Goal: Task Accomplishment & Management: Use online tool/utility

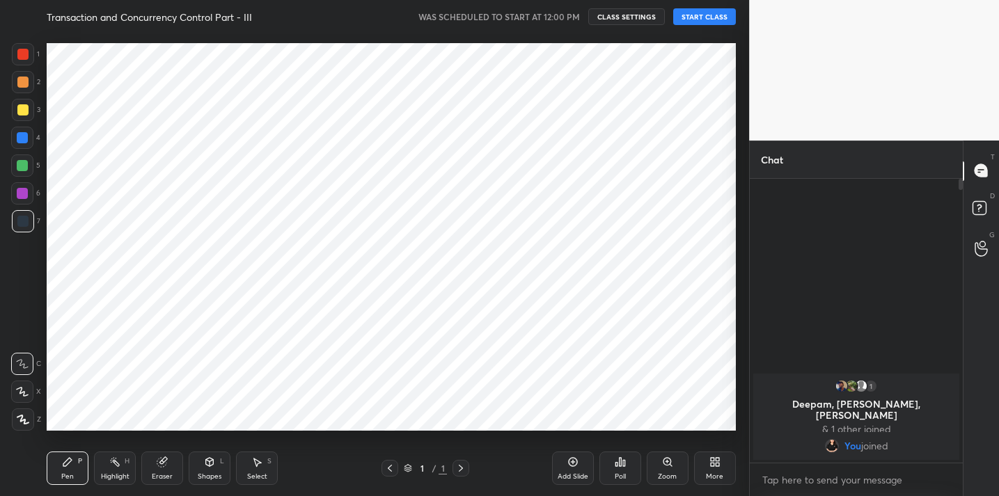
scroll to position [69206, 68919]
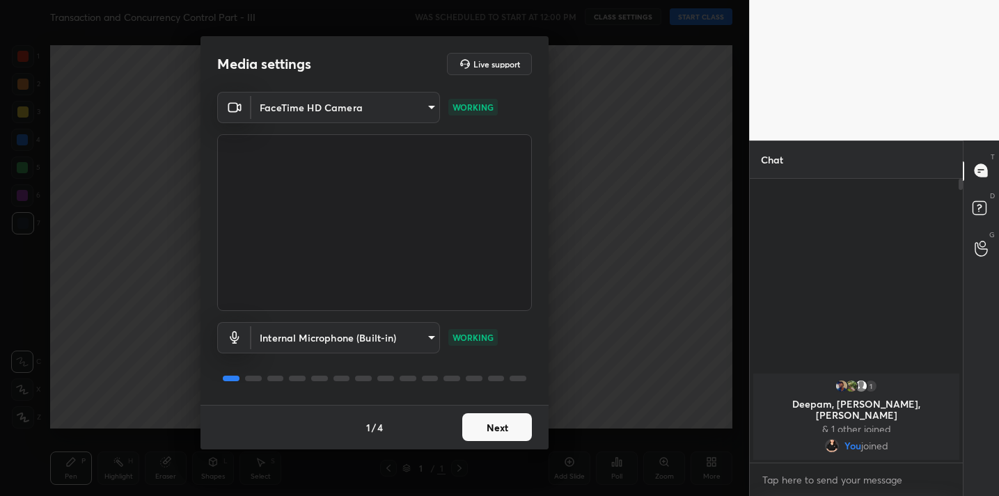
click at [503, 445] on div "1 / 4 Next" at bounding box center [374, 427] width 348 height 45
click at [503, 417] on button "Next" at bounding box center [497, 428] width 70 height 28
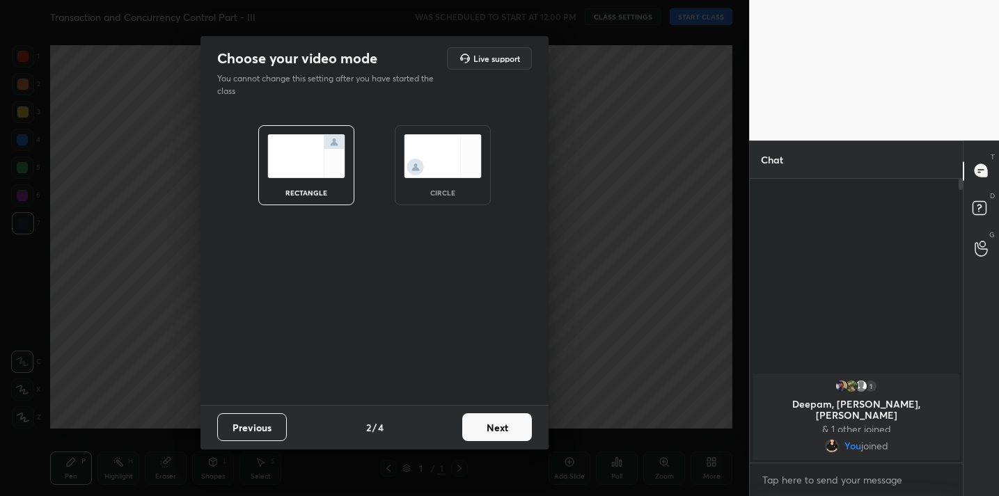
click at [503, 417] on button "Next" at bounding box center [497, 428] width 70 height 28
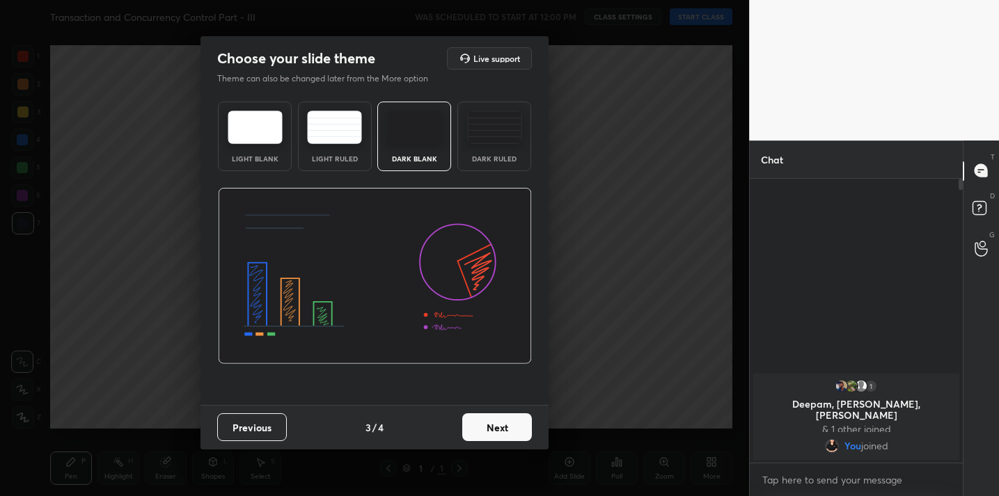
click at [503, 417] on button "Next" at bounding box center [497, 428] width 70 height 28
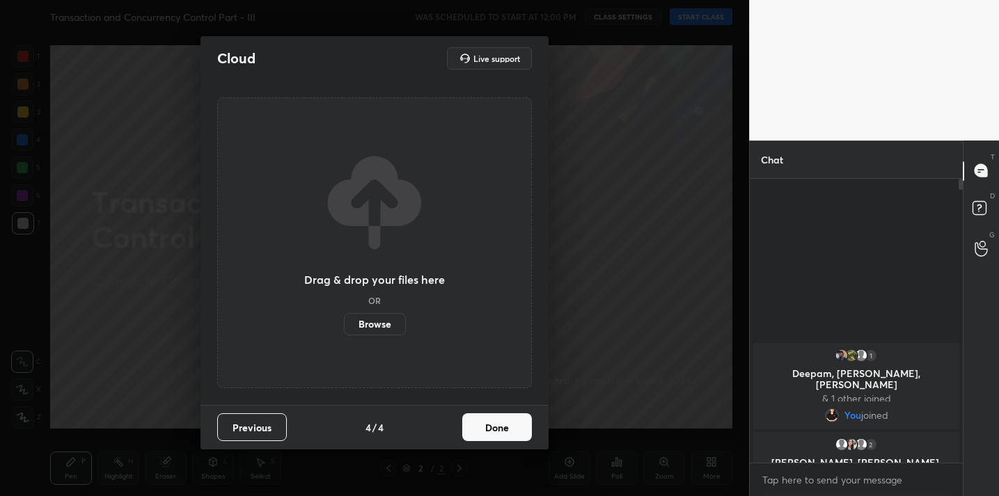
click at [501, 420] on button "Done" at bounding box center [497, 428] width 70 height 28
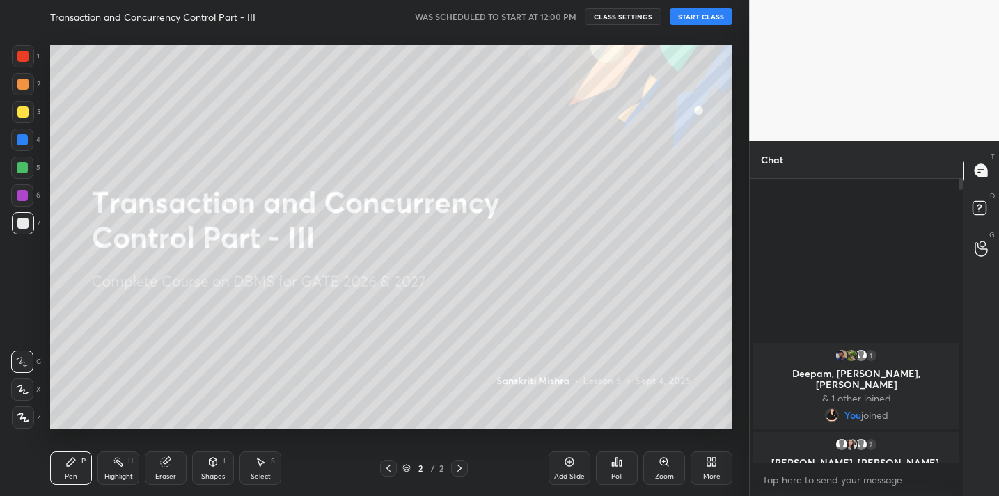
click at [703, 10] on button "START CLASS" at bounding box center [701, 16] width 63 height 17
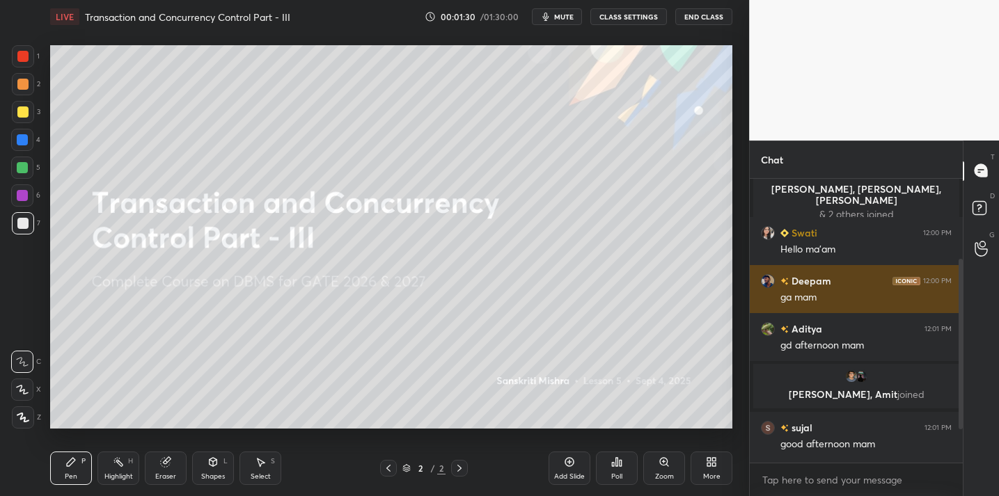
scroll to position [191, 0]
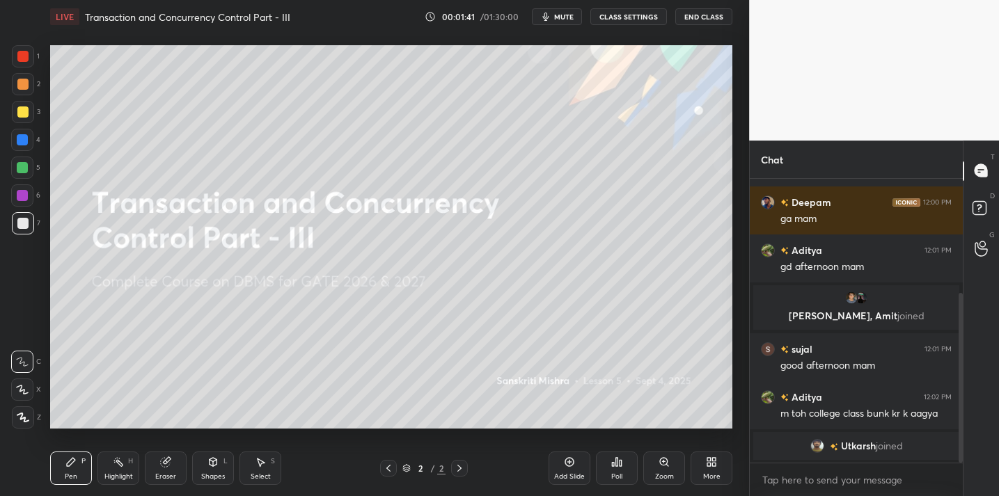
click at [616, 461] on icon at bounding box center [617, 462] width 2 height 8
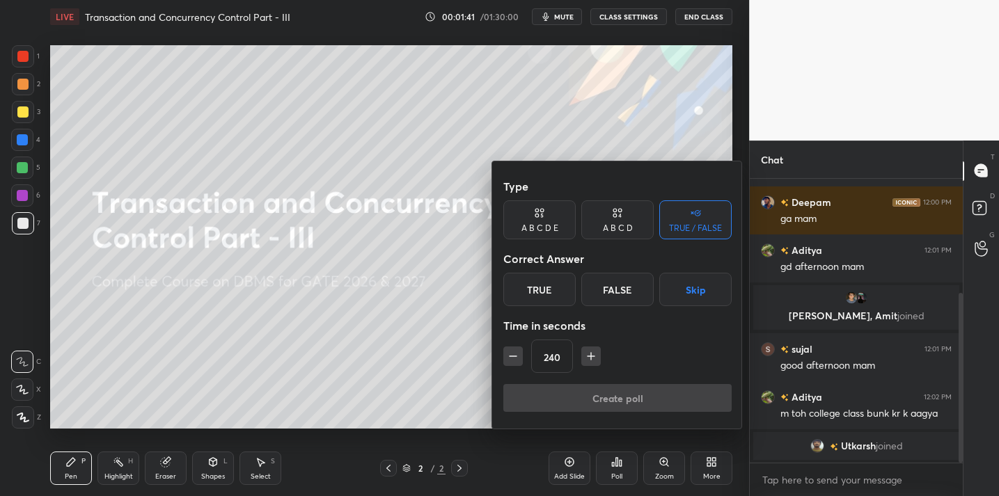
scroll to position [212, 0]
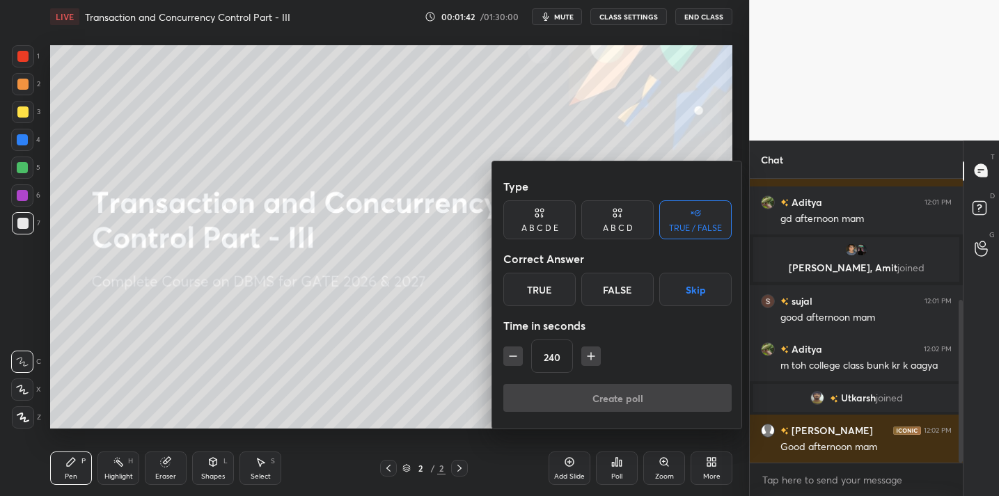
click at [531, 294] on div "True" at bounding box center [539, 289] width 72 height 33
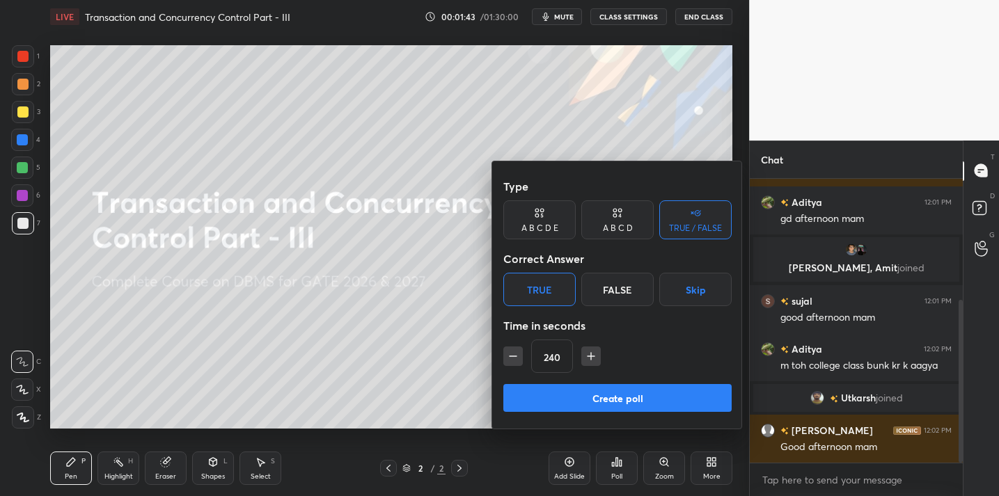
click at [639, 397] on button "Create poll" at bounding box center [617, 398] width 228 height 28
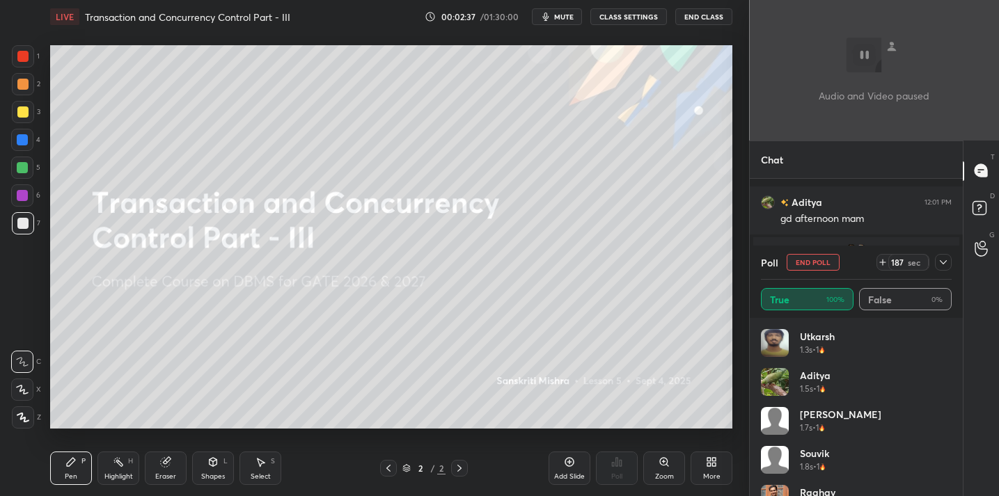
scroll to position [299, 0]
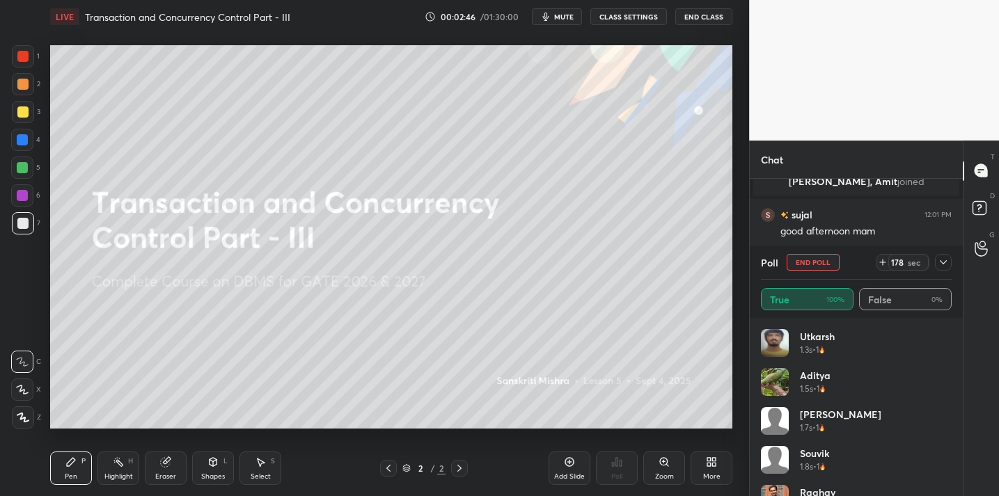
click at [945, 260] on icon at bounding box center [943, 262] width 11 height 11
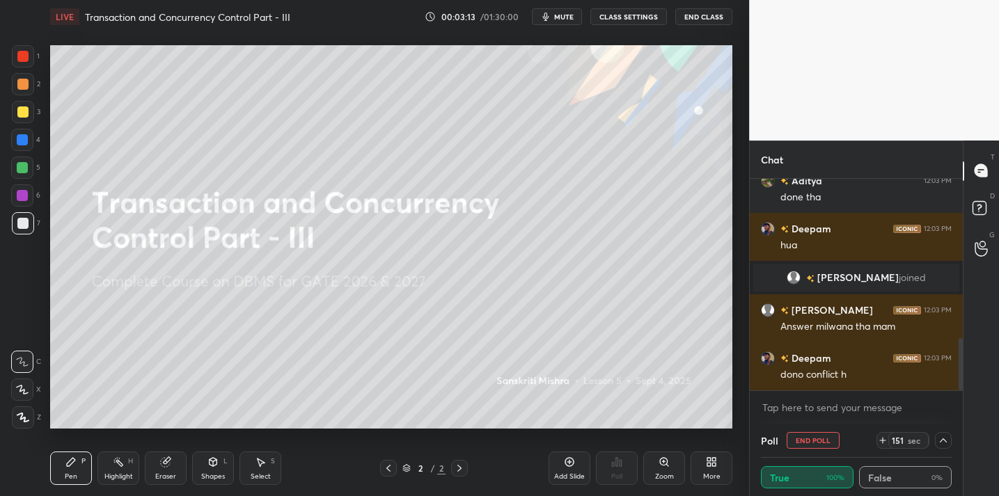
scroll to position [695, 0]
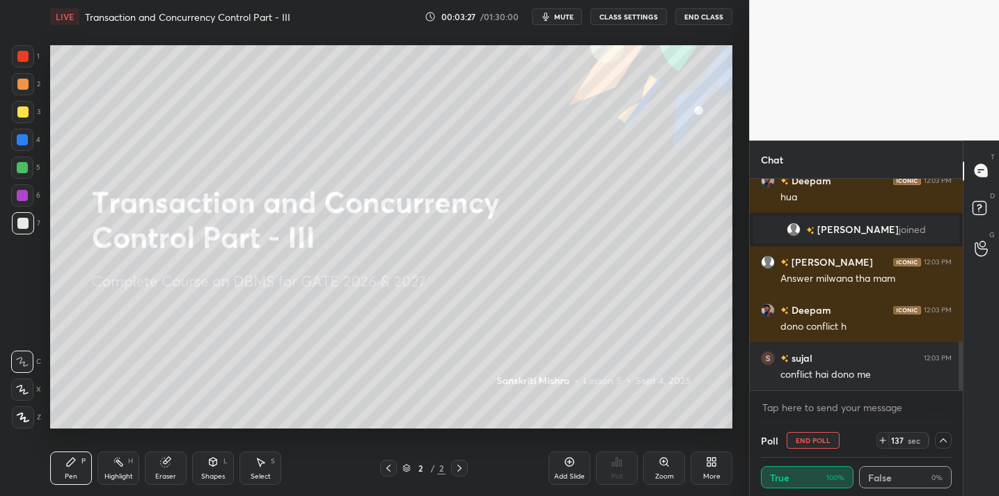
click at [942, 443] on icon at bounding box center [943, 440] width 11 height 11
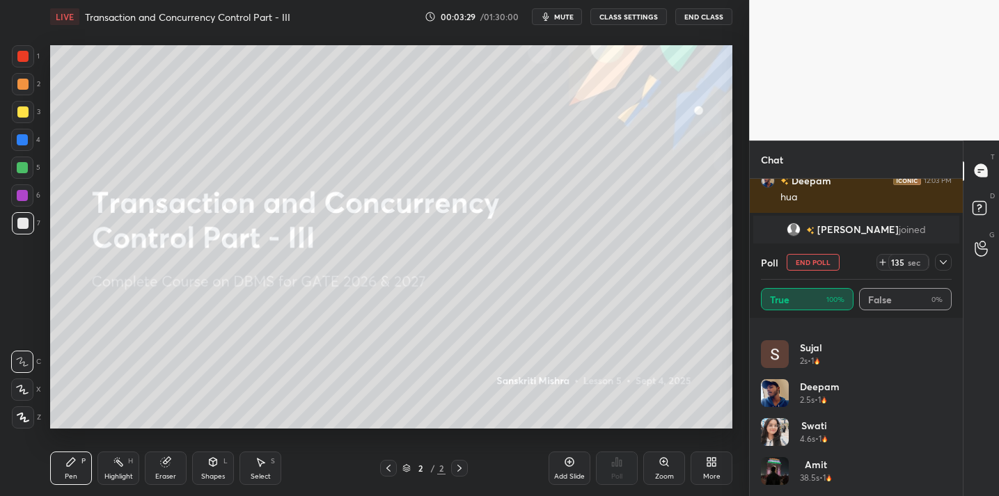
scroll to position [0, 0]
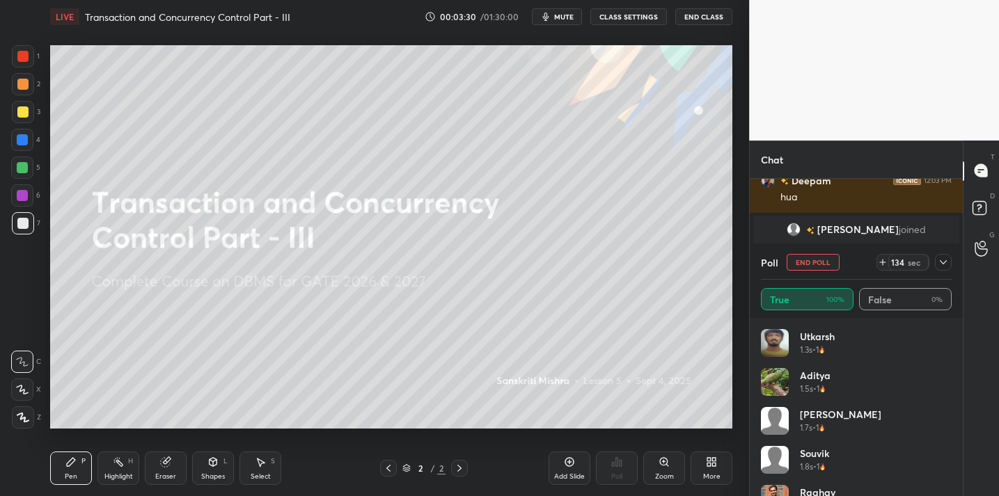
click at [946, 263] on icon at bounding box center [943, 262] width 11 height 11
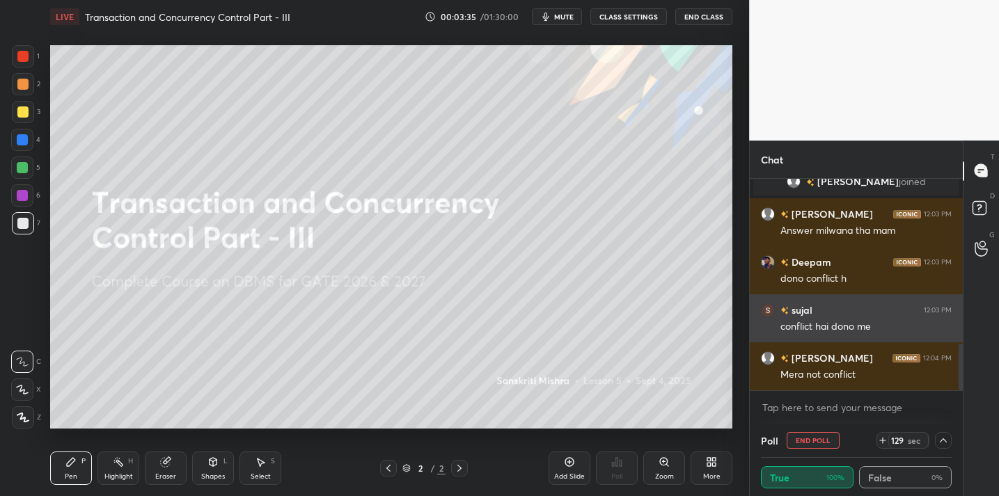
scroll to position [791, 0]
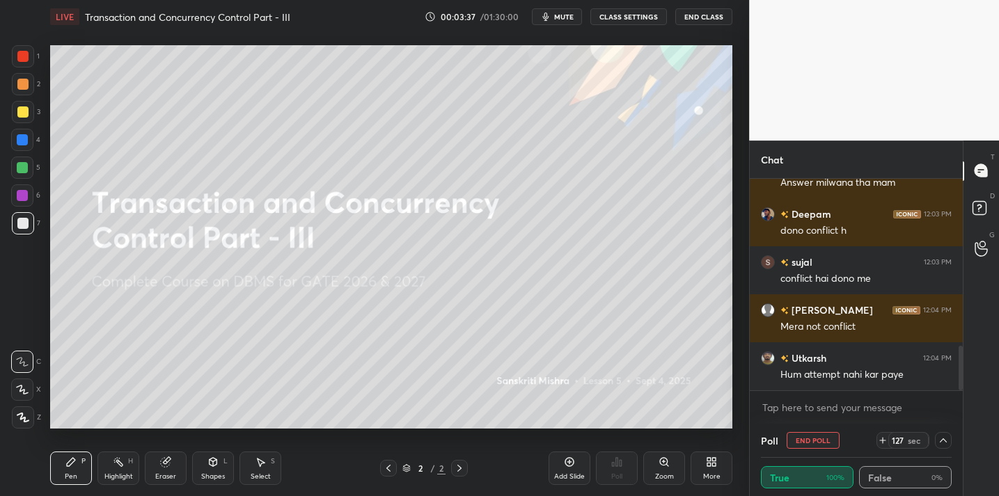
click at [574, 463] on div "Add Slide" at bounding box center [570, 468] width 42 height 33
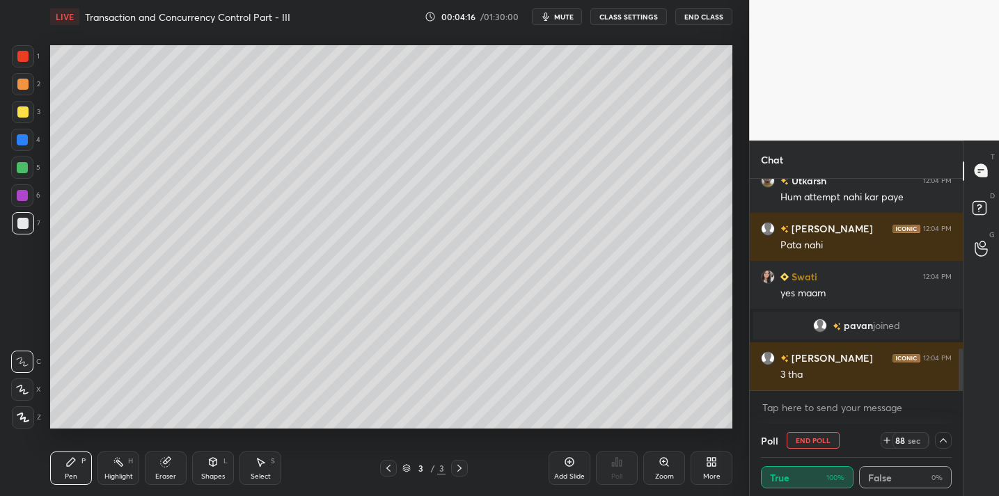
scroll to position [867, 0]
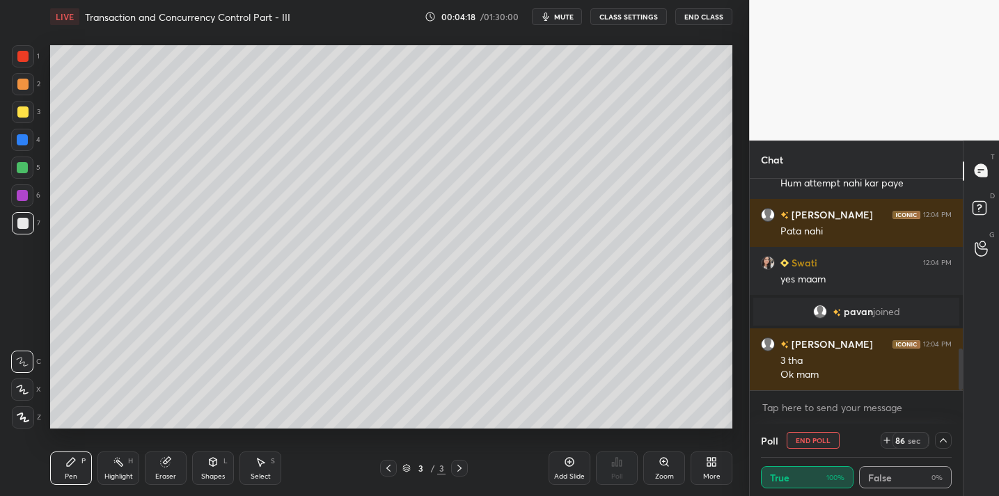
drag, startPoint x: 23, startPoint y: 111, endPoint x: 40, endPoint y: 111, distance: 17.4
click at [21, 113] on div at bounding box center [22, 112] width 11 height 11
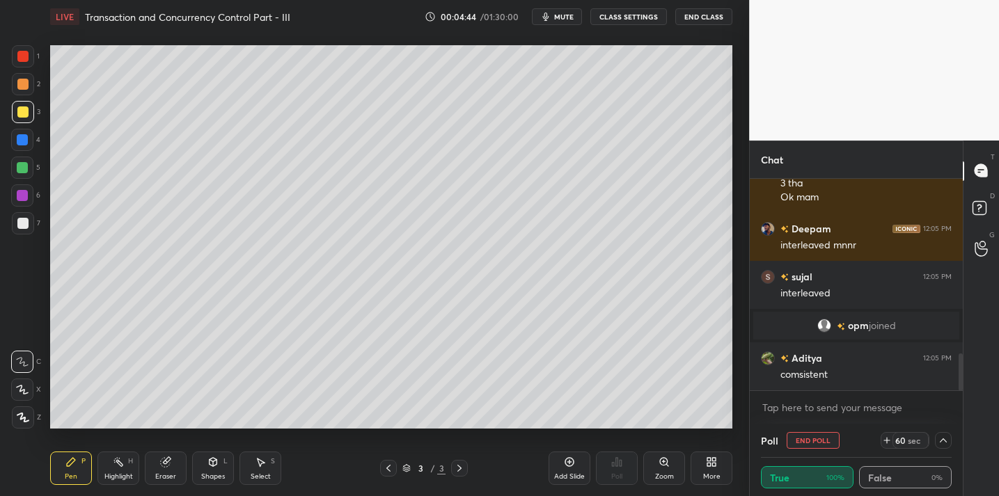
scroll to position [993, 0]
click at [31, 224] on div at bounding box center [23, 223] width 22 height 22
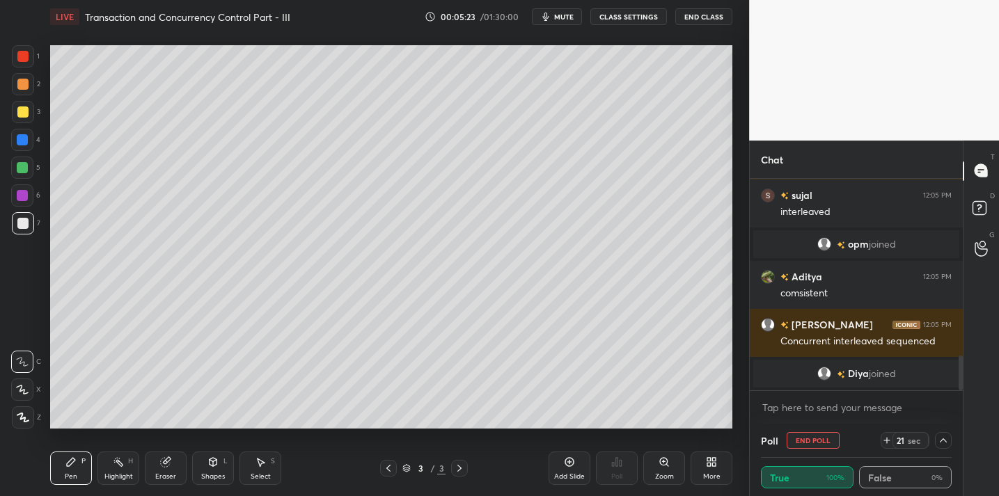
scroll to position [1082, 0]
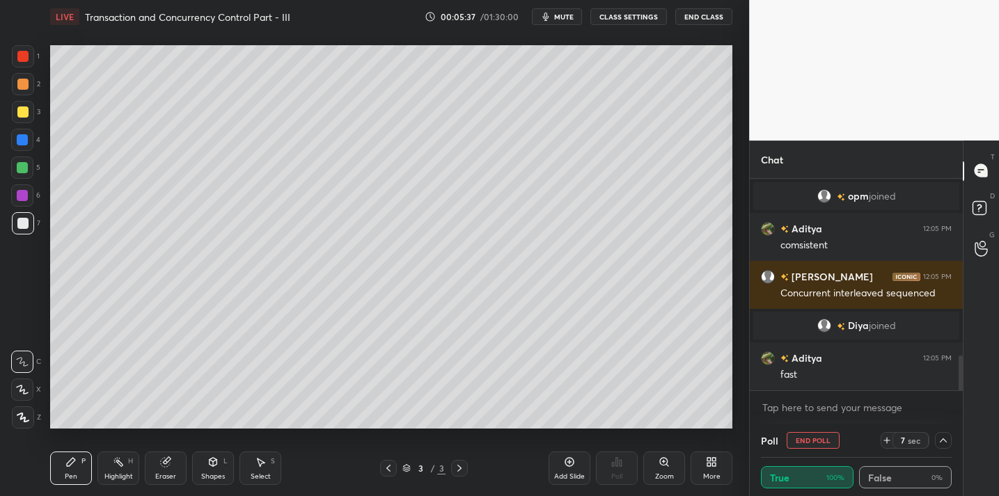
click at [26, 116] on div at bounding box center [22, 112] width 11 height 11
click at [22, 169] on div at bounding box center [22, 167] width 11 height 11
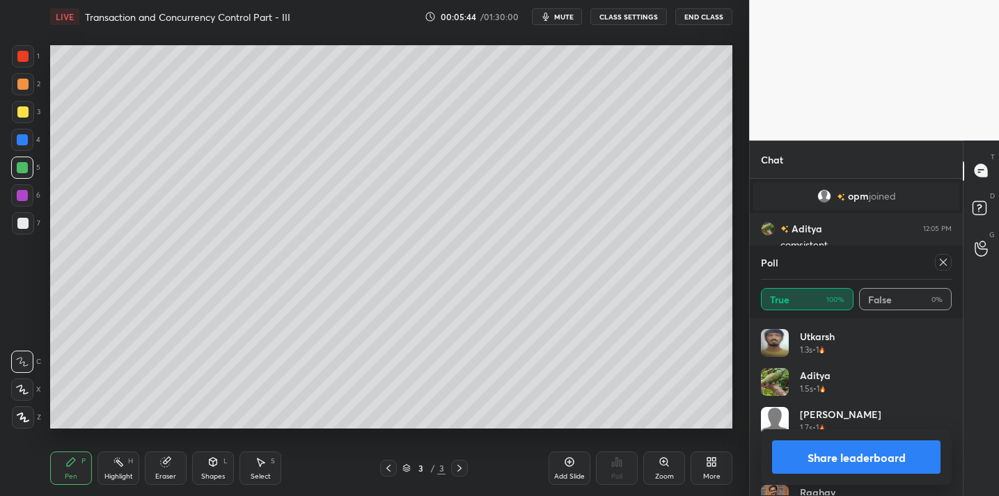
scroll to position [163, 186]
click at [940, 262] on icon at bounding box center [943, 262] width 11 height 11
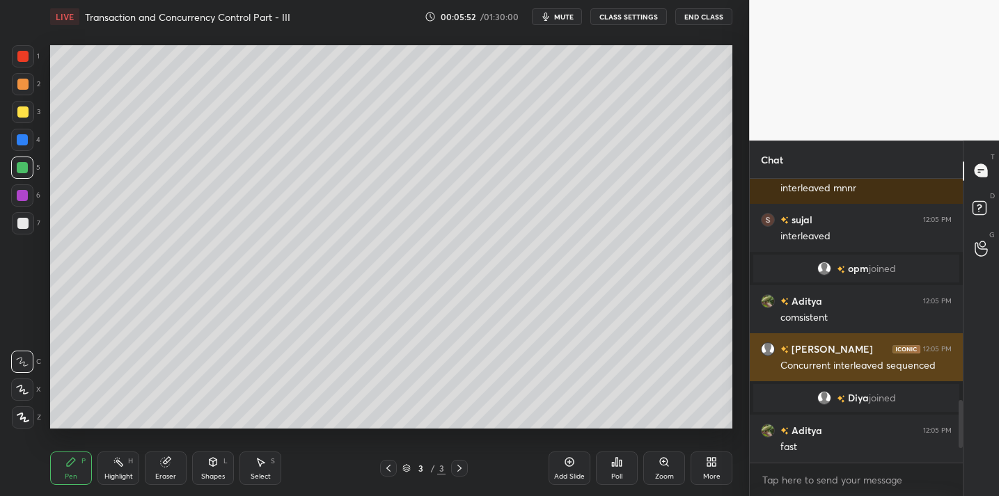
scroll to position [1058, 0]
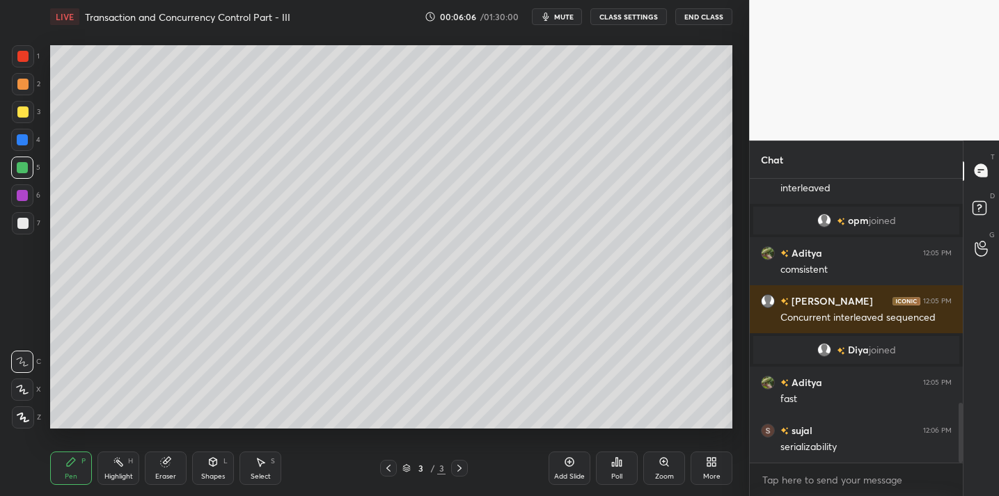
click at [24, 116] on div at bounding box center [22, 112] width 11 height 11
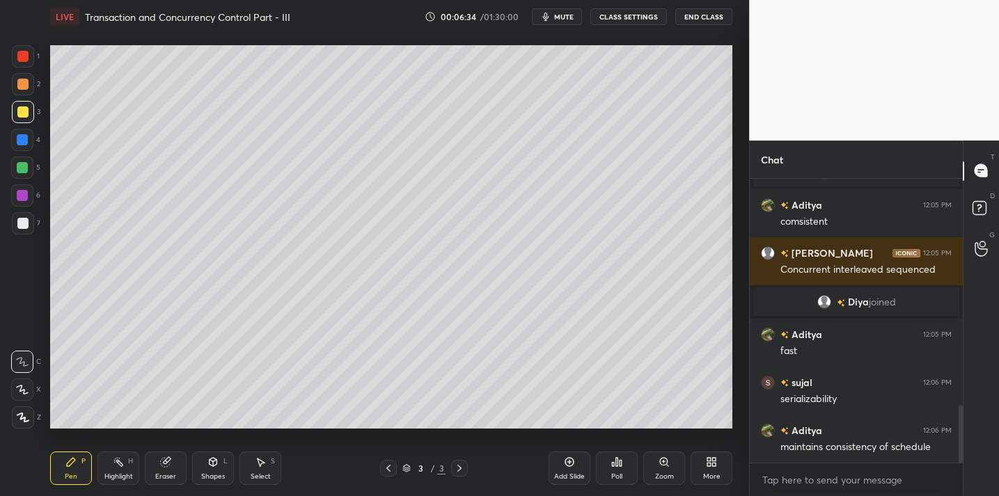
click at [27, 226] on div at bounding box center [22, 223] width 11 height 11
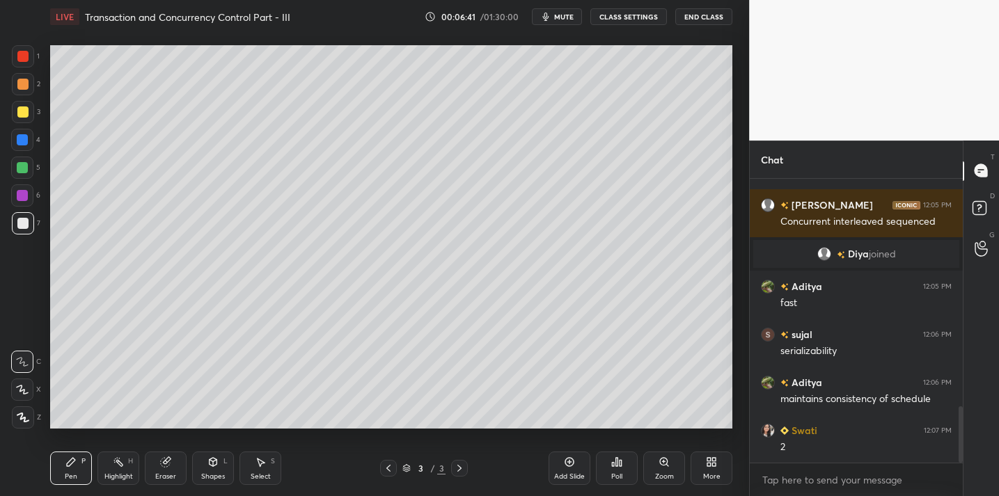
scroll to position [1202, 0]
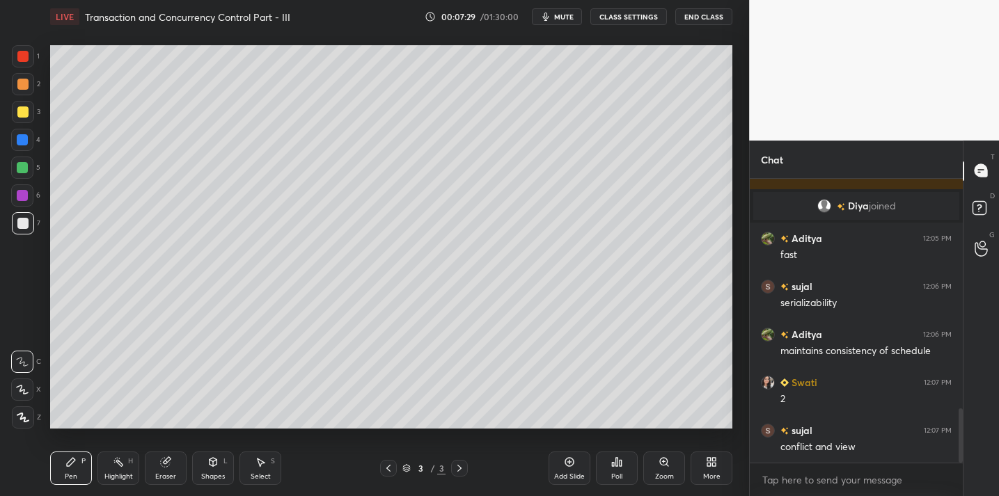
click at [25, 146] on div at bounding box center [22, 140] width 22 height 22
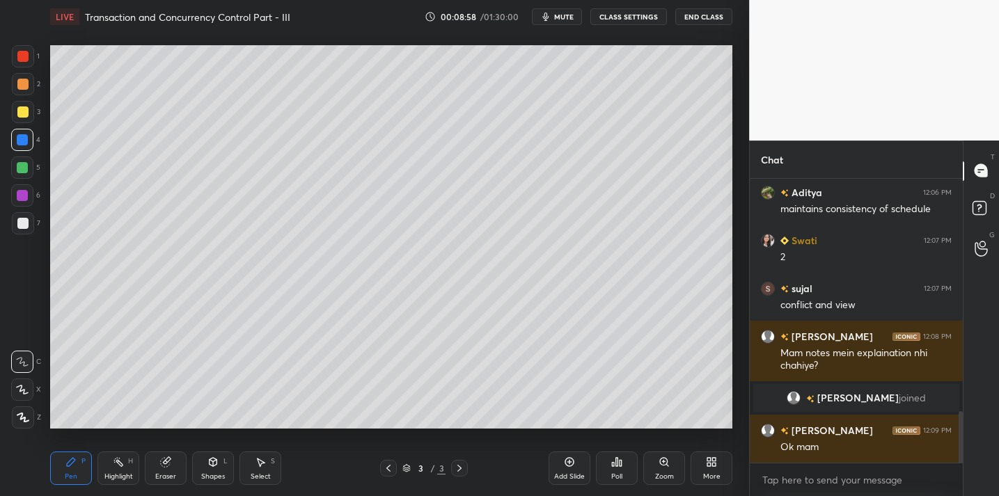
scroll to position [1293, 0]
drag, startPoint x: 578, startPoint y: 463, endPoint x: 585, endPoint y: 455, distance: 9.9
click at [578, 462] on div "Add Slide" at bounding box center [570, 468] width 42 height 33
click at [29, 111] on div at bounding box center [23, 112] width 22 height 22
click at [18, 218] on div at bounding box center [22, 223] width 11 height 11
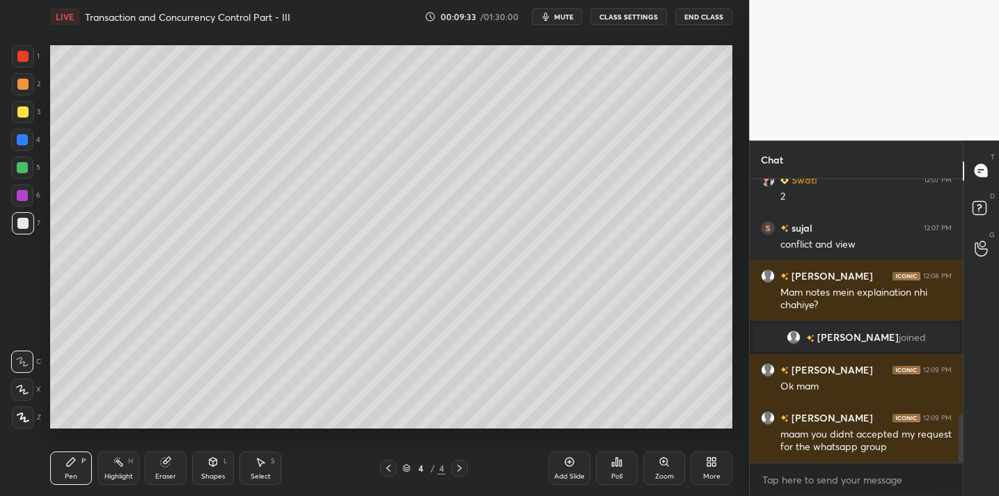
scroll to position [1401, 0]
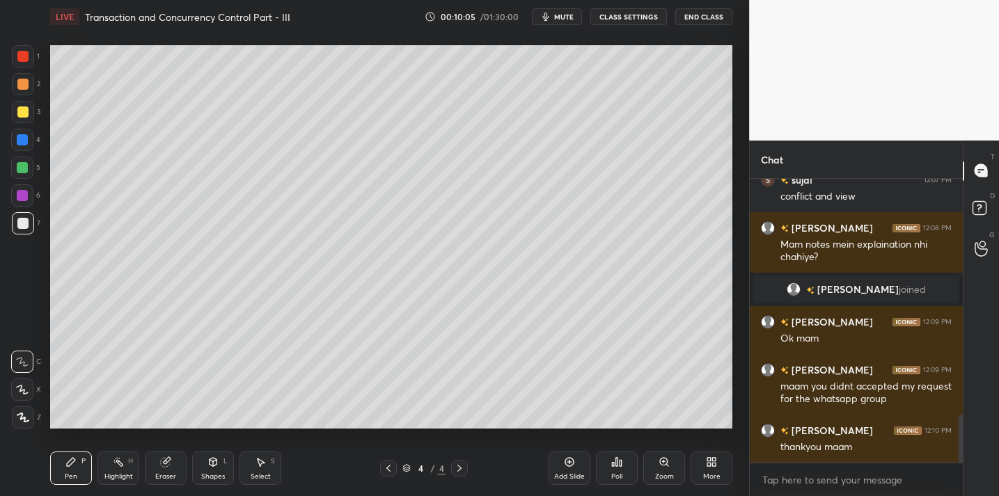
drag, startPoint x: 159, startPoint y: 467, endPoint x: 170, endPoint y: 441, distance: 28.4
click at [157, 465] on div "Eraser" at bounding box center [166, 468] width 42 height 33
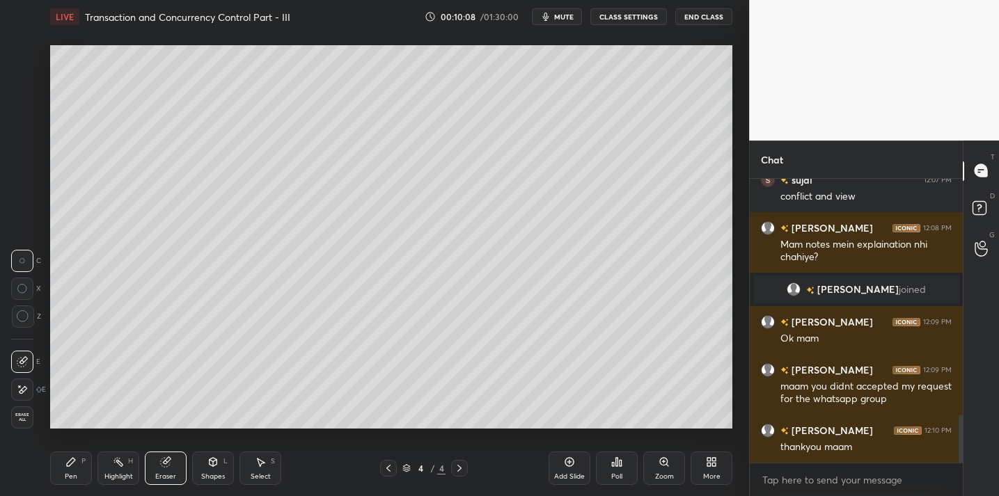
click at [53, 472] on div "Pen P" at bounding box center [71, 468] width 42 height 33
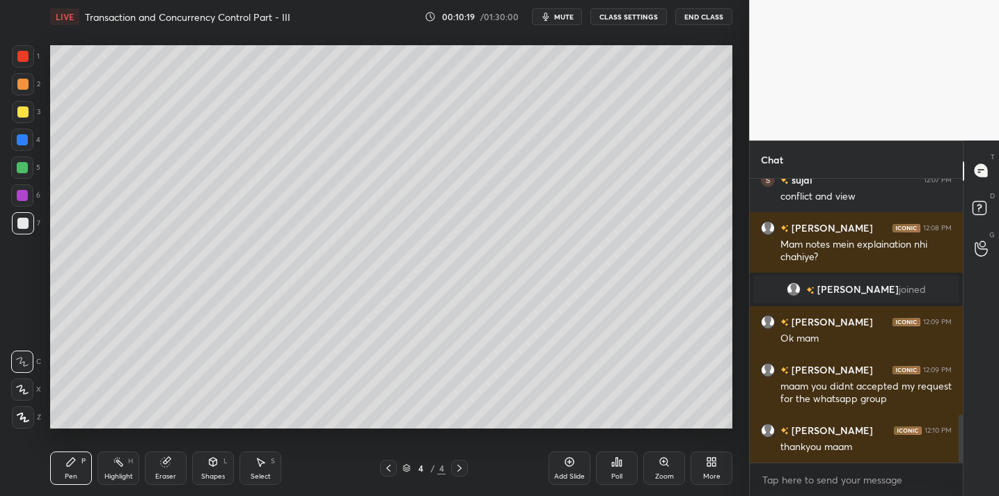
click at [173, 460] on div "Eraser" at bounding box center [166, 468] width 42 height 33
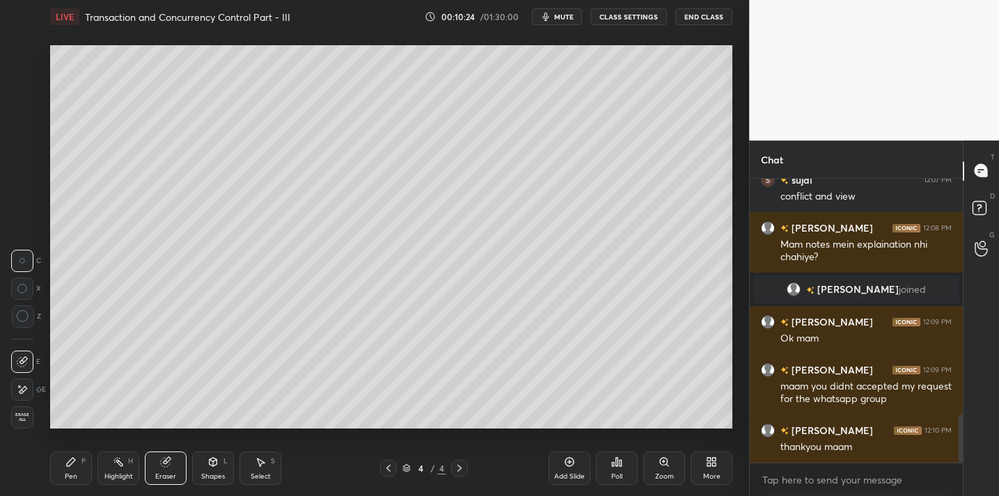
click at [72, 462] on icon at bounding box center [71, 462] width 8 height 8
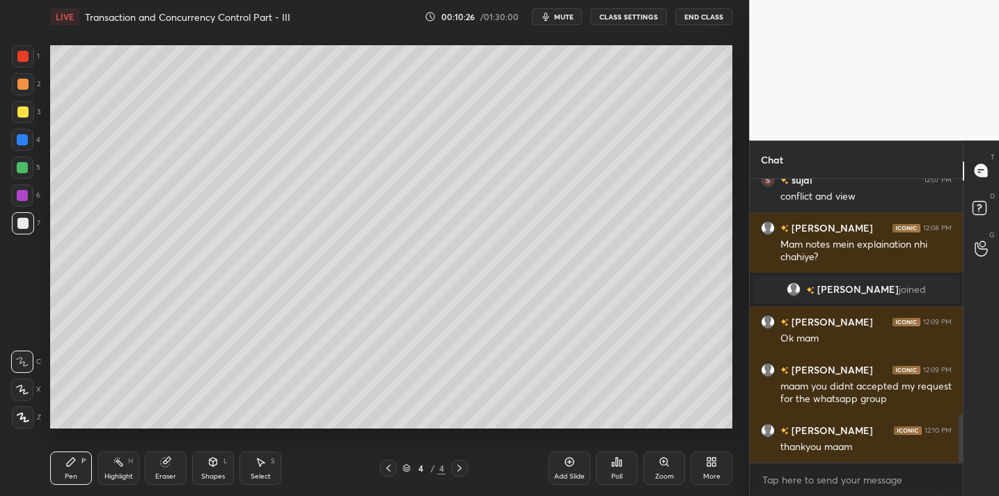
click at [211, 455] on div "Shapes L" at bounding box center [213, 468] width 42 height 33
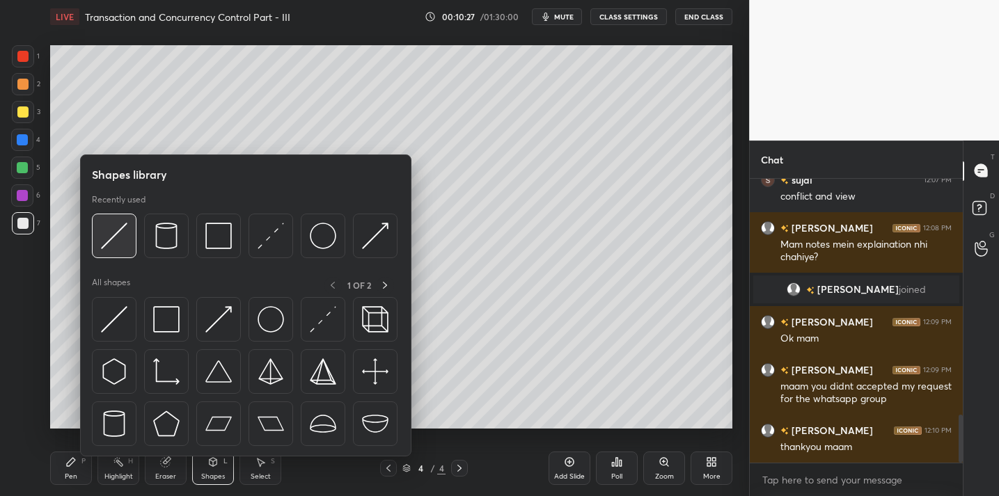
click at [111, 240] on img at bounding box center [114, 236] width 26 height 26
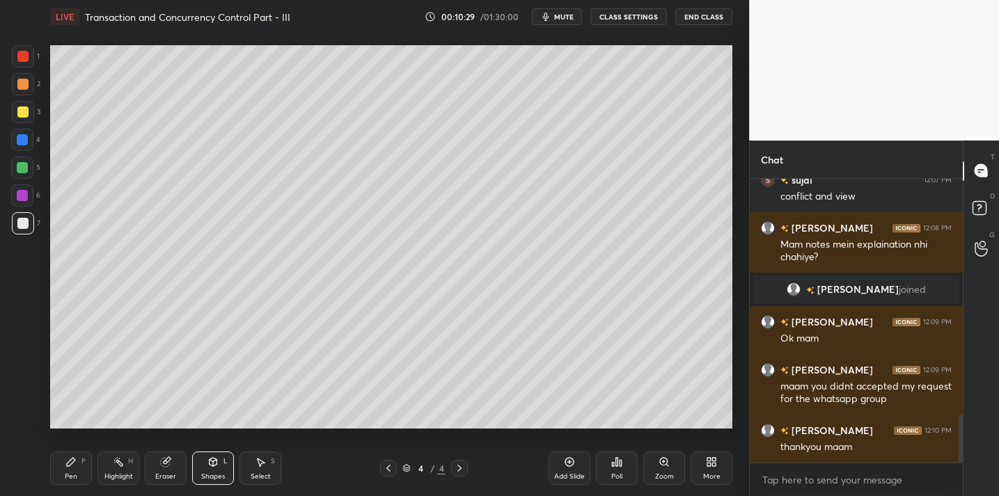
click at [74, 466] on icon at bounding box center [70, 462] width 11 height 11
click at [18, 113] on div at bounding box center [22, 112] width 11 height 11
click at [27, 231] on div at bounding box center [23, 223] width 22 height 22
click at [164, 466] on icon at bounding box center [165, 462] width 9 height 9
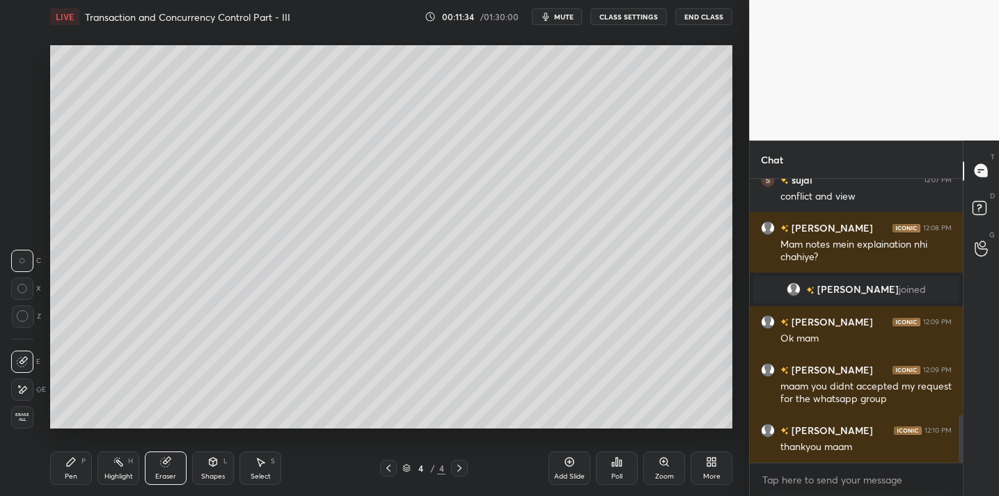
drag, startPoint x: 22, startPoint y: 322, endPoint x: 45, endPoint y: 342, distance: 30.5
click at [20, 324] on div at bounding box center [23, 317] width 22 height 22
click at [72, 466] on icon at bounding box center [70, 462] width 11 height 11
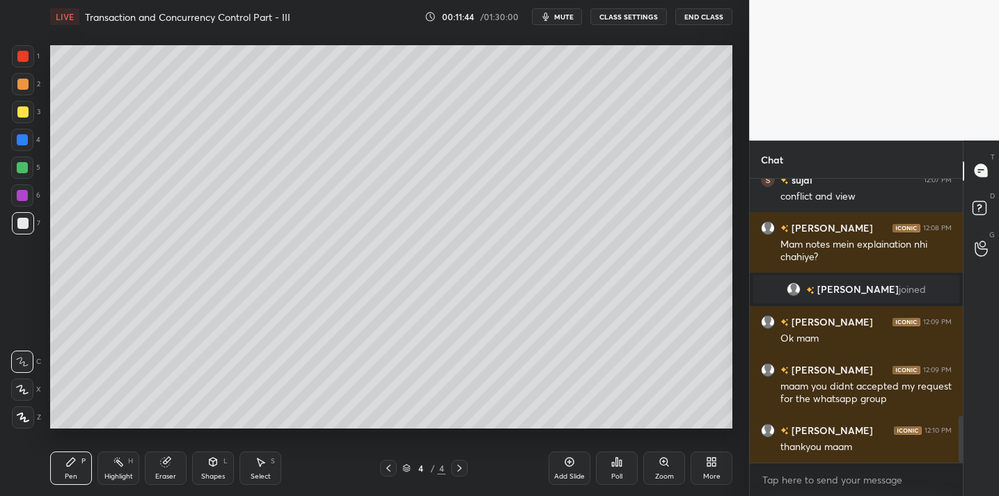
scroll to position [1435, 0]
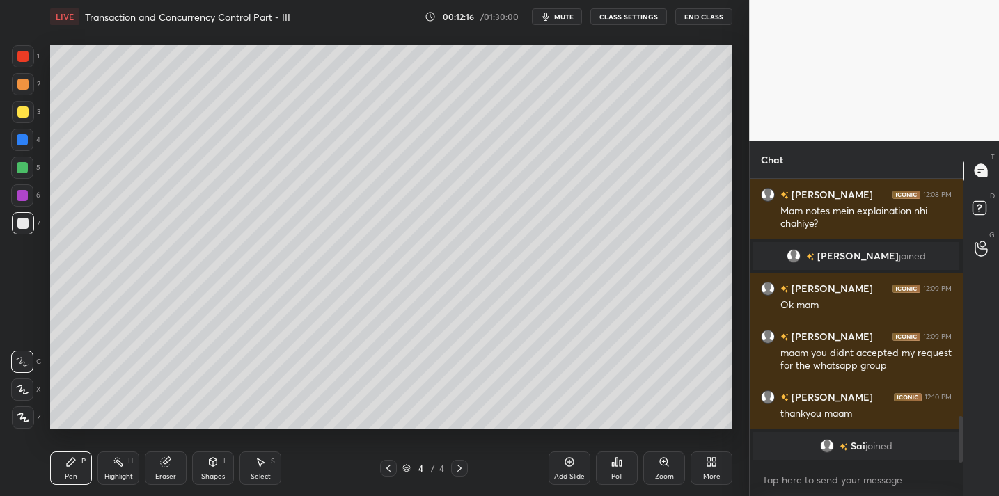
click at [174, 458] on div "Eraser" at bounding box center [166, 468] width 42 height 33
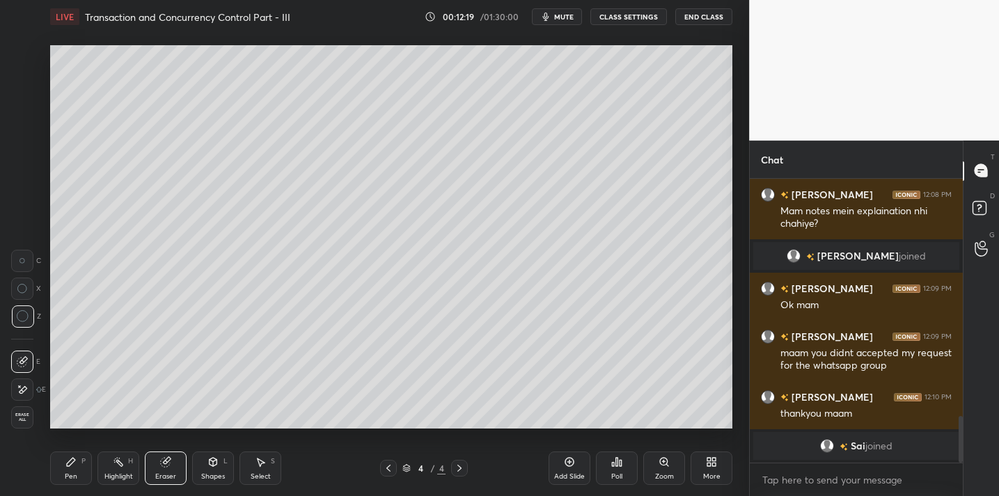
click at [85, 459] on div "P" at bounding box center [83, 461] width 4 height 7
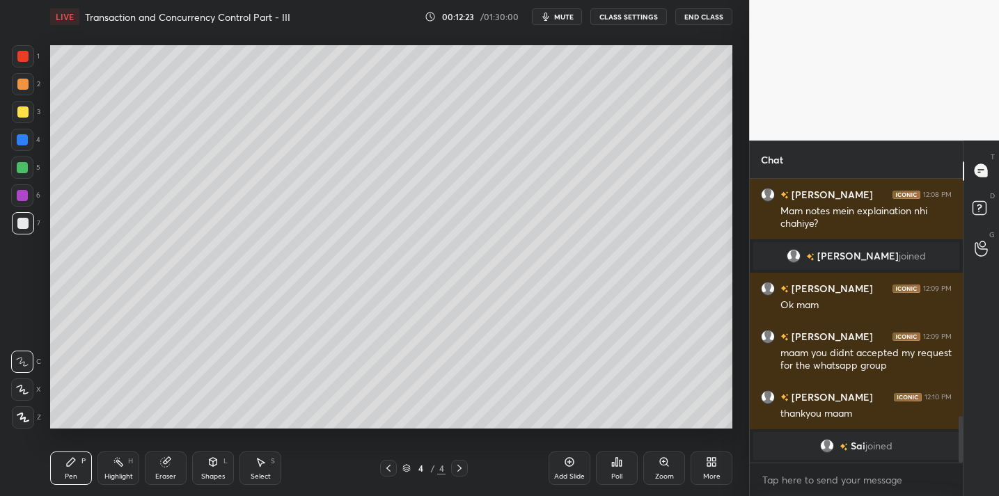
click at [174, 456] on div "Eraser" at bounding box center [166, 468] width 42 height 33
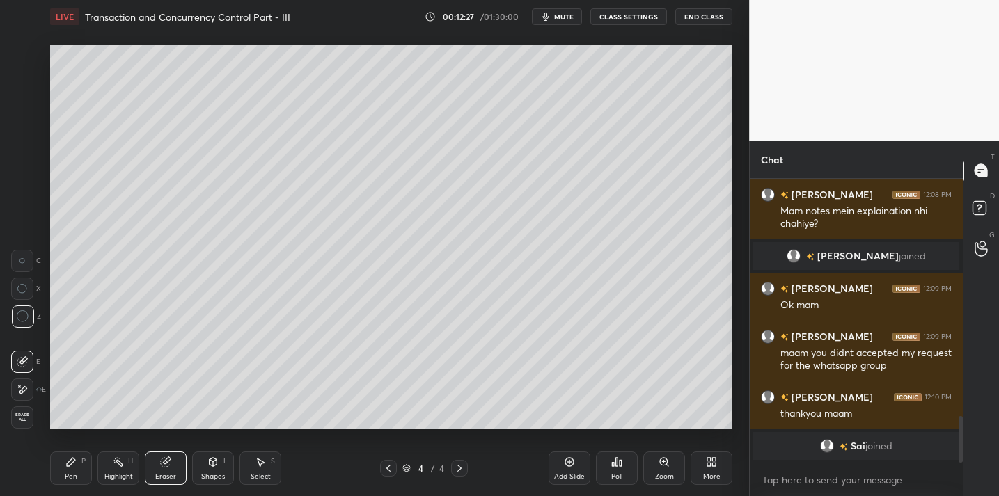
click at [79, 466] on div "Pen P" at bounding box center [71, 468] width 42 height 33
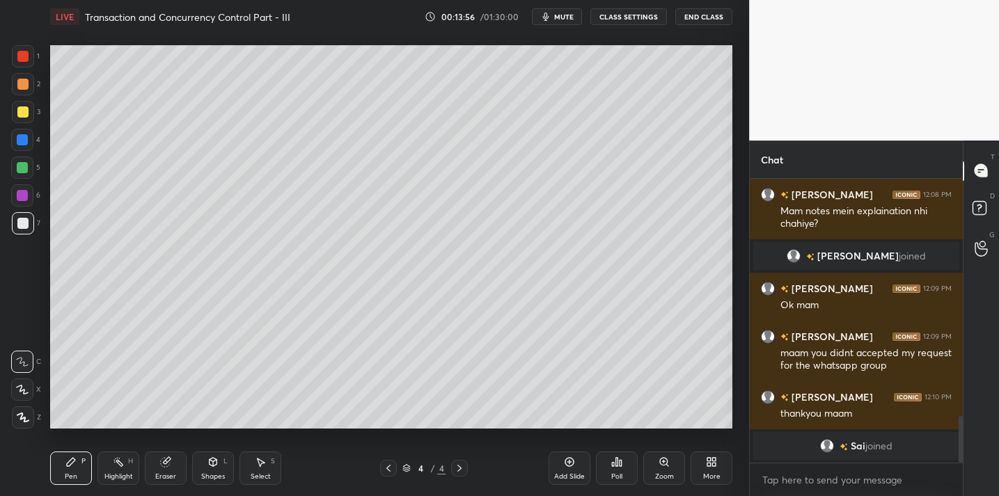
click at [572, 459] on icon at bounding box center [569, 462] width 9 height 9
drag, startPoint x: 25, startPoint y: 112, endPoint x: 45, endPoint y: 102, distance: 22.4
click at [25, 112] on div at bounding box center [22, 112] width 11 height 11
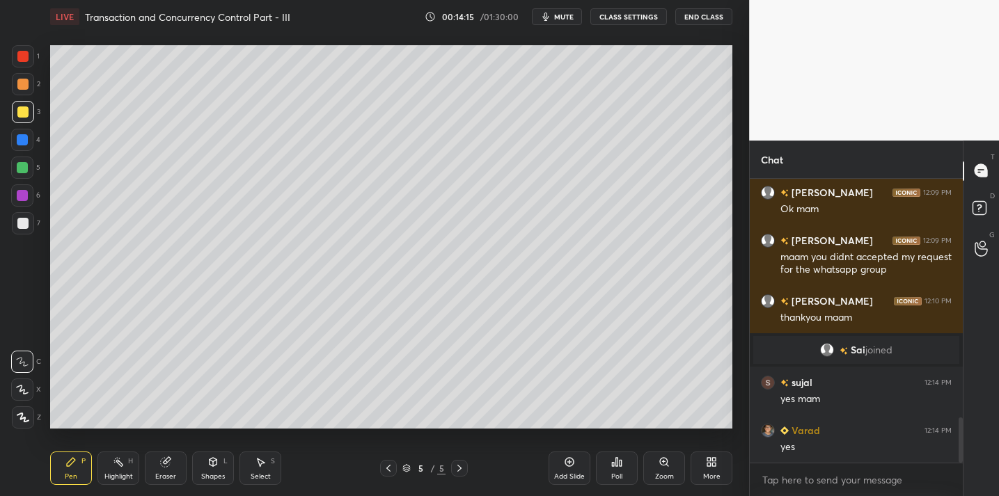
scroll to position [1513, 0]
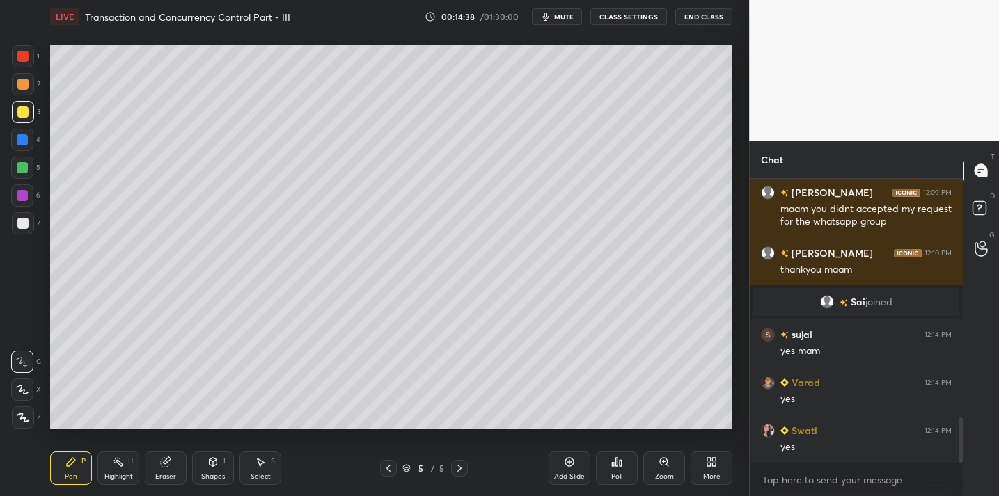
click at [22, 228] on div at bounding box center [22, 223] width 11 height 11
click at [13, 123] on div "3" at bounding box center [26, 115] width 29 height 28
click at [18, 144] on div at bounding box center [22, 139] width 11 height 11
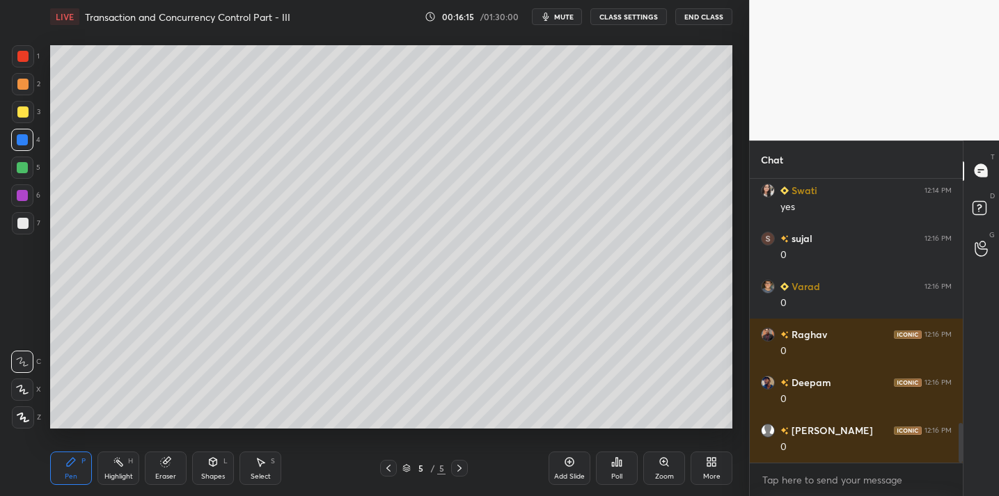
scroll to position [1802, 0]
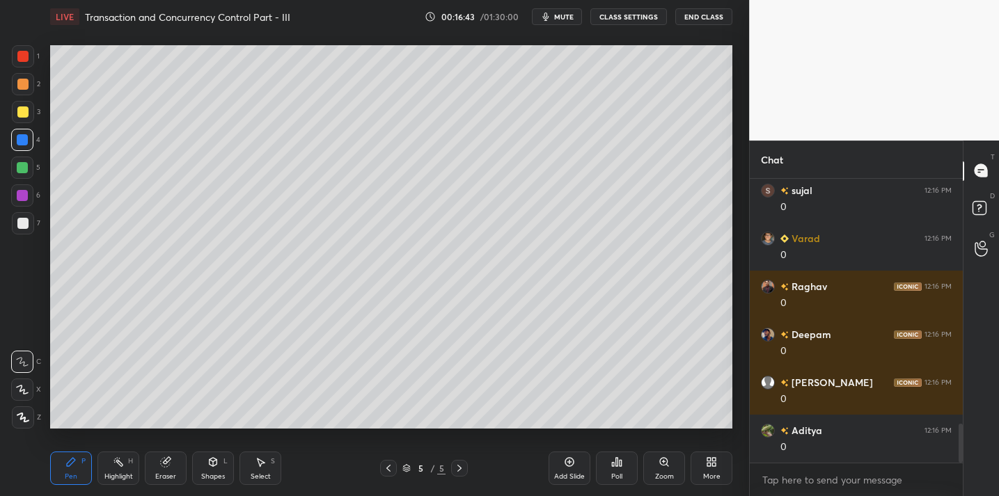
click at [26, 223] on div at bounding box center [22, 223] width 11 height 11
click at [26, 108] on div at bounding box center [22, 112] width 11 height 11
drag, startPoint x: 562, startPoint y: 461, endPoint x: 557, endPoint y: 436, distance: 25.5
click at [562, 457] on div "Add Slide" at bounding box center [570, 468] width 42 height 33
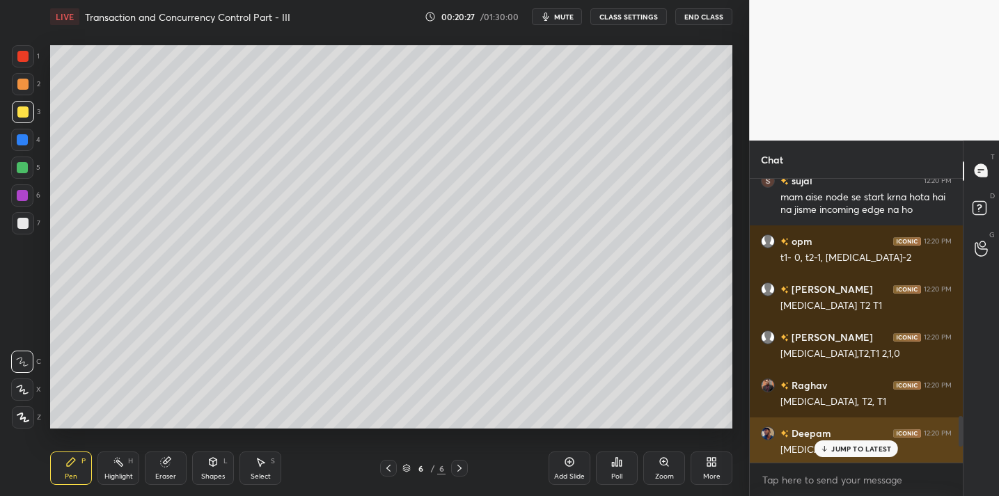
scroll to position [2342, 0]
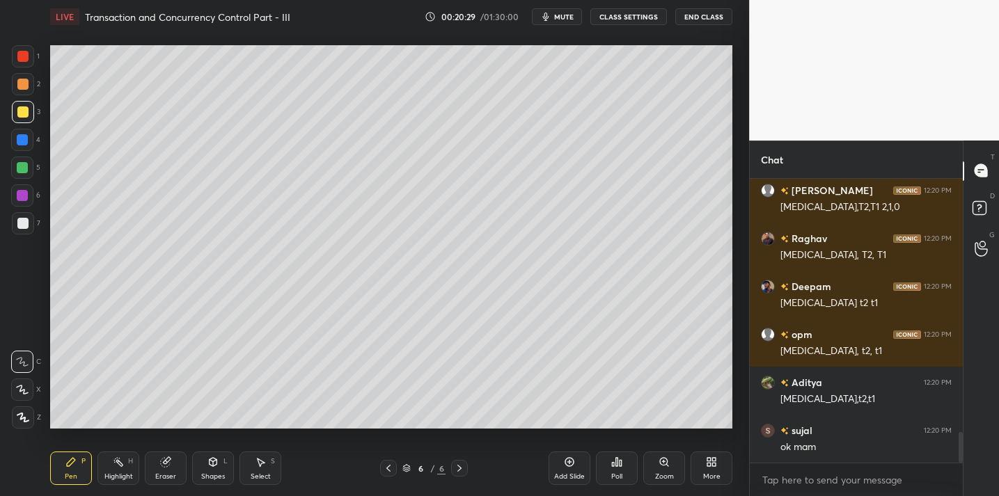
click at [22, 169] on div at bounding box center [22, 167] width 11 height 11
click at [27, 223] on div at bounding box center [22, 223] width 11 height 11
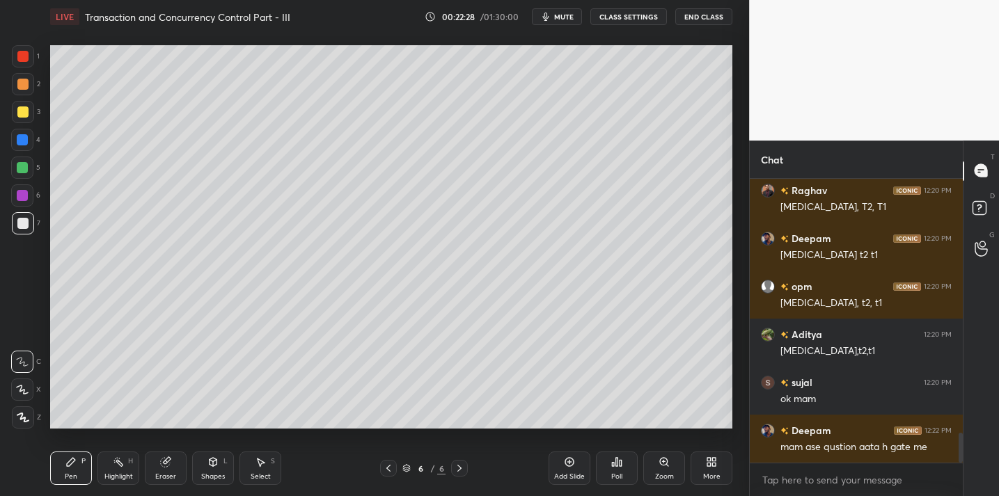
scroll to position [2439, 0]
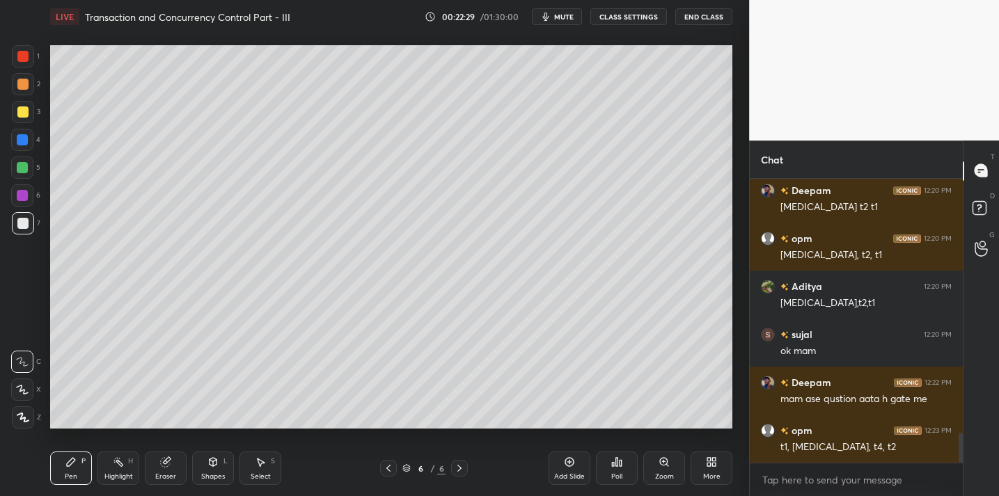
click at [691, 18] on button "End Class" at bounding box center [703, 16] width 57 height 17
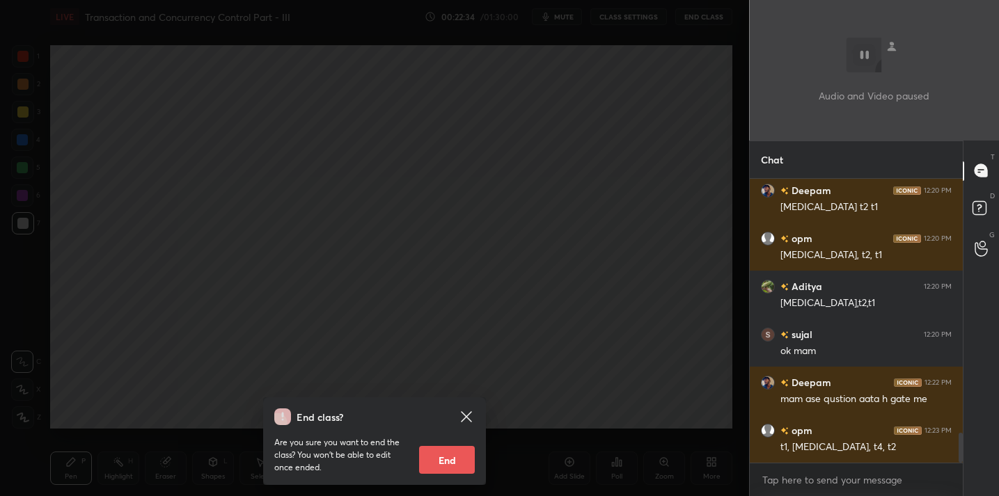
scroll to position [2487, 0]
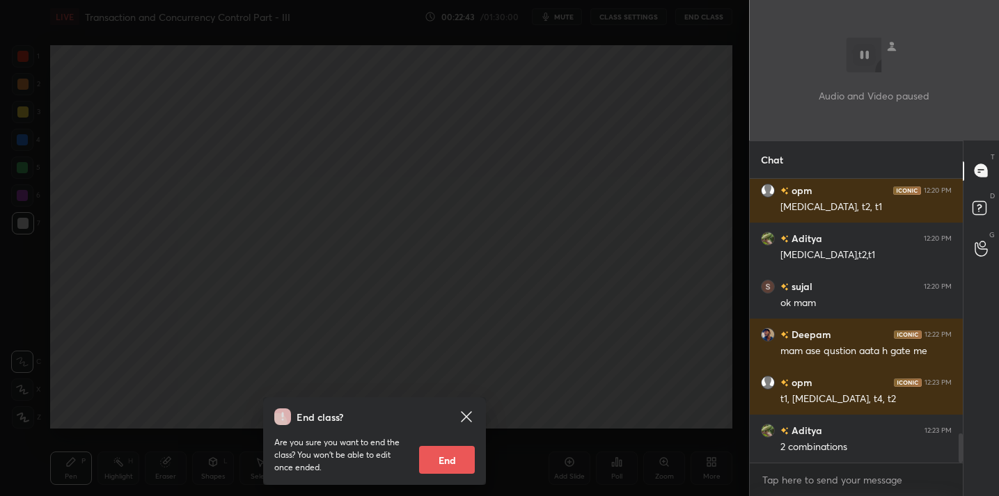
click at [530, 198] on div "End class? Are you sure you want to end the class? You won’t be able to edit on…" at bounding box center [374, 248] width 749 height 496
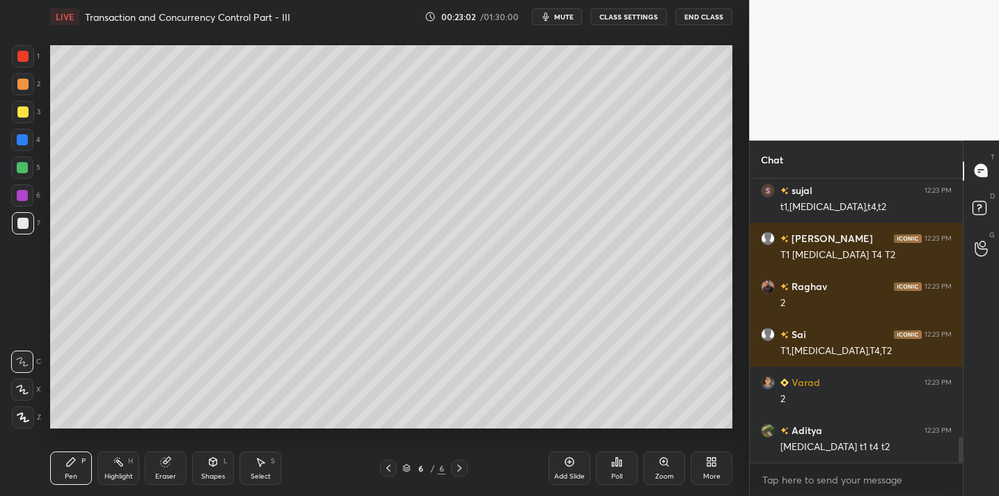
scroll to position [2885, 0]
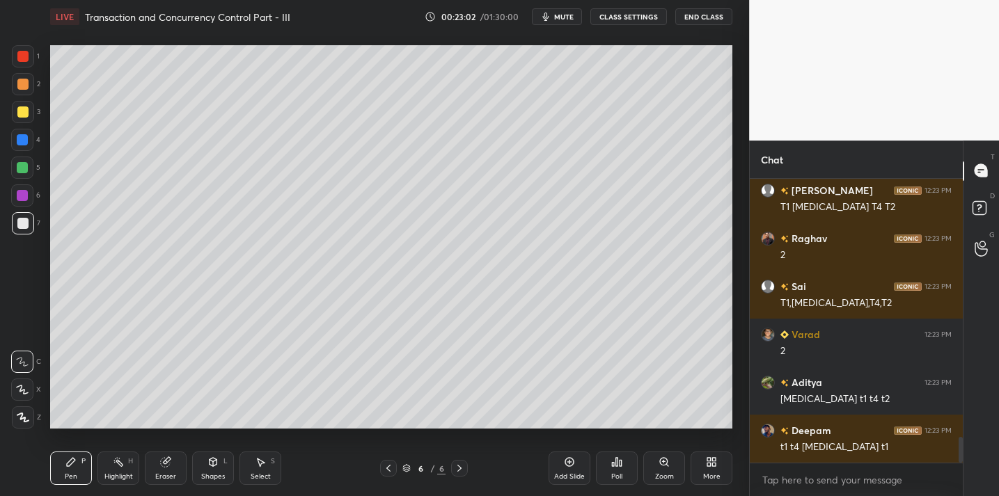
click at [19, 120] on div at bounding box center [23, 112] width 22 height 22
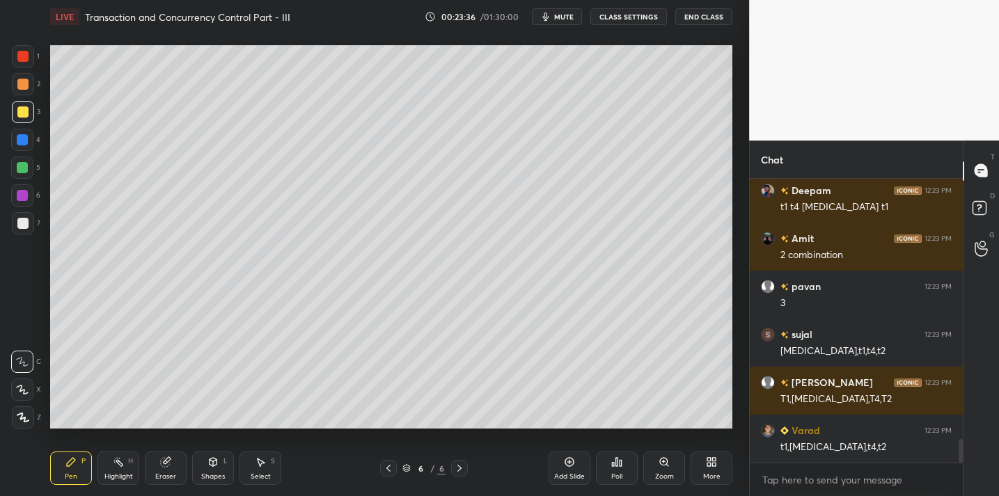
scroll to position [3173, 0]
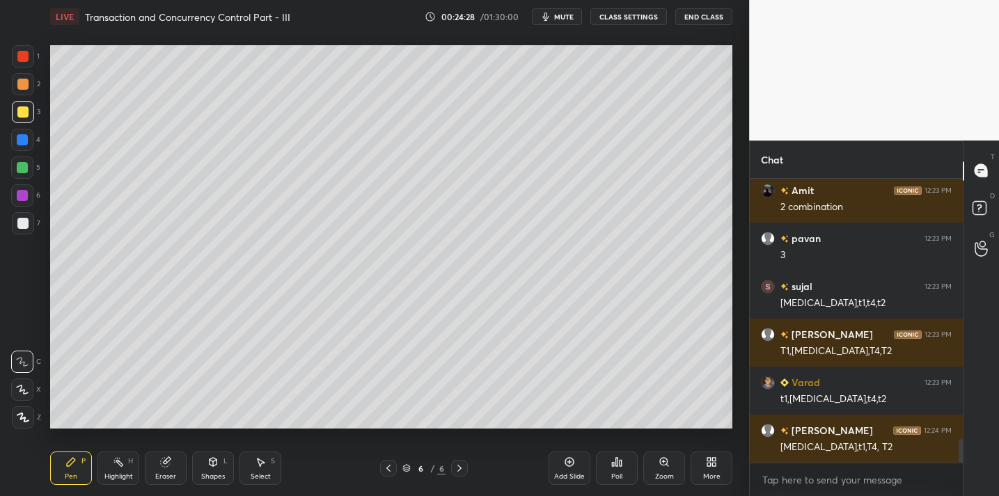
drag, startPoint x: 569, startPoint y: 462, endPoint x: 569, endPoint y: 448, distance: 13.9
click at [569, 461] on icon at bounding box center [569, 462] width 4 height 4
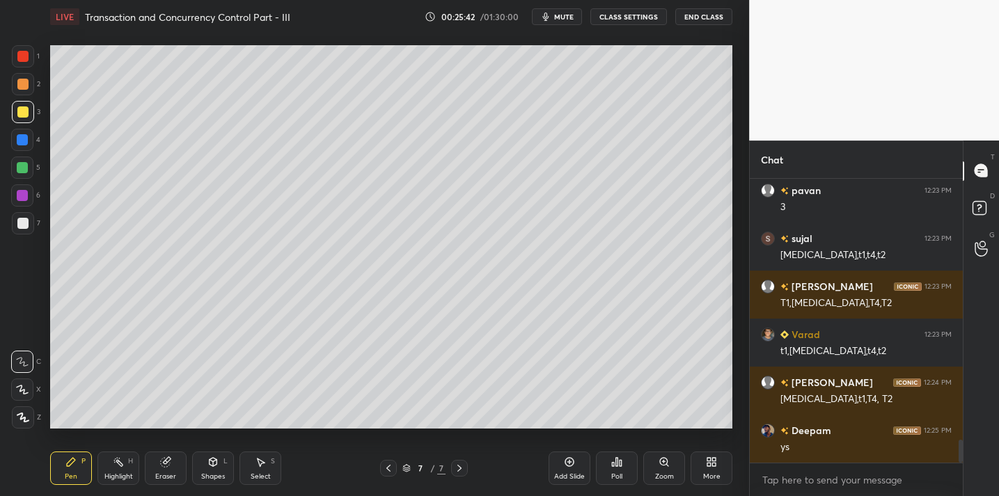
click at [572, 470] on div "Add Slide" at bounding box center [570, 468] width 42 height 33
click at [696, 459] on div "More" at bounding box center [712, 468] width 42 height 33
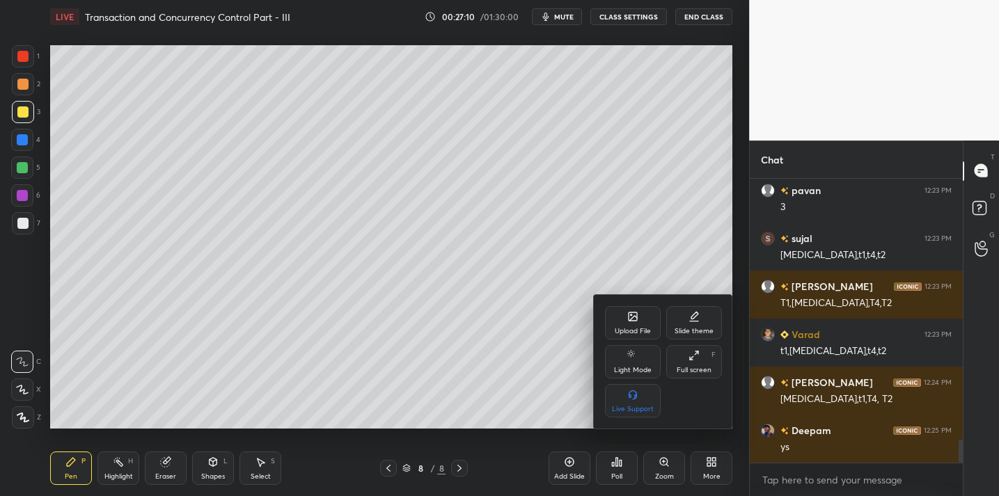
click at [632, 330] on div "Upload File" at bounding box center [633, 331] width 36 height 7
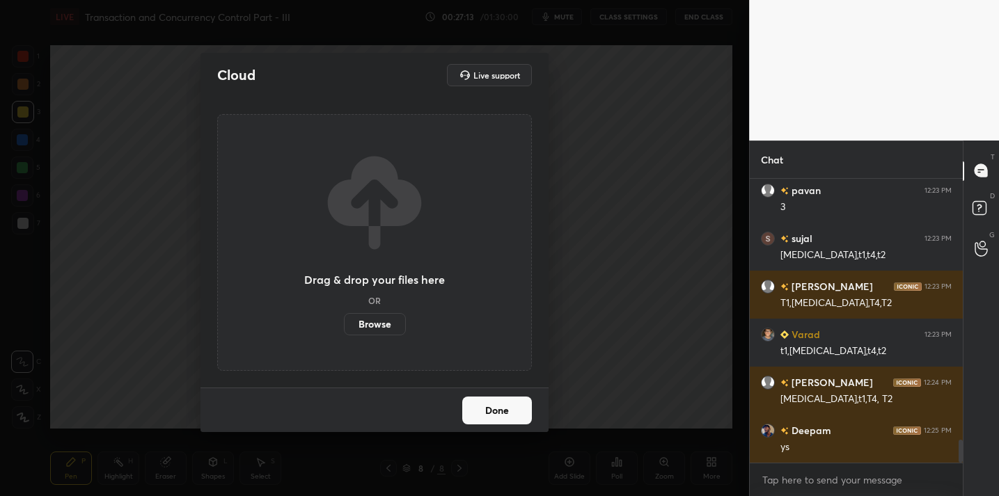
scroll to position [3269, 0]
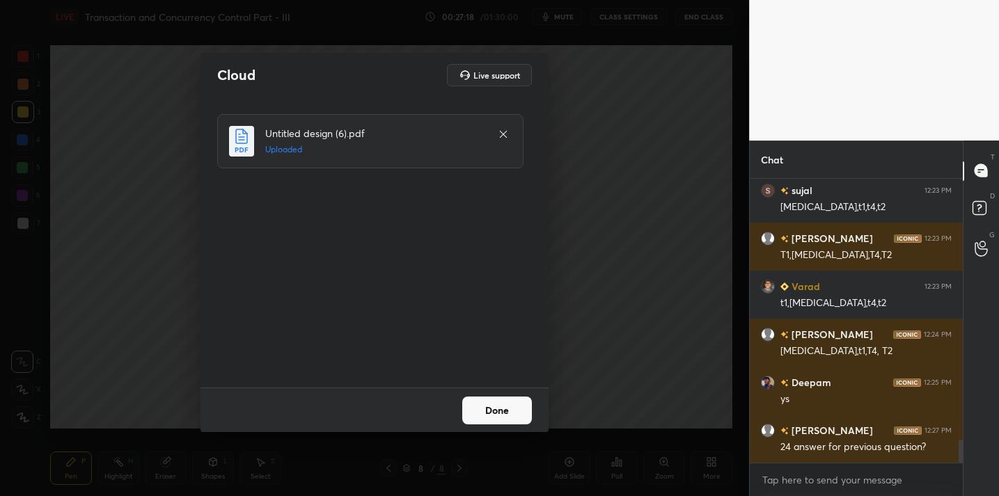
click at [488, 416] on button "Done" at bounding box center [497, 411] width 70 height 28
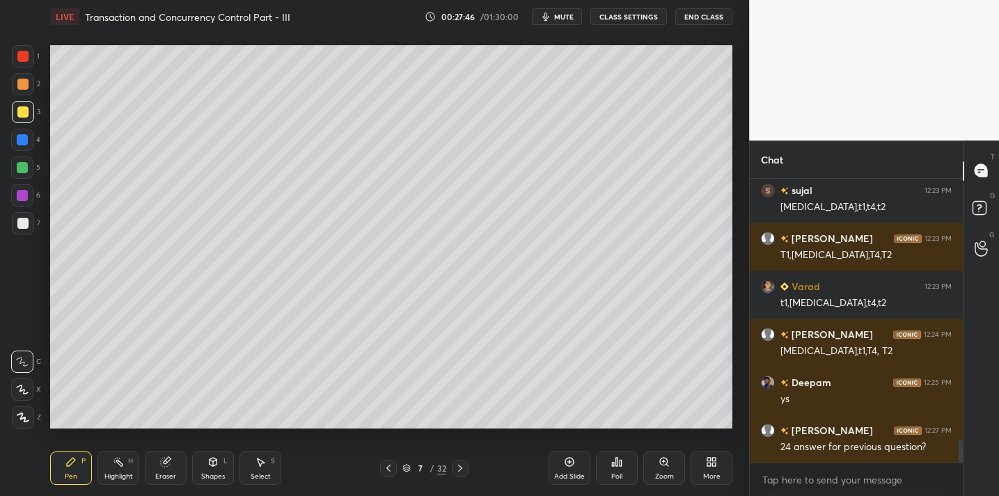
scroll to position [3317, 0]
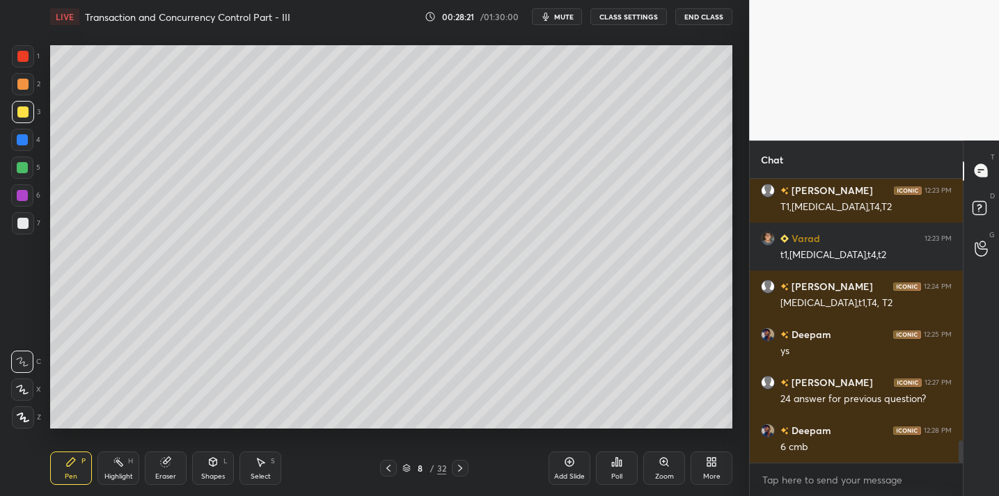
drag, startPoint x: 14, startPoint y: 224, endPoint x: 40, endPoint y: 206, distance: 31.5
click at [15, 223] on div at bounding box center [23, 223] width 22 height 22
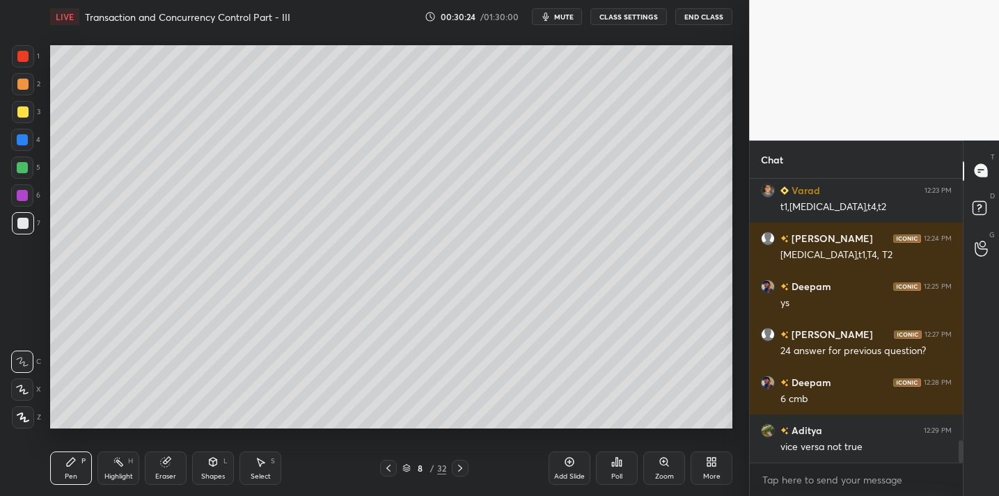
click at [19, 110] on div at bounding box center [22, 112] width 11 height 11
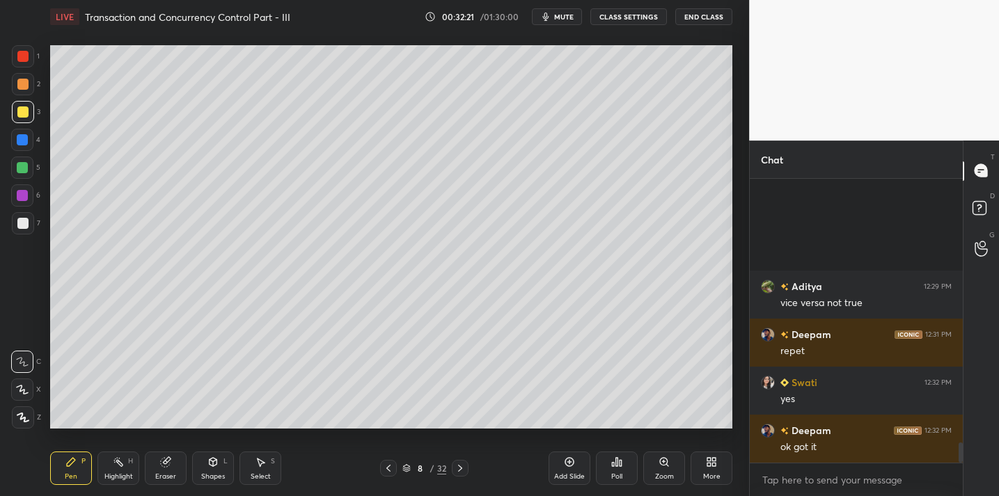
scroll to position [3678, 0]
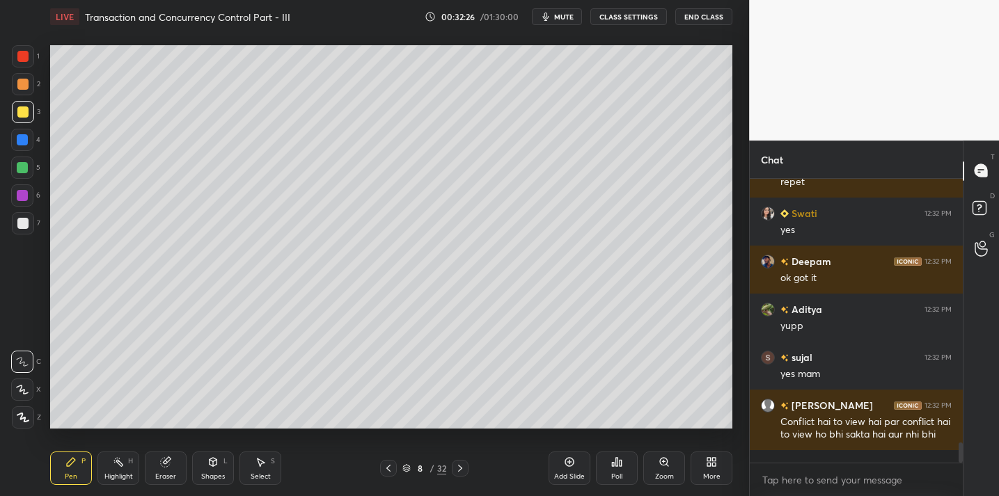
click at [566, 462] on icon at bounding box center [569, 462] width 11 height 11
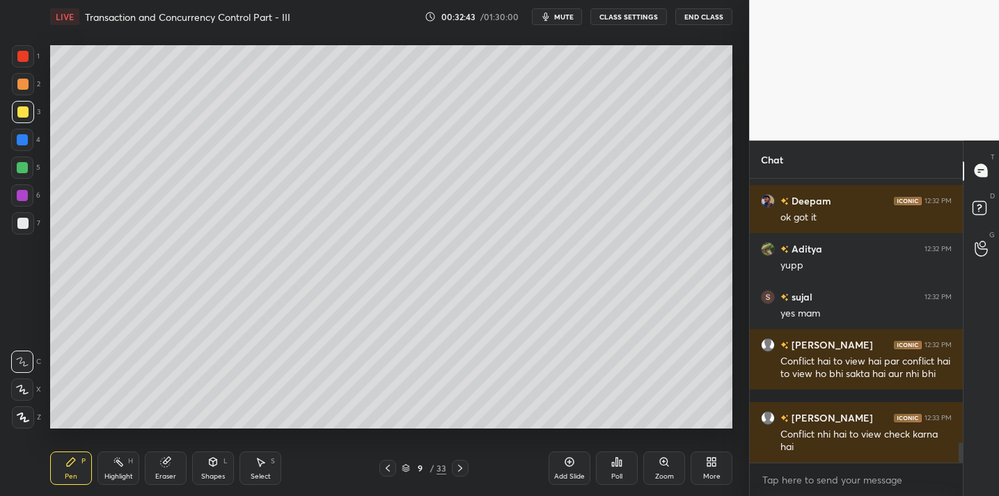
click at [22, 228] on div at bounding box center [23, 223] width 22 height 22
click at [26, 123] on div at bounding box center [23, 112] width 22 height 22
click at [159, 470] on div "Eraser" at bounding box center [166, 468] width 42 height 33
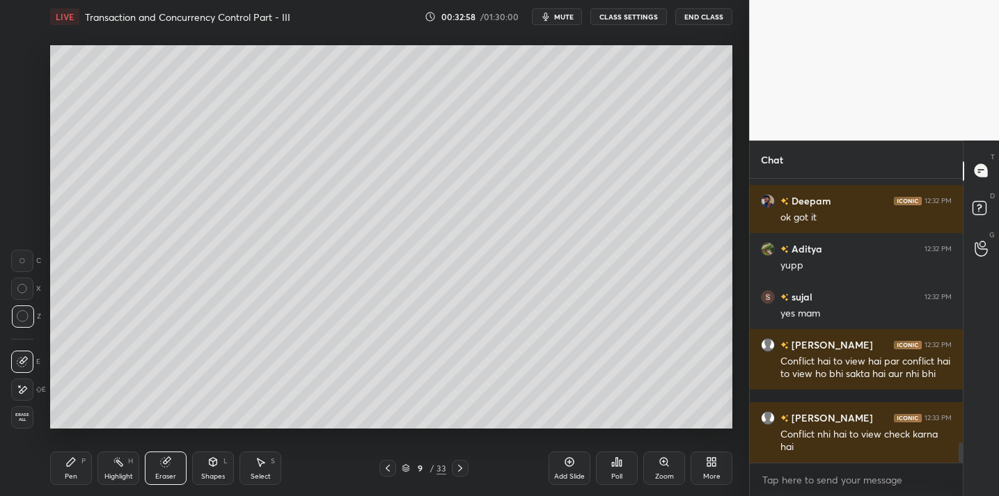
click at [67, 473] on div "Pen" at bounding box center [71, 476] width 13 height 7
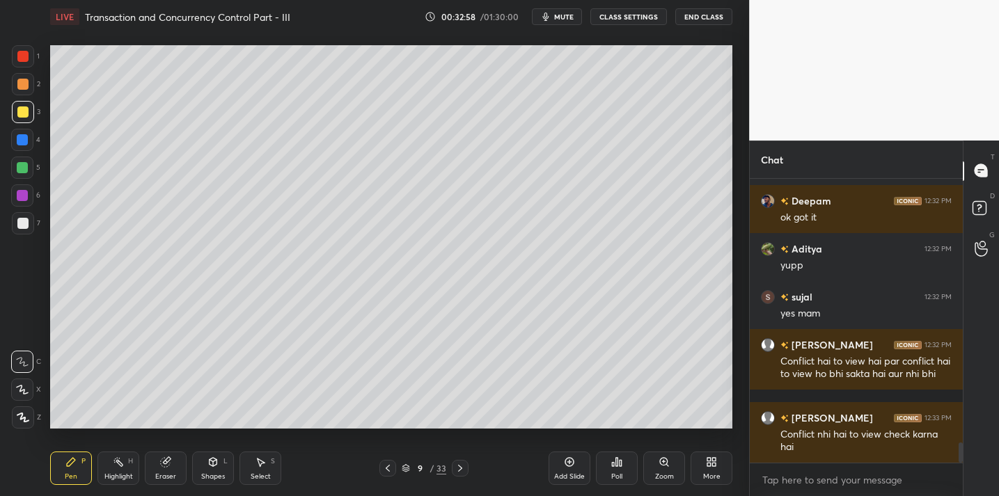
drag, startPoint x: 26, startPoint y: 173, endPoint x: 40, endPoint y: 212, distance: 41.2
click at [26, 173] on div at bounding box center [22, 167] width 11 height 11
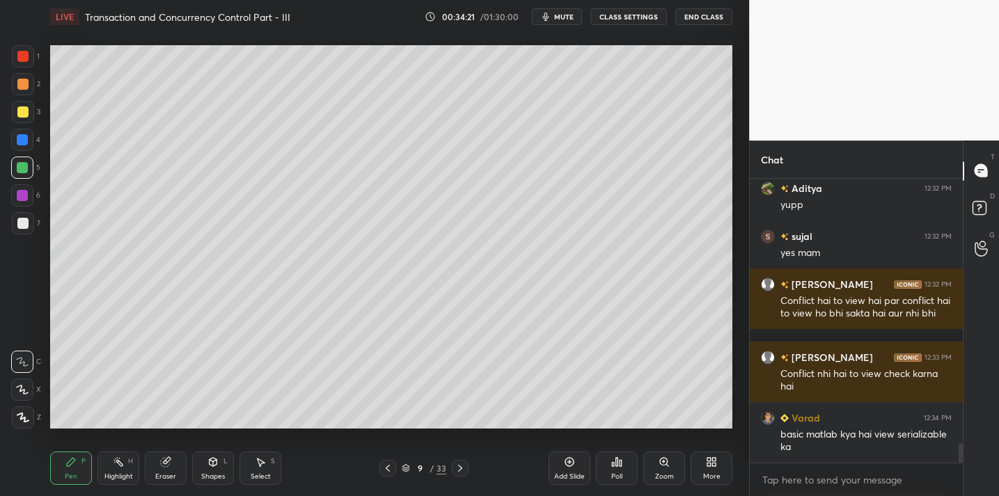
scroll to position [3848, 0]
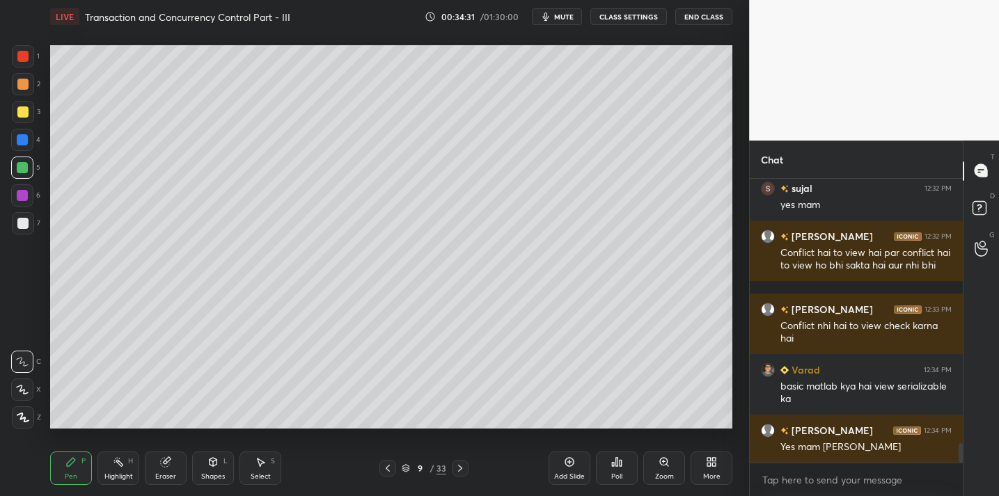
click at [571, 467] on div "Add Slide" at bounding box center [570, 468] width 42 height 33
click at [24, 113] on div at bounding box center [22, 112] width 11 height 11
click at [569, 459] on icon at bounding box center [569, 462] width 11 height 11
drag, startPoint x: 31, startPoint y: 221, endPoint x: 41, endPoint y: 205, distance: 19.3
click at [31, 221] on div at bounding box center [23, 223] width 22 height 22
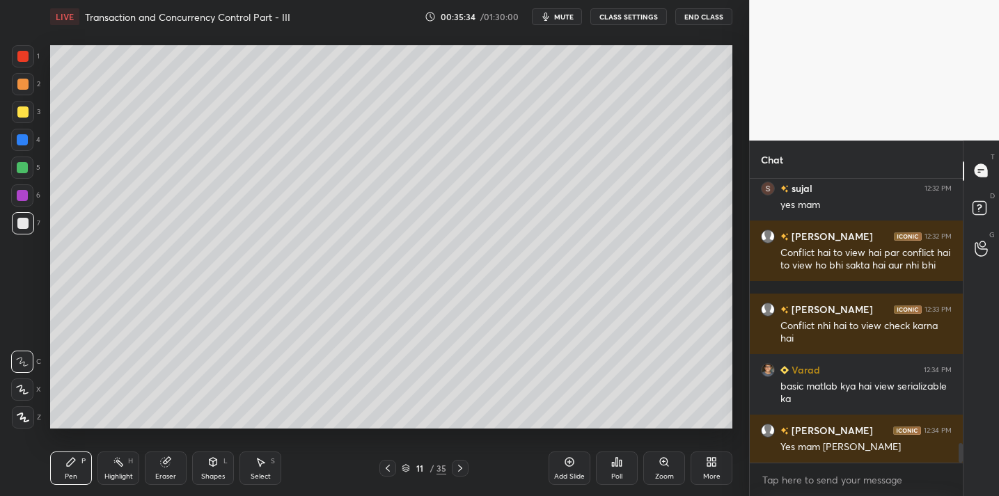
click at [217, 468] on div "Shapes L" at bounding box center [213, 468] width 42 height 33
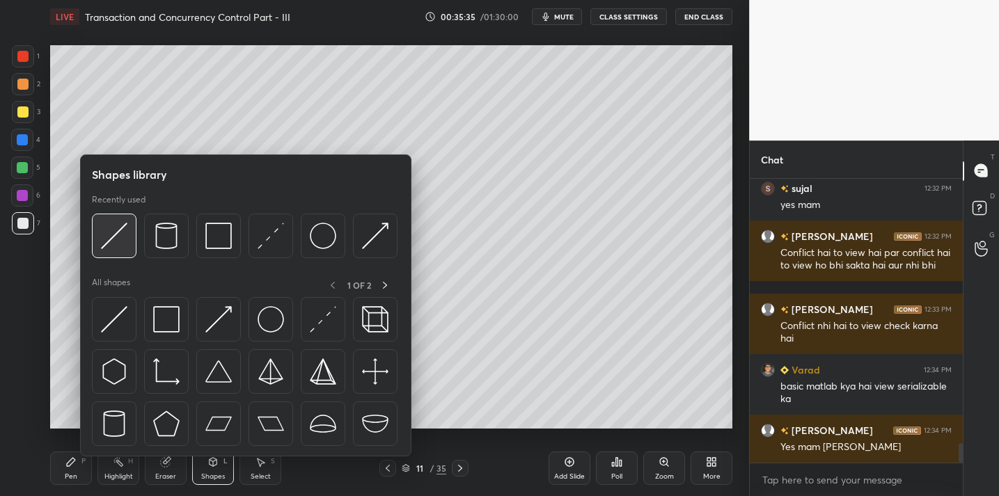
click at [104, 242] on img at bounding box center [114, 236] width 26 height 26
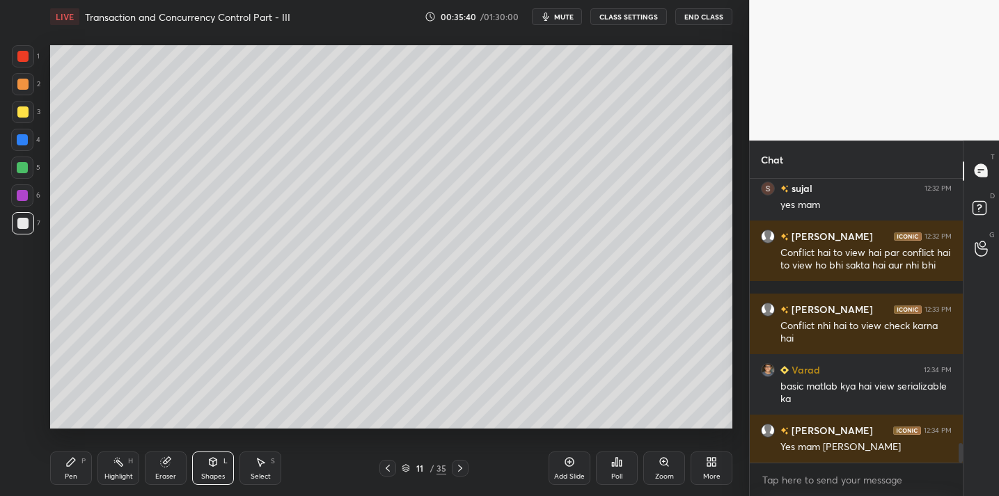
click at [65, 463] on icon at bounding box center [70, 462] width 11 height 11
click at [28, 118] on div at bounding box center [23, 112] width 22 height 22
drag, startPoint x: 23, startPoint y: 223, endPoint x: 31, endPoint y: 216, distance: 10.9
click at [23, 223] on div at bounding box center [22, 223] width 11 height 11
click at [12, 118] on div at bounding box center [23, 112] width 22 height 22
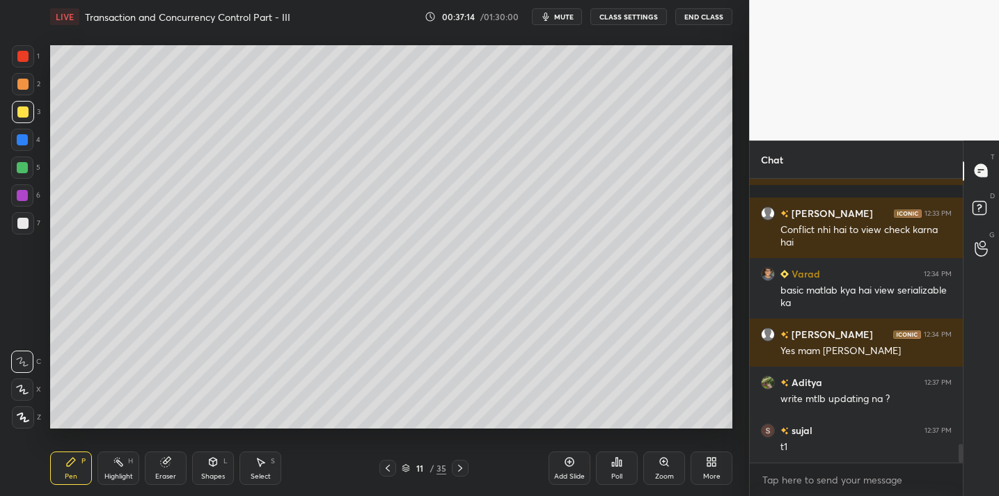
scroll to position [3992, 0]
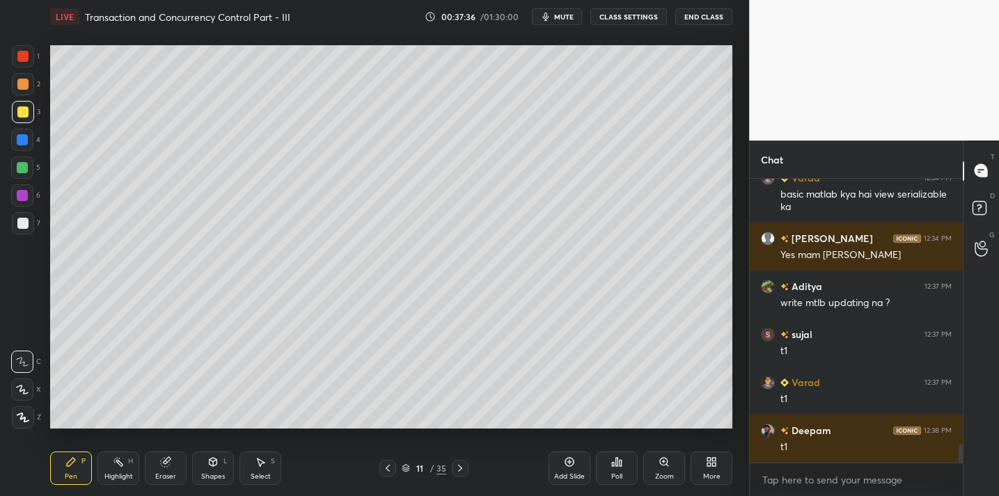
drag, startPoint x: 23, startPoint y: 227, endPoint x: 36, endPoint y: 221, distance: 14.4
click at [25, 226] on div at bounding box center [22, 223] width 11 height 11
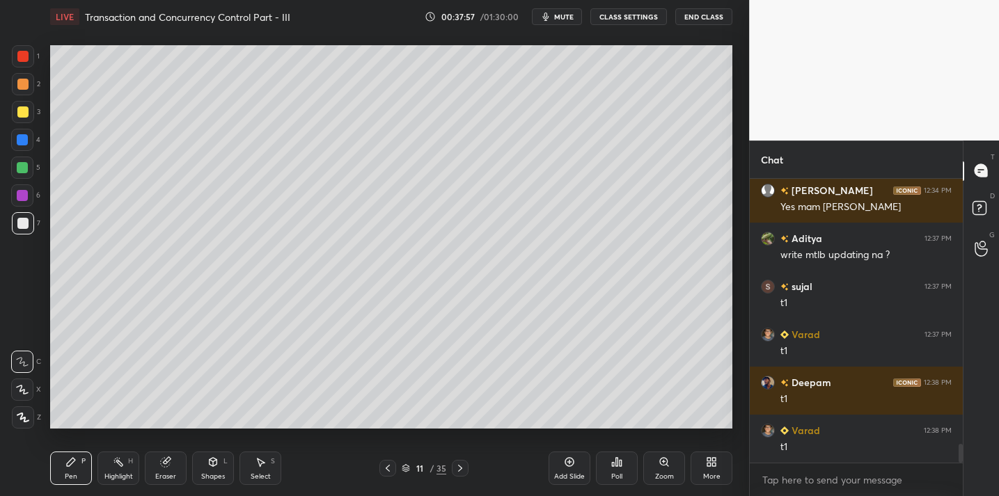
click at [162, 464] on icon at bounding box center [165, 462] width 9 height 9
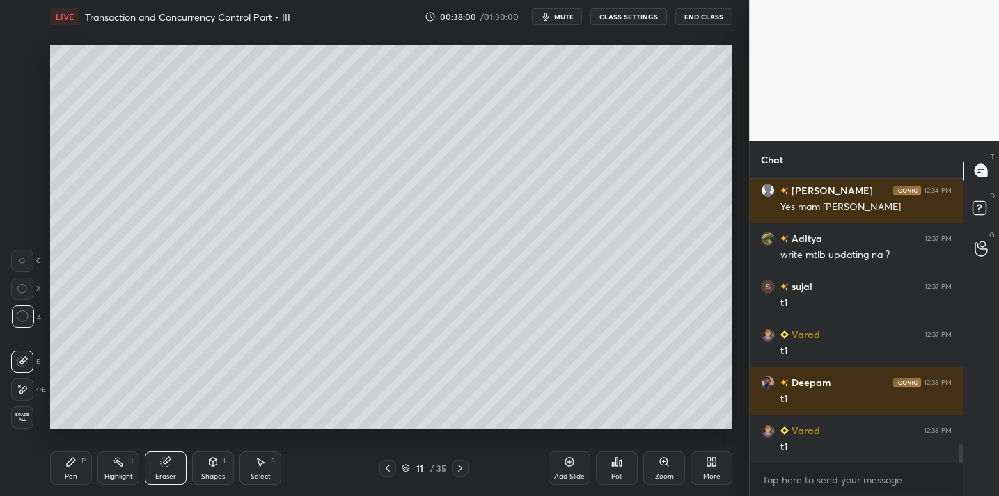
drag, startPoint x: 70, startPoint y: 474, endPoint x: 84, endPoint y: 449, distance: 28.7
click at [70, 473] on div "Pen" at bounding box center [71, 476] width 13 height 7
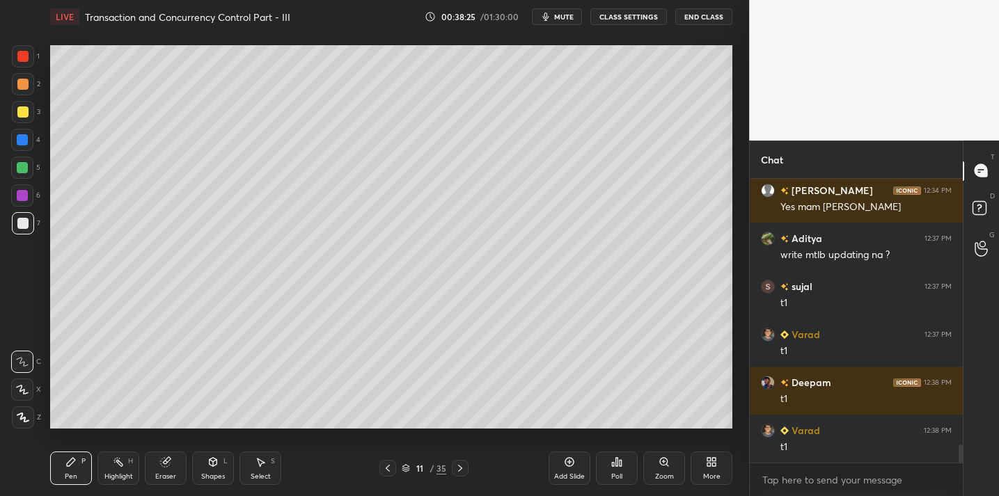
scroll to position [4121, 0]
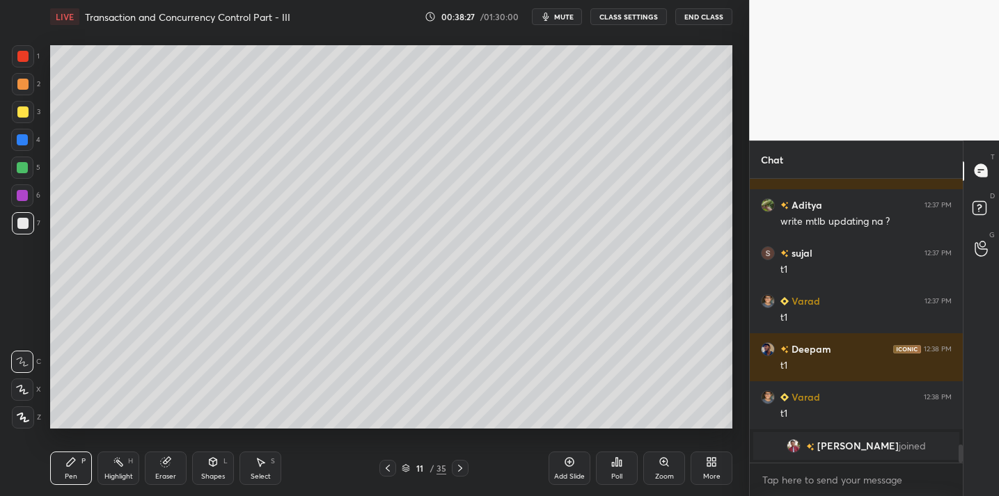
click at [24, 118] on div at bounding box center [23, 112] width 22 height 22
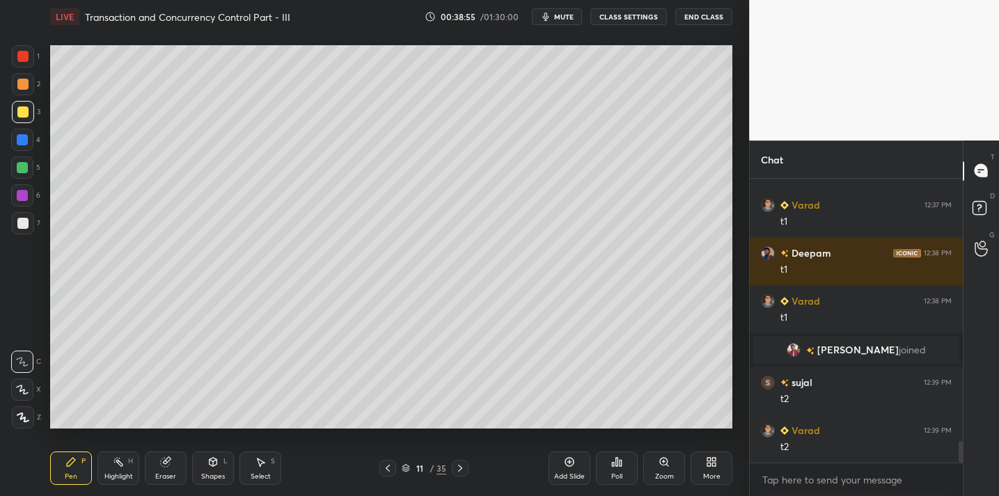
scroll to position [3558, 0]
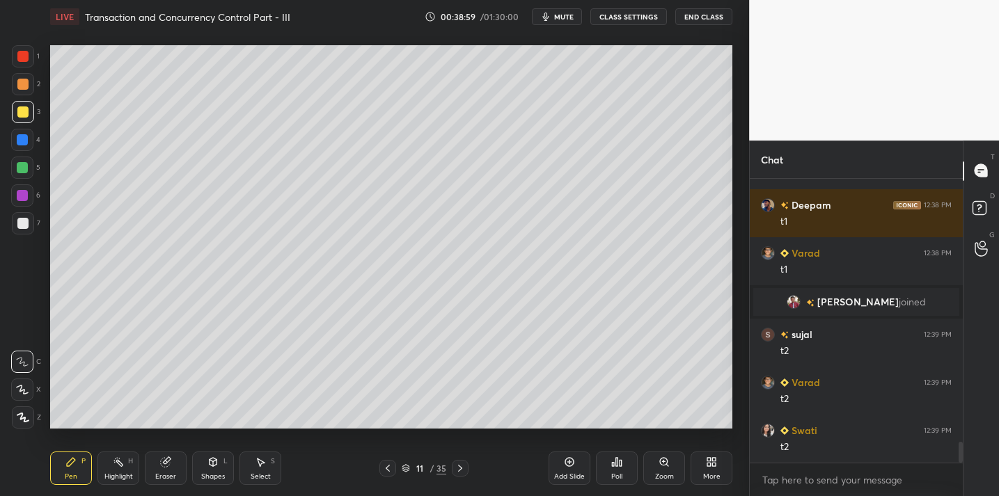
click at [27, 227] on div at bounding box center [22, 223] width 11 height 11
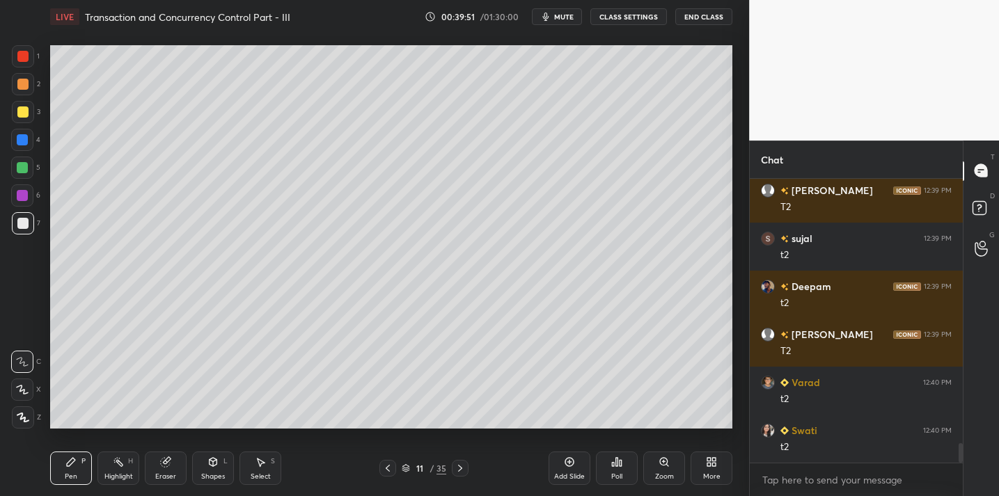
scroll to position [3942, 0]
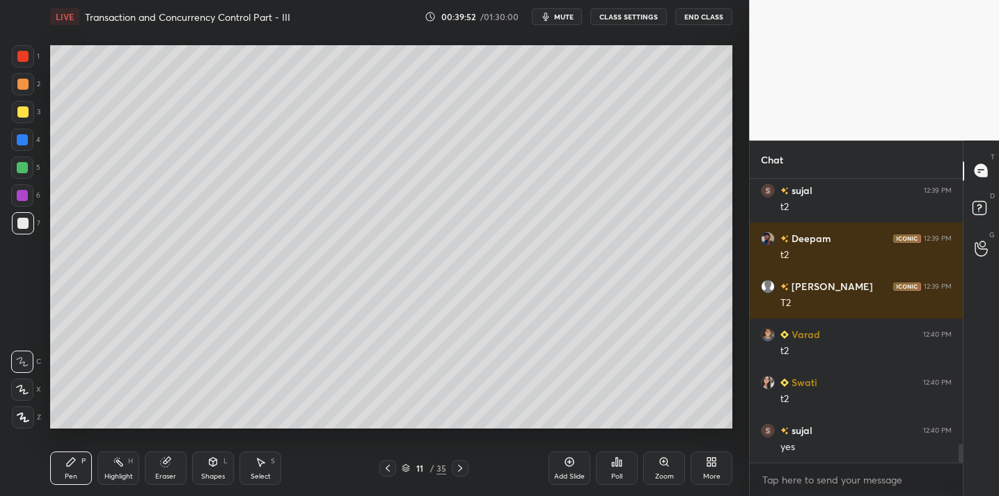
click at [569, 465] on icon at bounding box center [569, 462] width 11 height 11
click at [25, 112] on div at bounding box center [22, 112] width 11 height 11
click at [22, 224] on div at bounding box center [22, 223] width 11 height 11
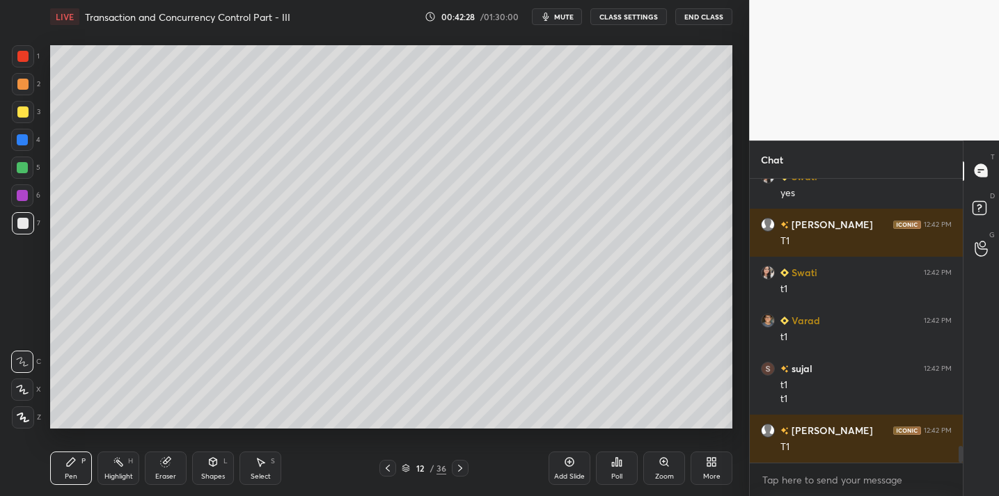
scroll to position [4484, 0]
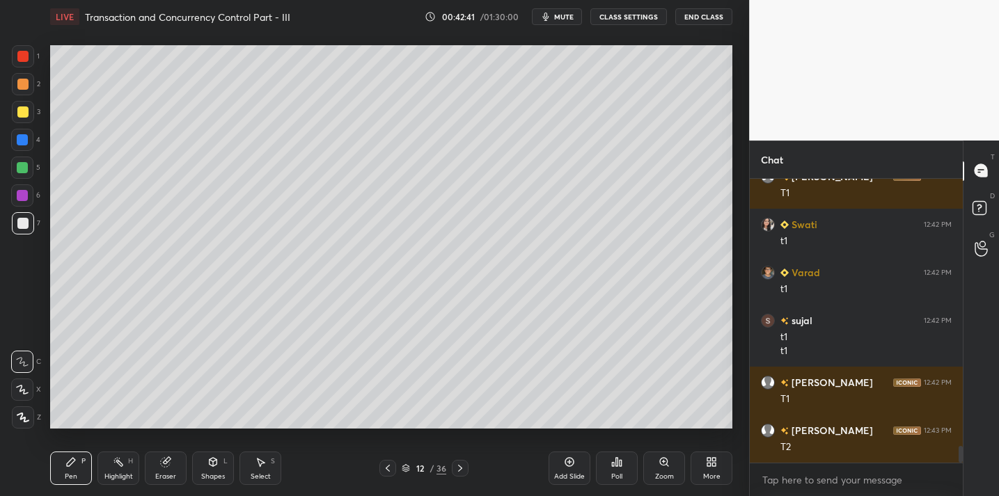
click at [179, 466] on div "Eraser" at bounding box center [166, 468] width 42 height 33
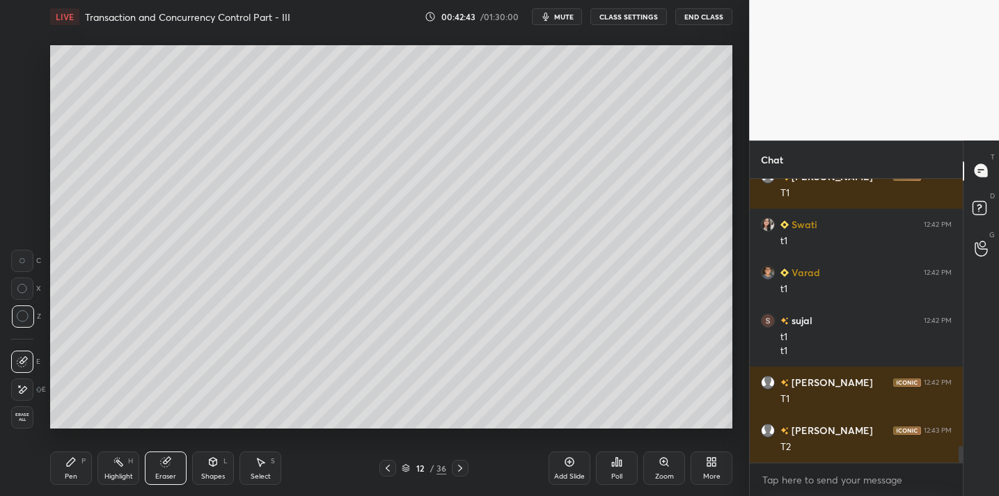
click at [70, 475] on div "Pen" at bounding box center [71, 476] width 13 height 7
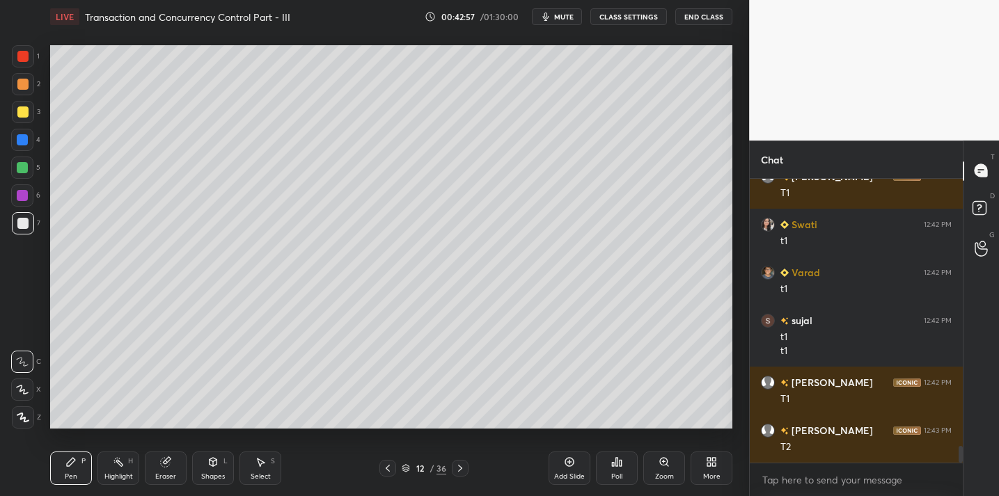
drag, startPoint x: 169, startPoint y: 468, endPoint x: 178, endPoint y: 446, distance: 24.0
click at [168, 468] on div "Eraser" at bounding box center [166, 468] width 42 height 33
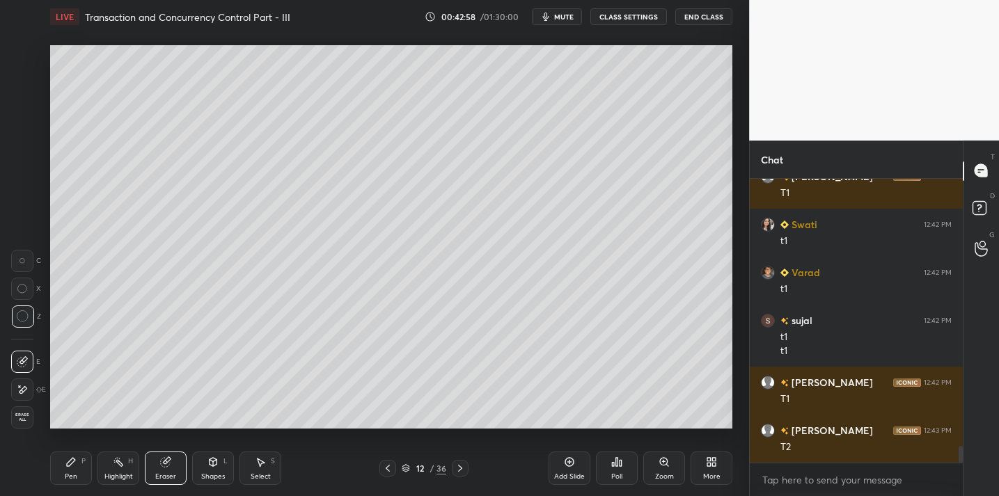
scroll to position [4545, 0]
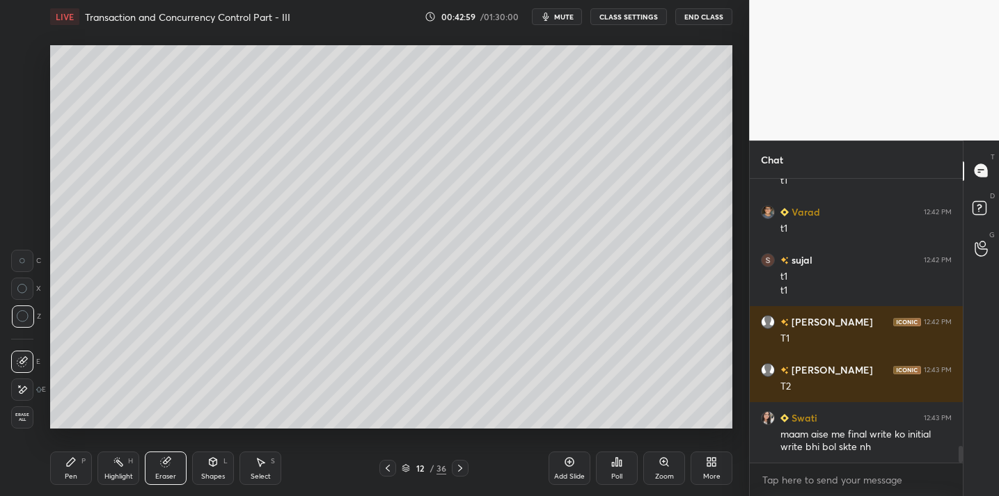
drag, startPoint x: 74, startPoint y: 459, endPoint x: 83, endPoint y: 445, distance: 17.2
click at [74, 459] on icon at bounding box center [71, 462] width 8 height 8
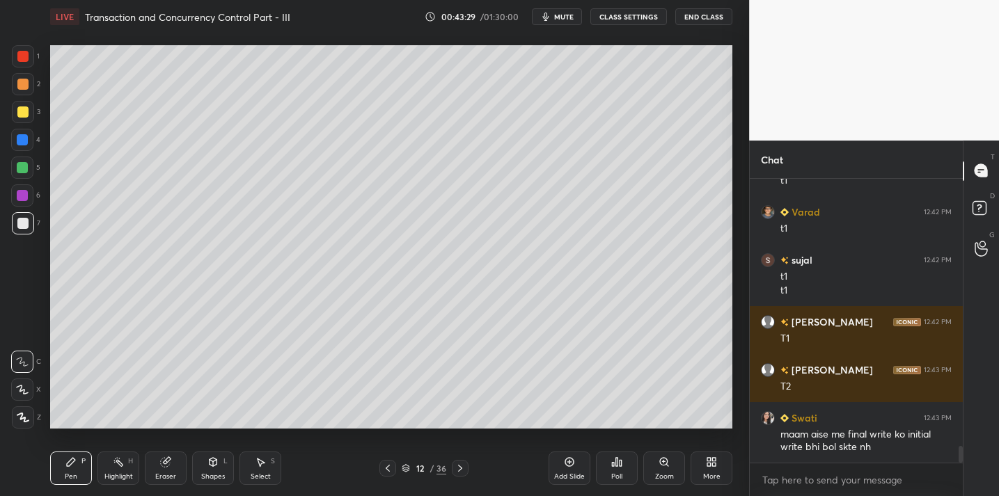
drag, startPoint x: 562, startPoint y: 464, endPoint x: 546, endPoint y: 465, distance: 15.3
click at [562, 464] on div "Add Slide" at bounding box center [570, 468] width 42 height 33
click at [18, 117] on div at bounding box center [22, 112] width 11 height 11
click at [163, 461] on icon at bounding box center [165, 462] width 9 height 9
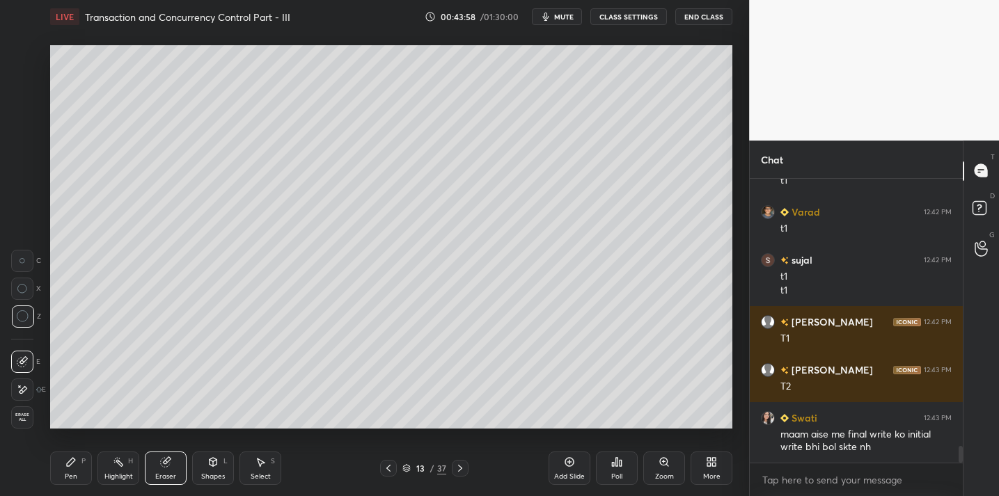
click at [70, 469] on div "Pen P" at bounding box center [71, 468] width 42 height 33
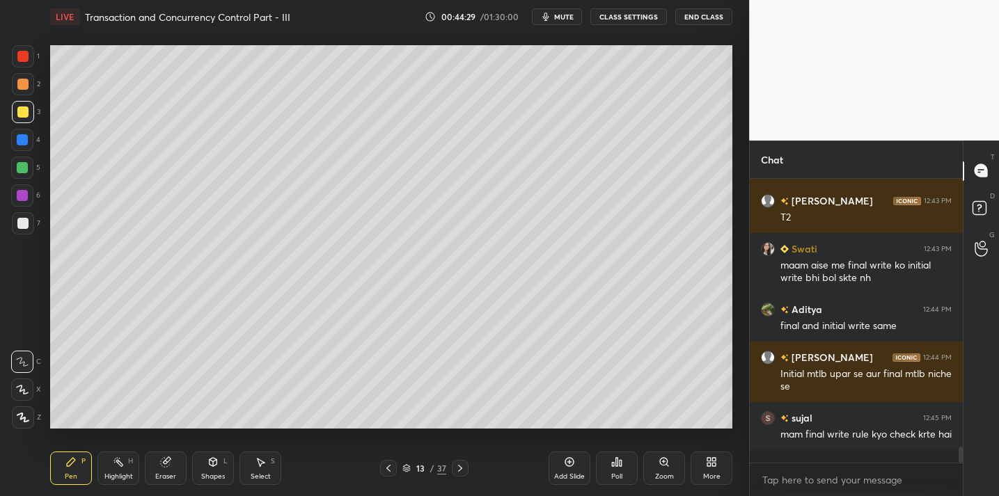
scroll to position [4762, 0]
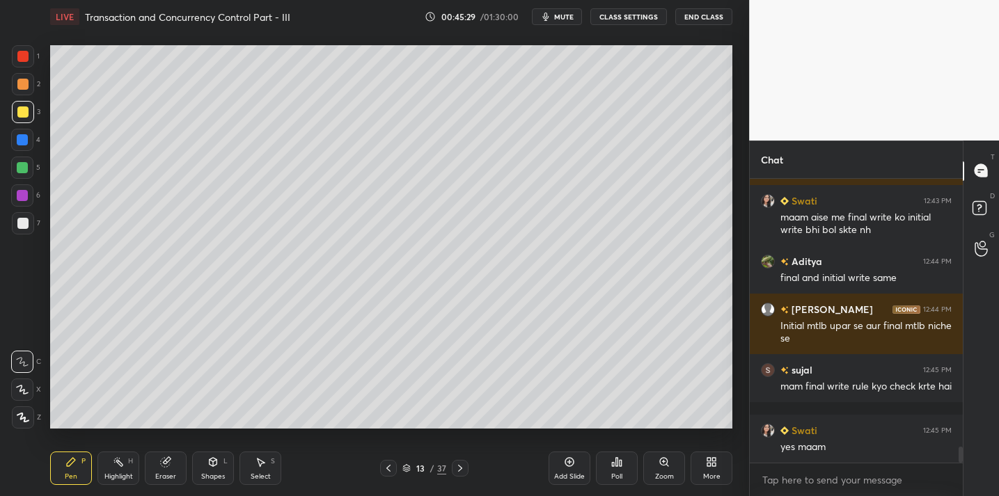
click at [570, 470] on div "Add Slide" at bounding box center [570, 468] width 42 height 33
click at [168, 470] on div "Eraser" at bounding box center [166, 468] width 42 height 33
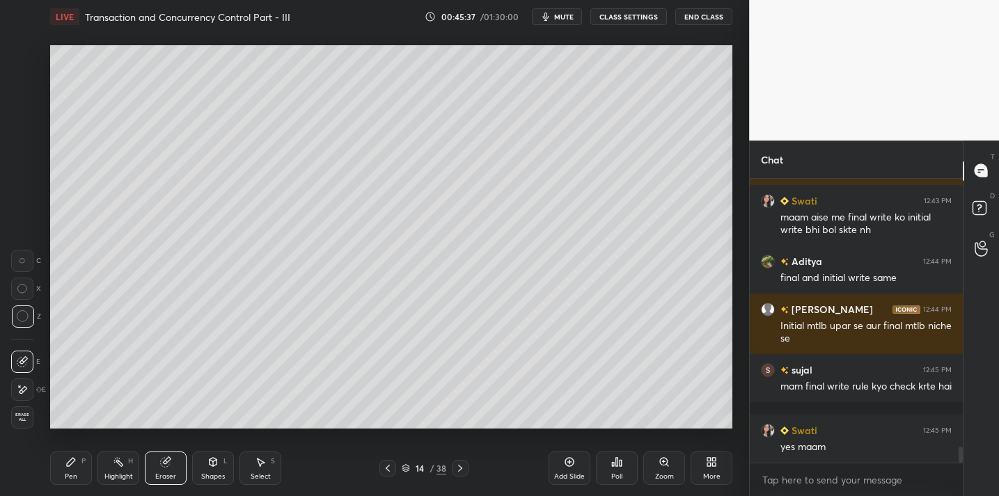
click at [81, 475] on div "Pen P" at bounding box center [71, 468] width 42 height 33
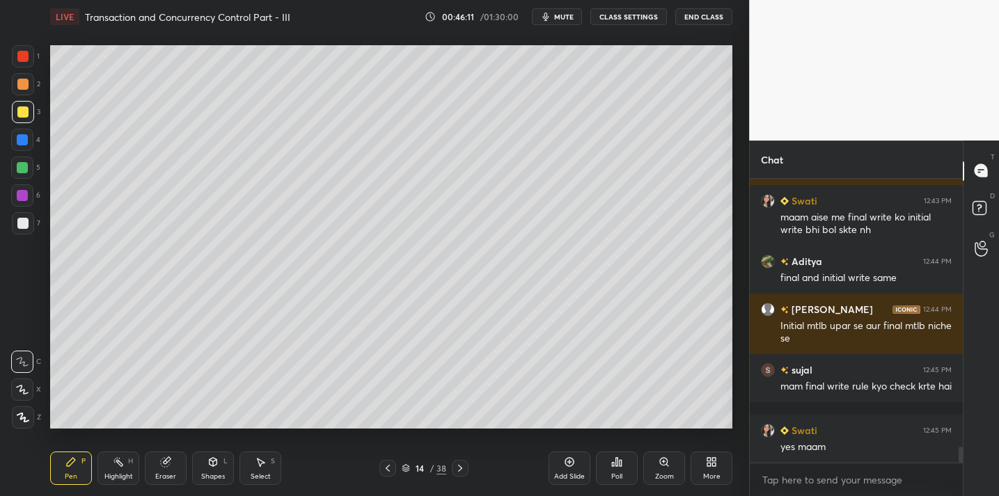
scroll to position [4823, 0]
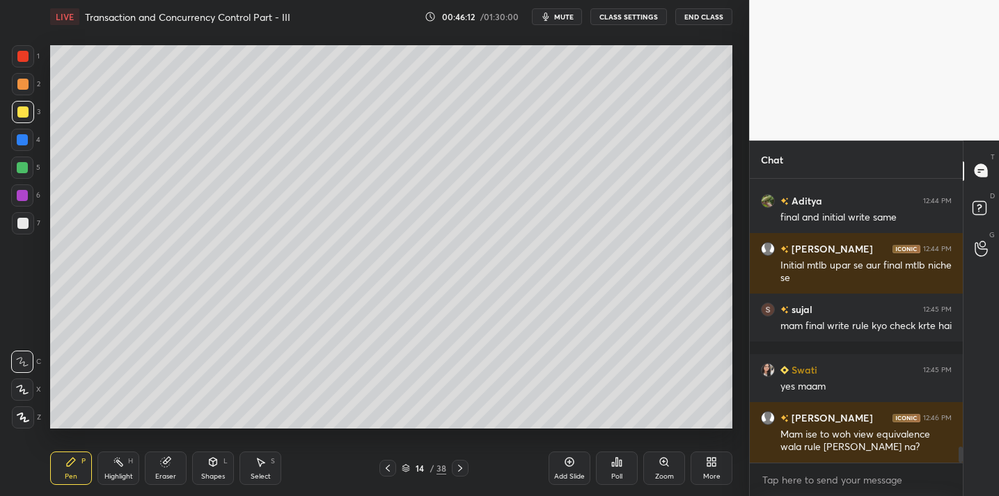
drag, startPoint x: 168, startPoint y: 473, endPoint x: 173, endPoint y: 434, distance: 38.6
click at [168, 466] on div "Eraser" at bounding box center [166, 468] width 42 height 33
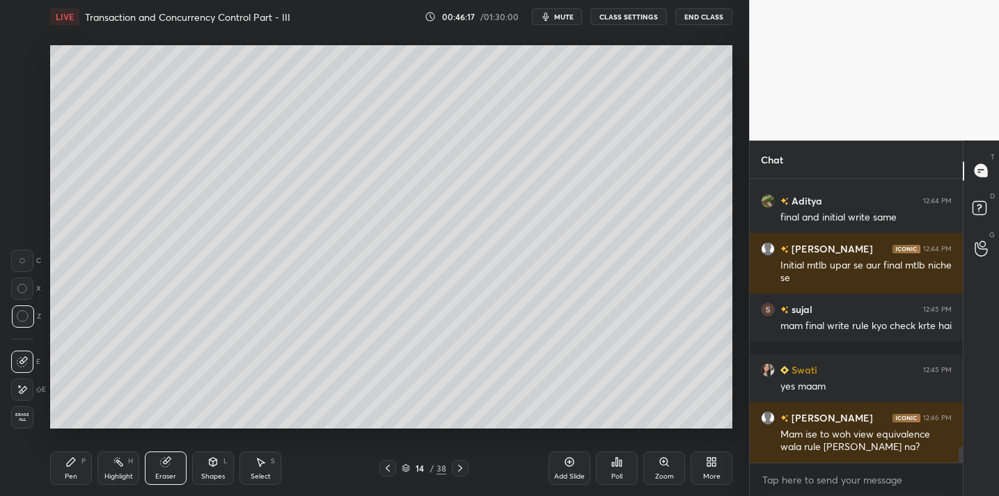
click at [69, 454] on div "Pen P" at bounding box center [71, 468] width 42 height 33
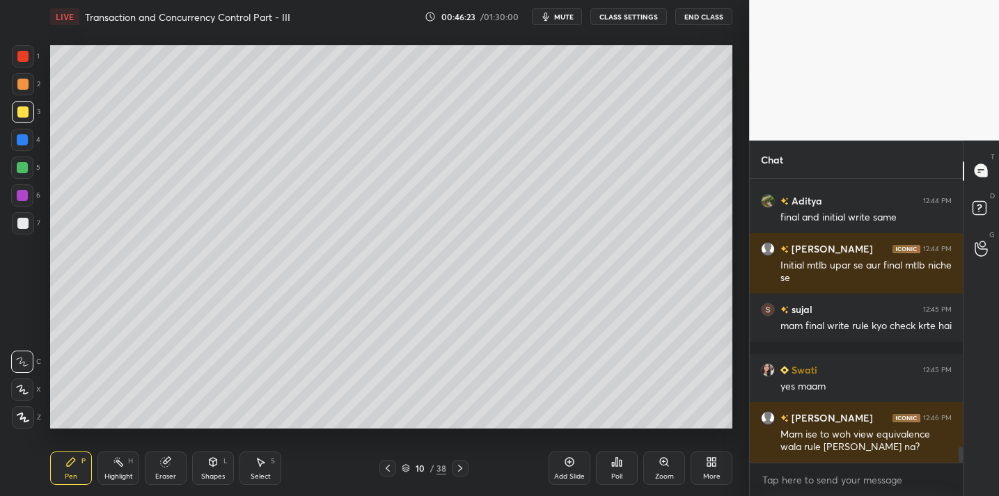
click at [167, 462] on icon at bounding box center [165, 462] width 9 height 9
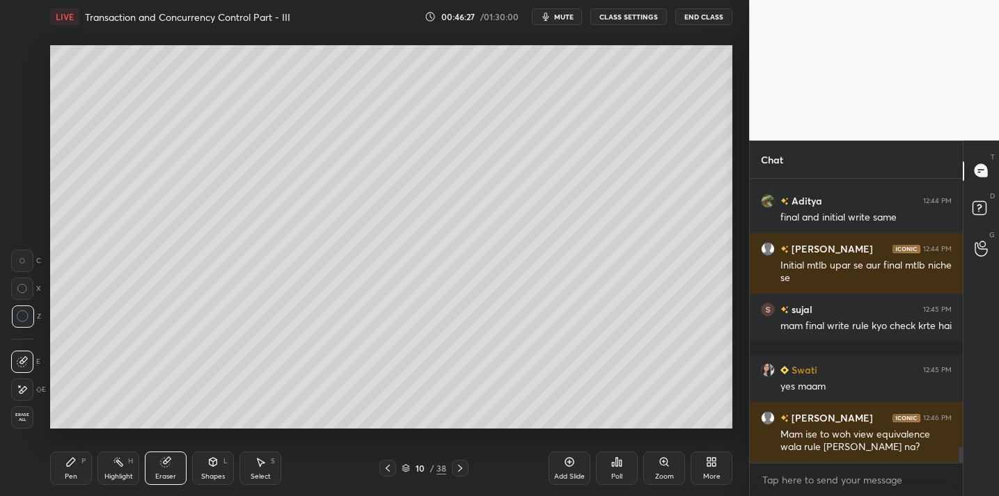
click at [64, 468] on div "Pen P" at bounding box center [71, 468] width 42 height 33
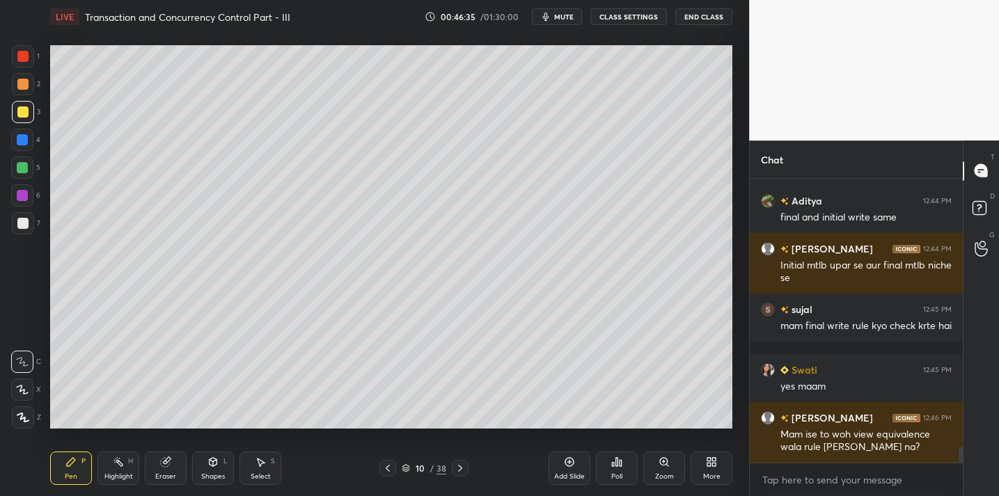
scroll to position [4856, 0]
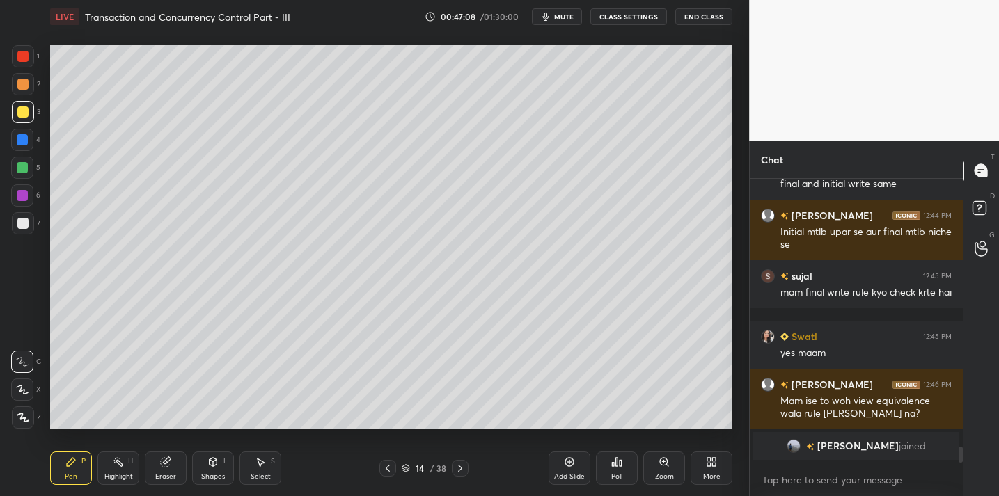
drag, startPoint x: 168, startPoint y: 475, endPoint x: 177, endPoint y: 437, distance: 39.3
click at [167, 473] on div "Eraser" at bounding box center [165, 476] width 21 height 7
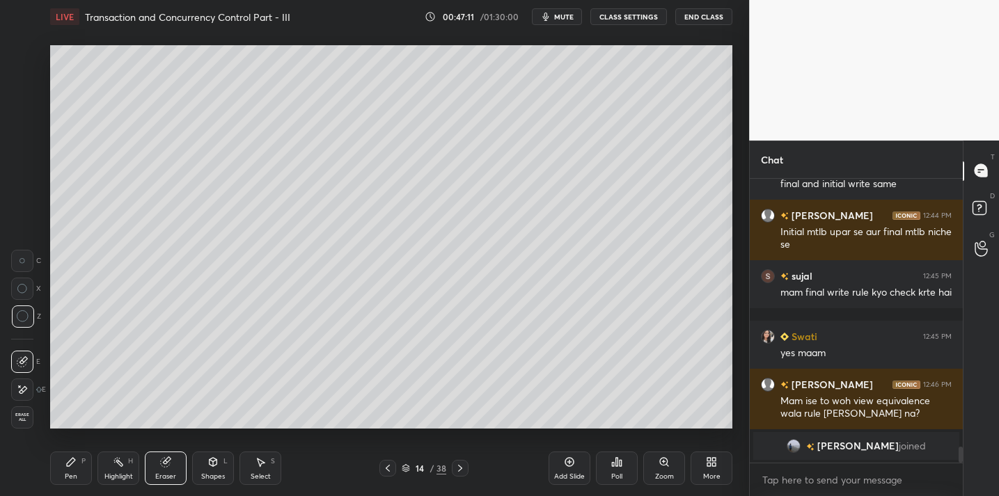
drag, startPoint x: 78, startPoint y: 464, endPoint x: 86, endPoint y: 452, distance: 14.7
click at [78, 464] on div "Pen P" at bounding box center [71, 468] width 42 height 33
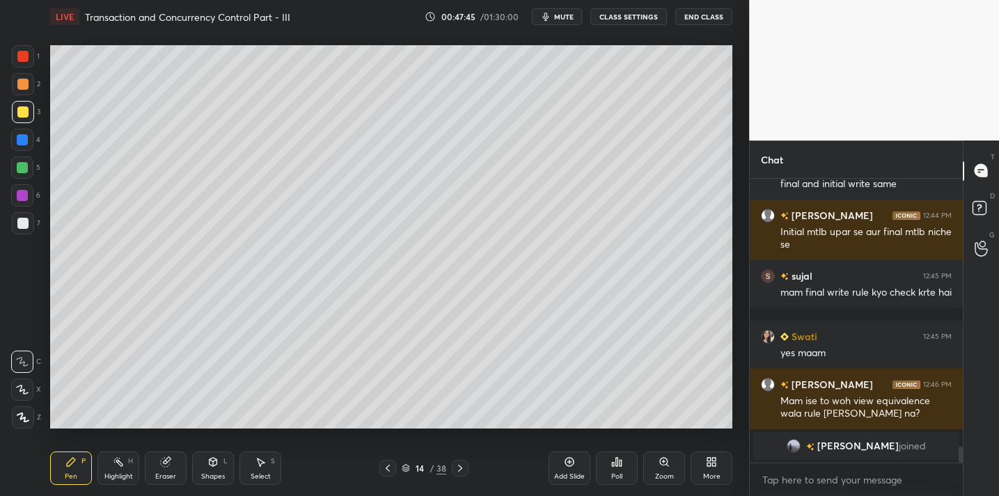
click at [173, 475] on div "Eraser" at bounding box center [165, 476] width 21 height 7
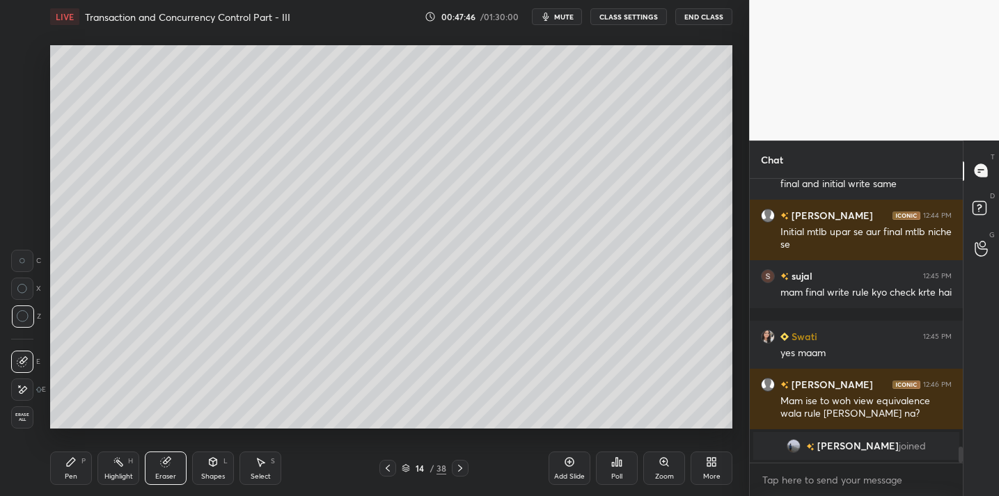
click at [68, 462] on icon at bounding box center [71, 462] width 8 height 8
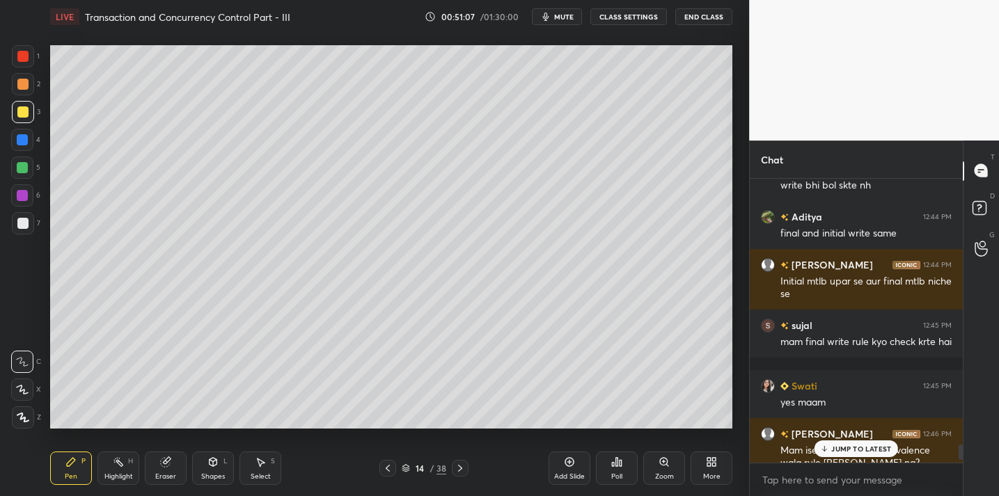
scroll to position [4472, 0]
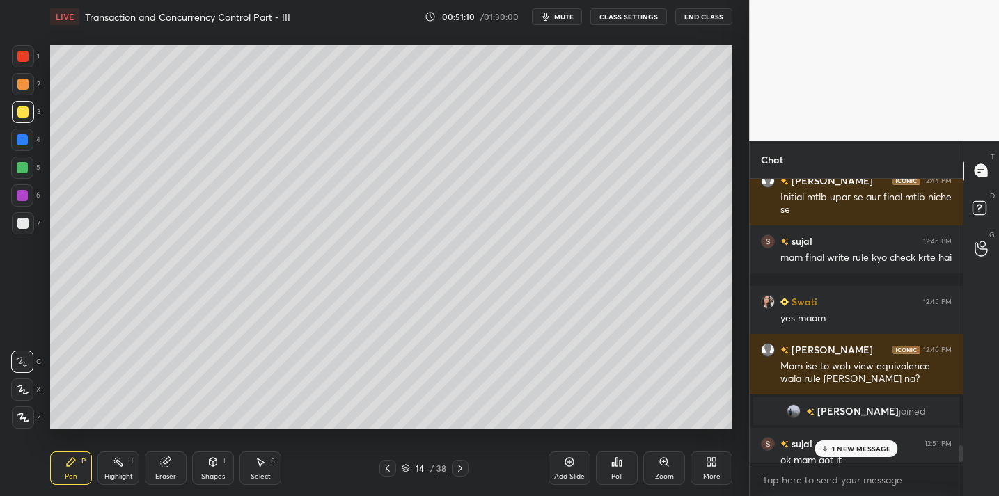
click at [21, 221] on div at bounding box center [22, 223] width 11 height 11
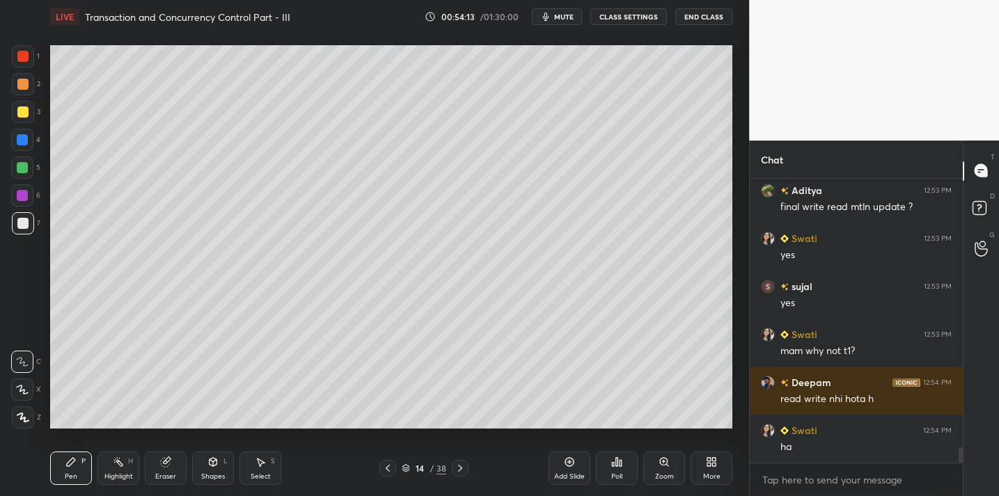
scroll to position [4869, 0]
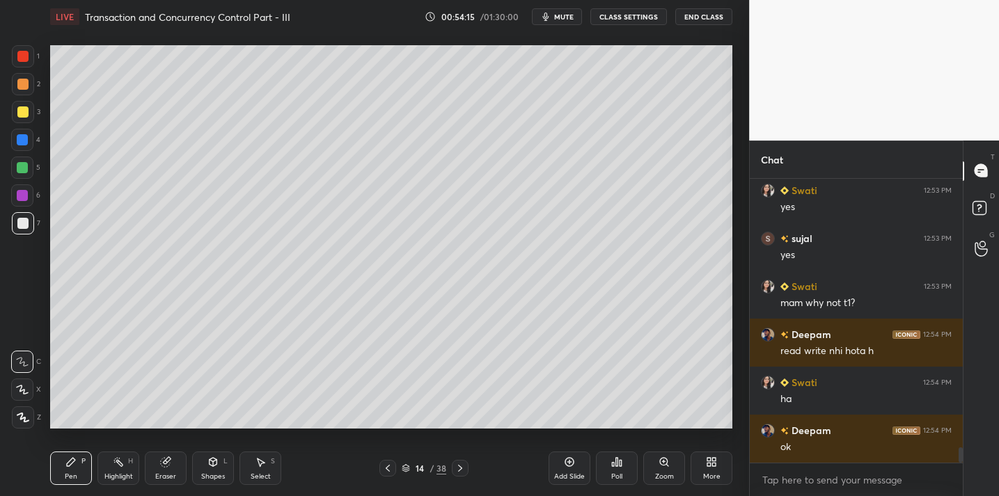
drag, startPoint x: 177, startPoint y: 468, endPoint x: 201, endPoint y: 453, distance: 28.8
click at [179, 468] on div "Eraser" at bounding box center [166, 468] width 42 height 33
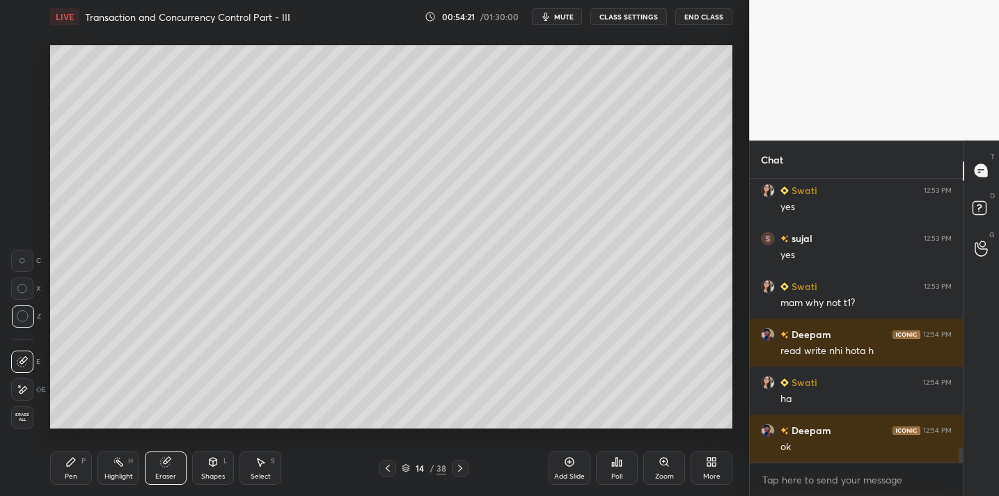
click at [66, 468] on div "Pen P" at bounding box center [71, 468] width 42 height 33
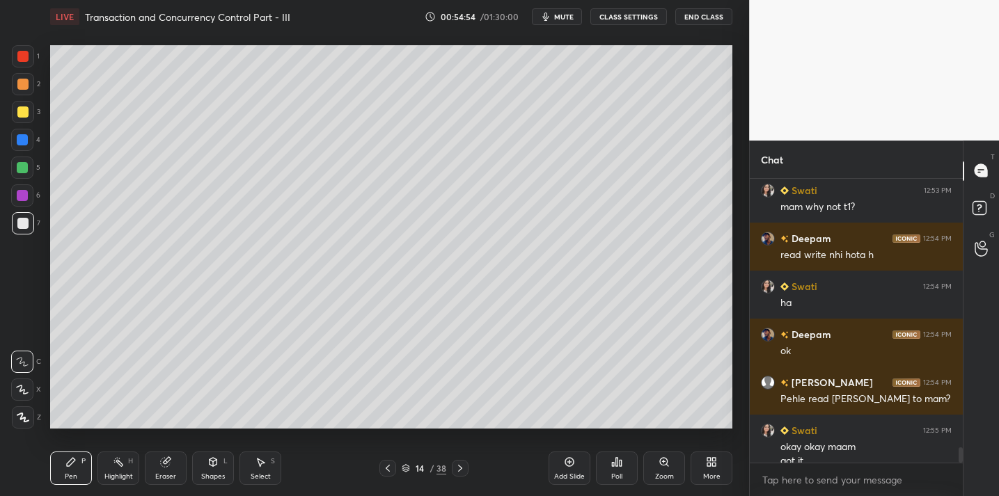
scroll to position [4979, 0]
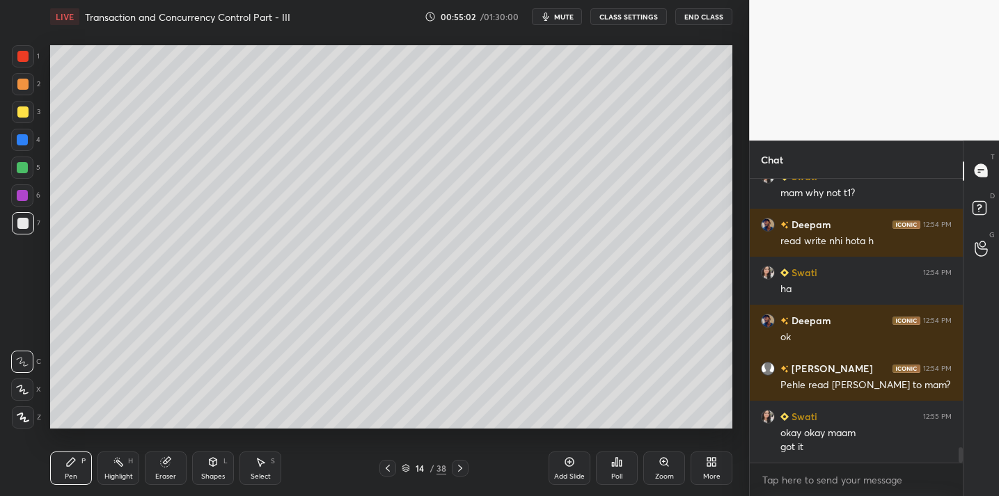
click at [205, 467] on div "Shapes L" at bounding box center [213, 468] width 42 height 33
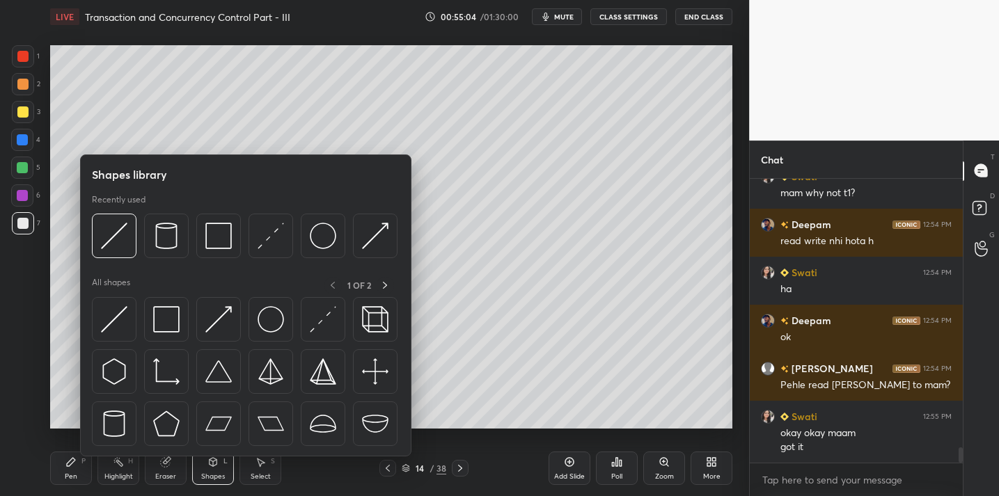
click at [79, 471] on div "Pen P" at bounding box center [71, 468] width 42 height 33
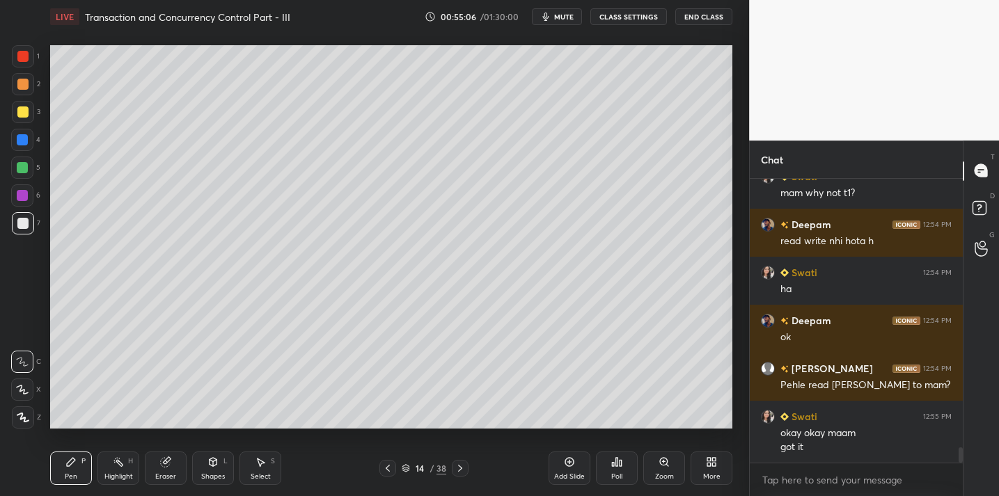
click at [166, 469] on div "Eraser" at bounding box center [166, 468] width 42 height 33
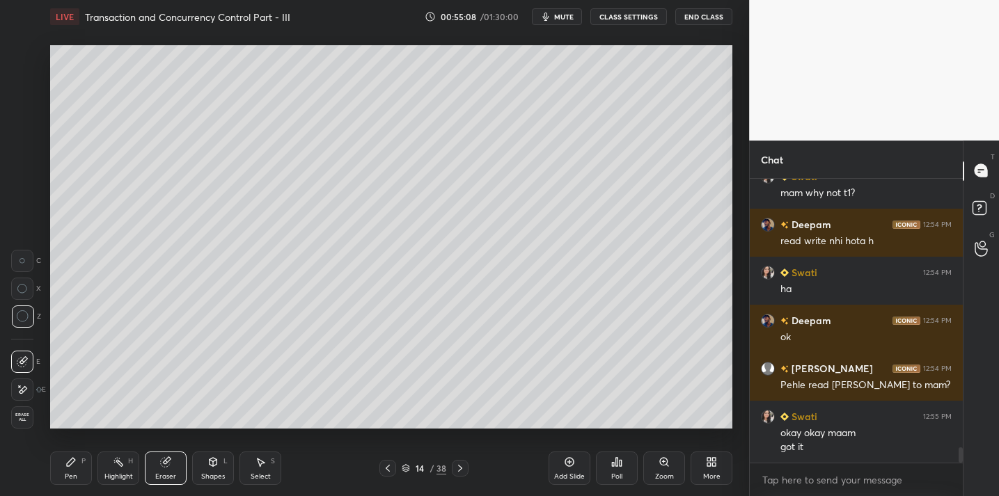
scroll to position [5013, 0]
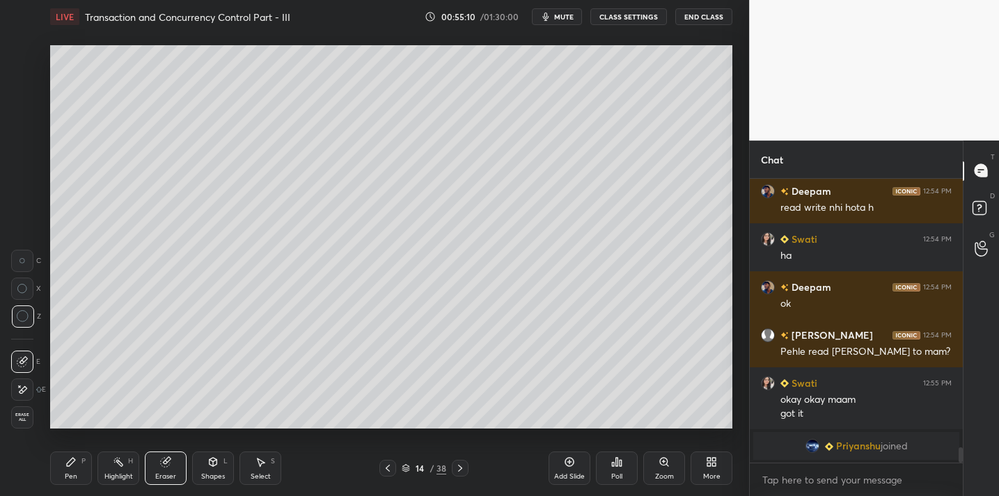
click at [76, 464] on icon at bounding box center [70, 462] width 11 height 11
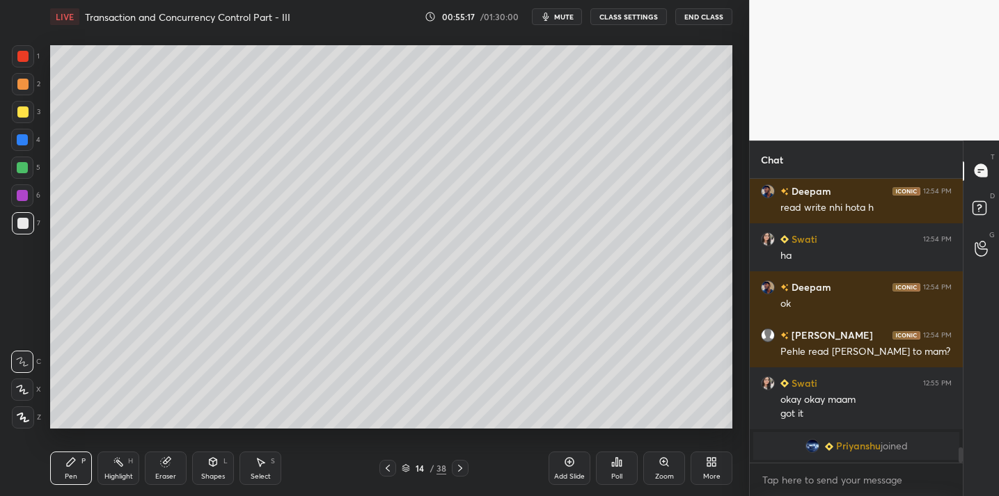
click at [162, 471] on div "Eraser" at bounding box center [166, 468] width 42 height 33
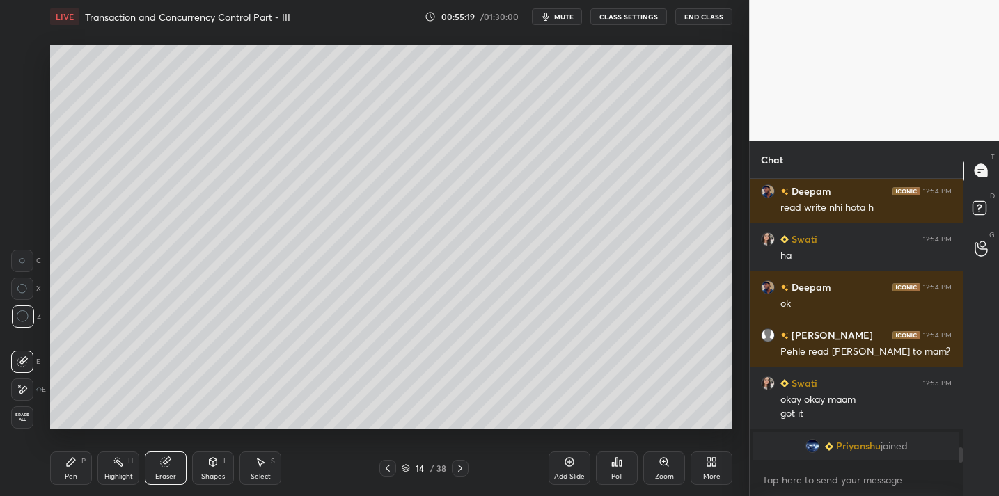
click at [68, 471] on div "Pen P" at bounding box center [71, 468] width 42 height 33
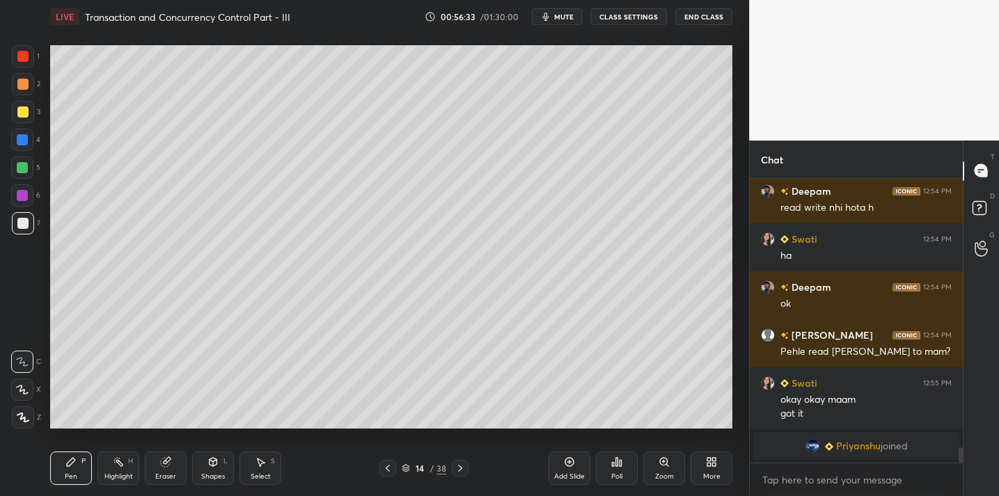
click at [480, 430] on div "Setting up your live class Poll for secs No correct answer Start poll" at bounding box center [391, 236] width 693 height 407
click at [479, 430] on div "Setting up your live class Poll for secs No correct answer Start poll" at bounding box center [391, 236] width 693 height 407
drag, startPoint x: 176, startPoint y: 470, endPoint x: 191, endPoint y: 466, distance: 15.2
click at [179, 470] on div "Eraser" at bounding box center [166, 468] width 42 height 33
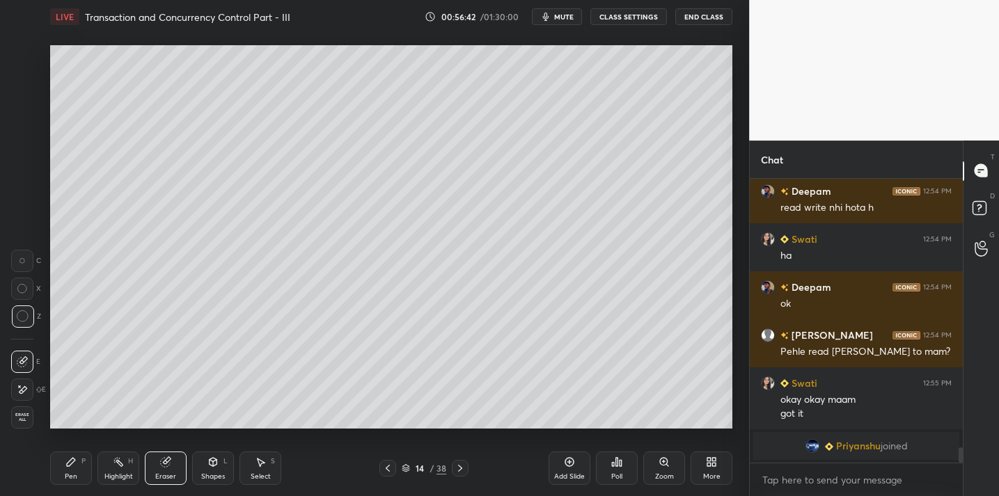
click at [79, 472] on div "Pen P" at bounding box center [71, 468] width 42 height 33
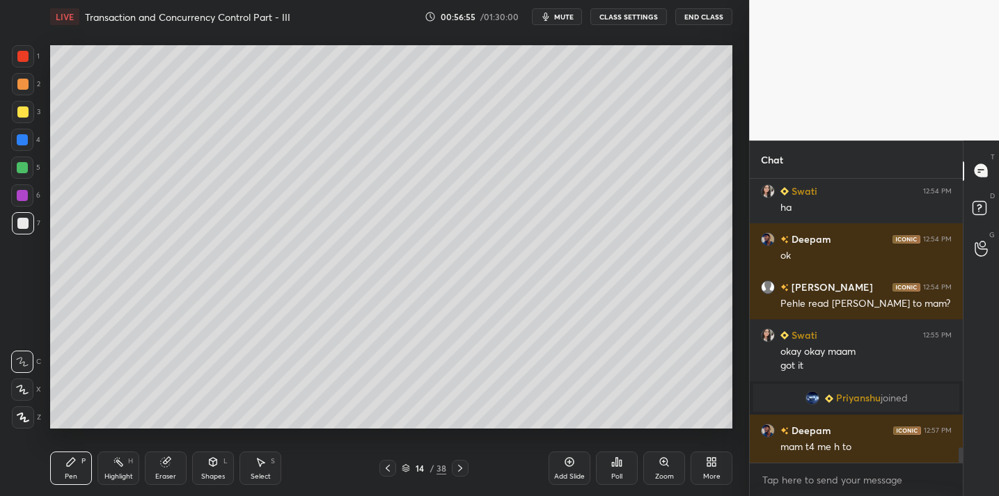
scroll to position [4888, 0]
drag, startPoint x: 560, startPoint y: 466, endPoint x: 565, endPoint y: 457, distance: 10.3
click at [560, 463] on div "Add Slide" at bounding box center [570, 468] width 42 height 33
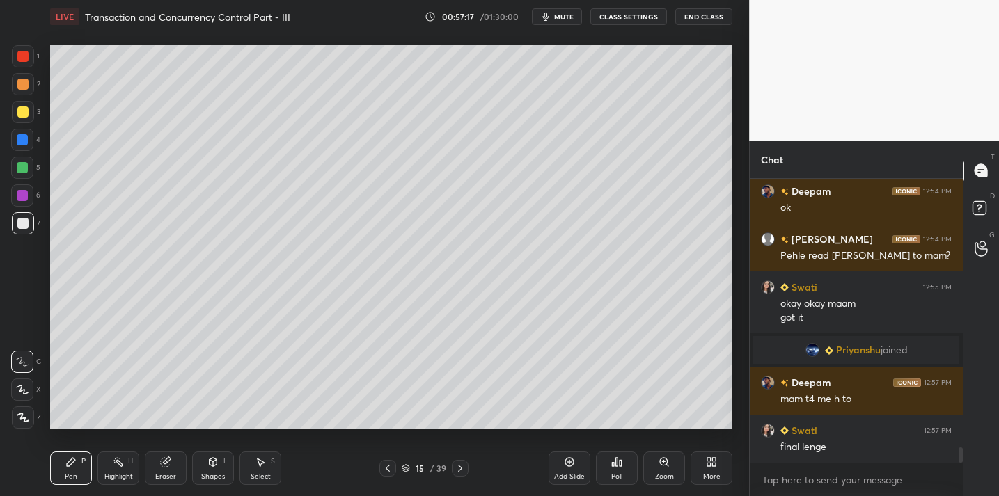
click at [31, 118] on div at bounding box center [23, 112] width 22 height 22
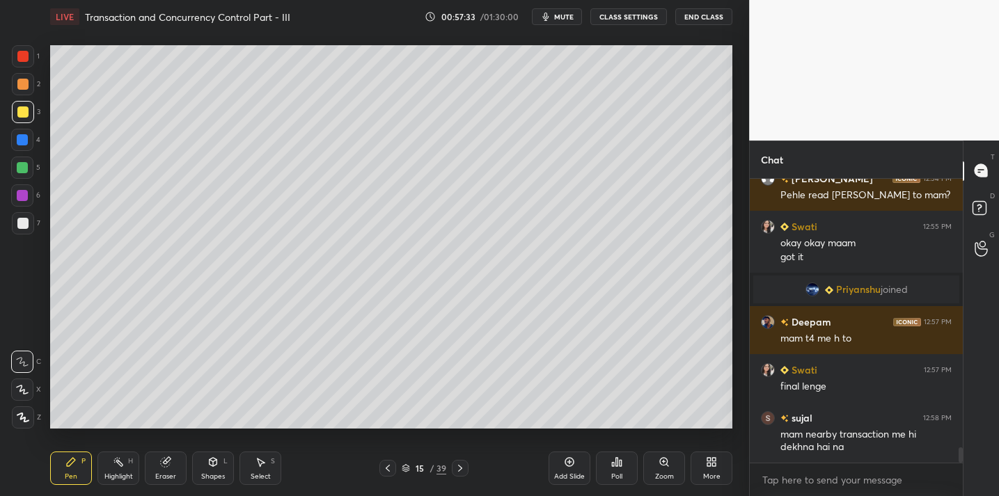
click at [166, 459] on div "Eraser" at bounding box center [166, 468] width 42 height 33
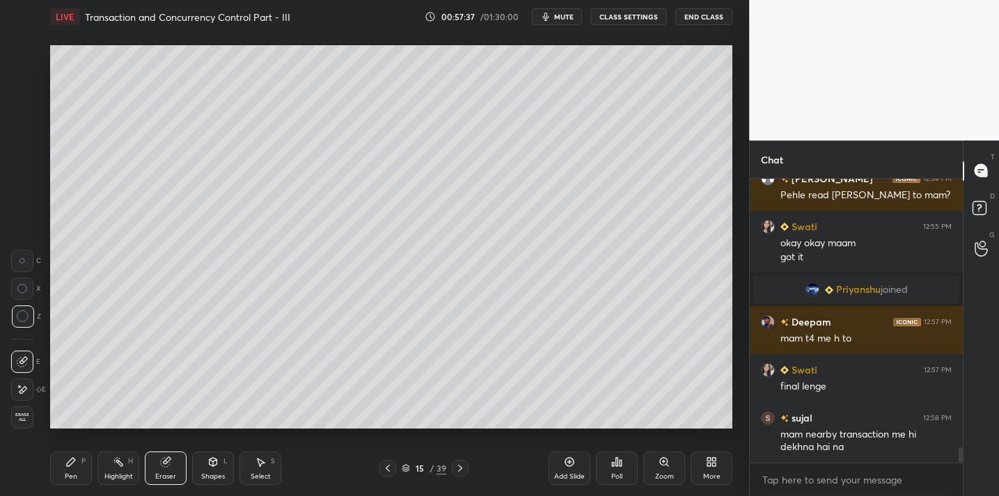
click at [78, 480] on div "Pen P" at bounding box center [71, 468] width 42 height 33
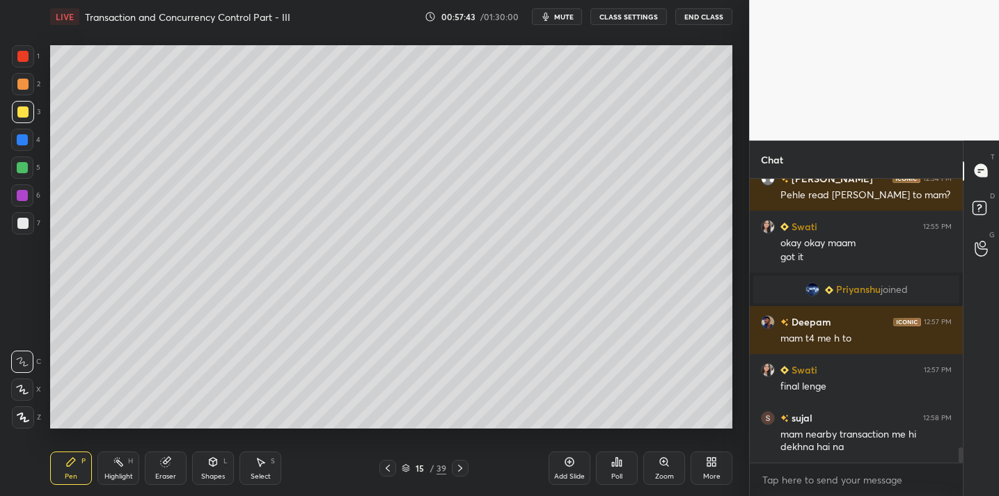
drag, startPoint x: 166, startPoint y: 465, endPoint x: 173, endPoint y: 452, distance: 14.0
click at [167, 463] on div "Eraser" at bounding box center [166, 468] width 42 height 33
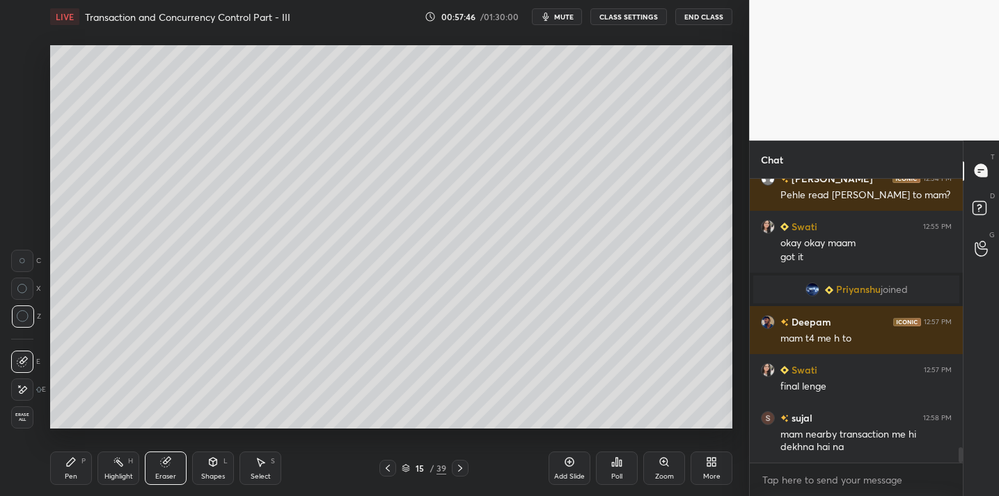
click at [93, 453] on div "Pen P Highlight H Eraser Shapes L Select S" at bounding box center [174, 468] width 249 height 33
click at [72, 461] on icon at bounding box center [71, 462] width 8 height 8
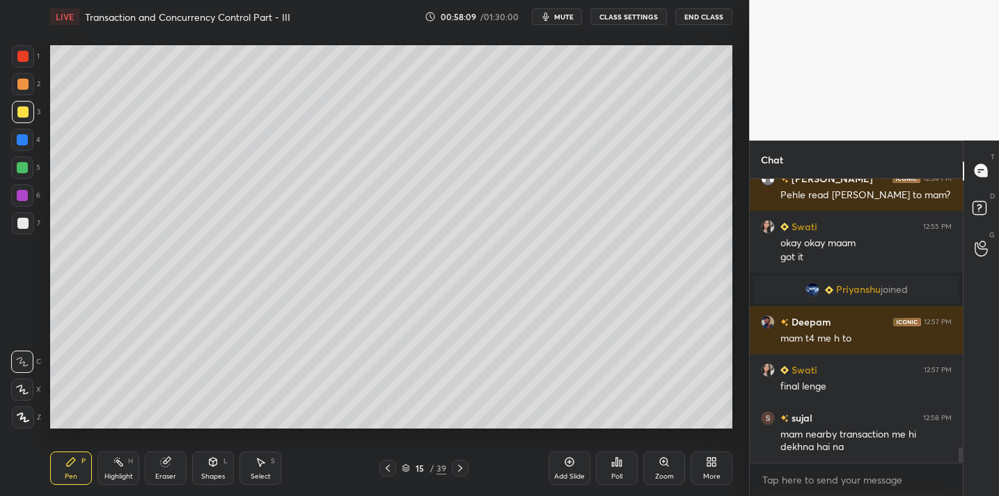
scroll to position [5045, 0]
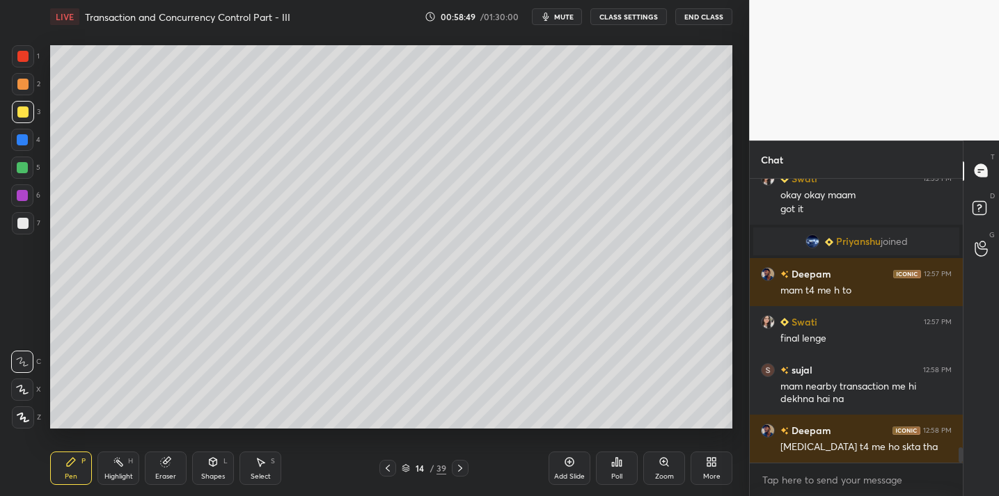
drag, startPoint x: 175, startPoint y: 464, endPoint x: 219, endPoint y: 442, distance: 49.8
click at [175, 464] on div "Eraser" at bounding box center [166, 468] width 42 height 33
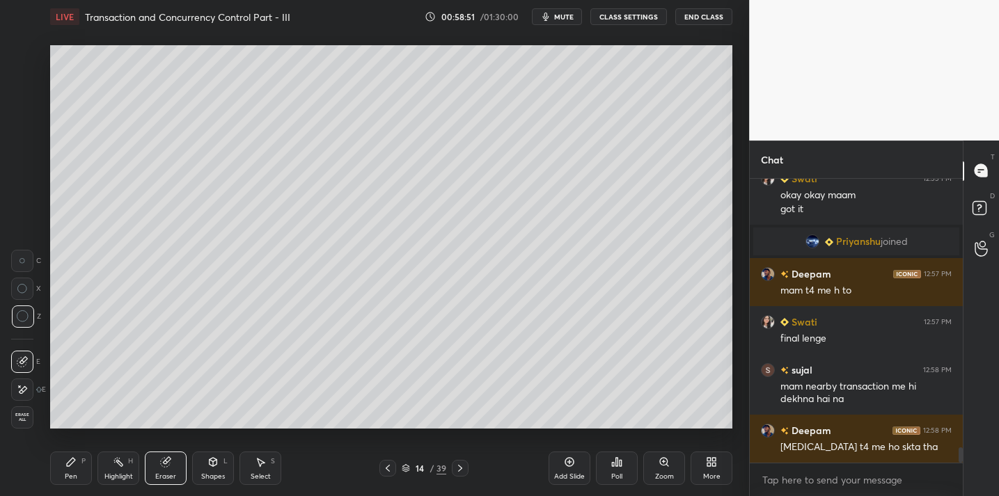
drag, startPoint x: 72, startPoint y: 468, endPoint x: 102, endPoint y: 459, distance: 31.5
click at [72, 468] on div "Pen P" at bounding box center [71, 468] width 42 height 33
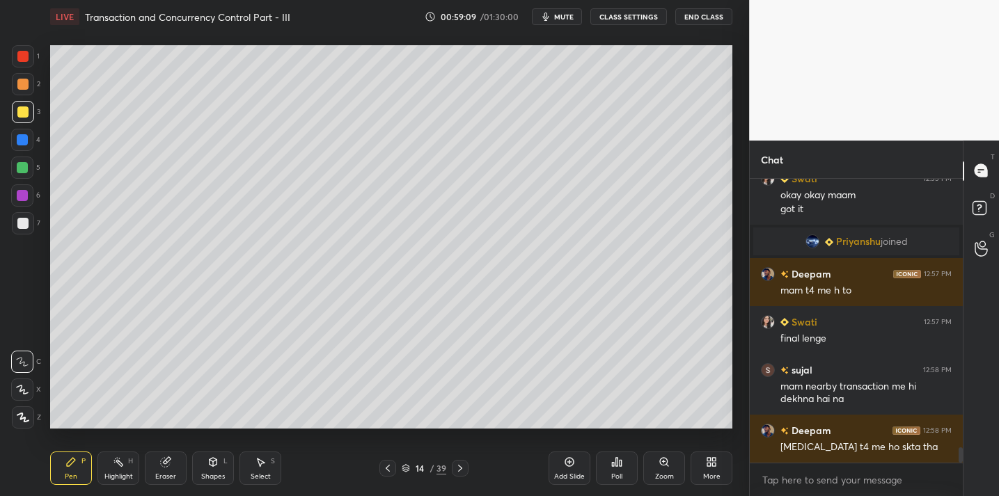
scroll to position [5093, 0]
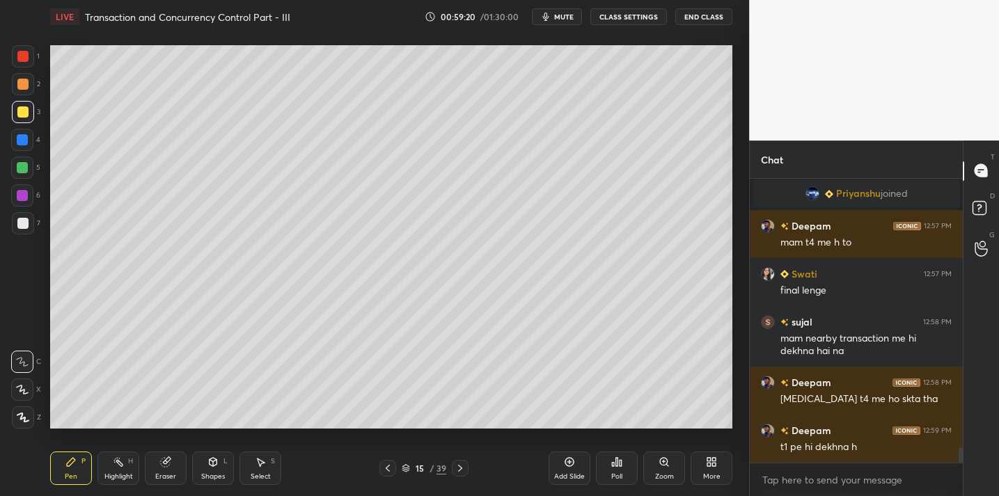
drag, startPoint x: 575, startPoint y: 466, endPoint x: 579, endPoint y: 458, distance: 9.3
click at [576, 465] on div "Add Slide" at bounding box center [570, 468] width 42 height 33
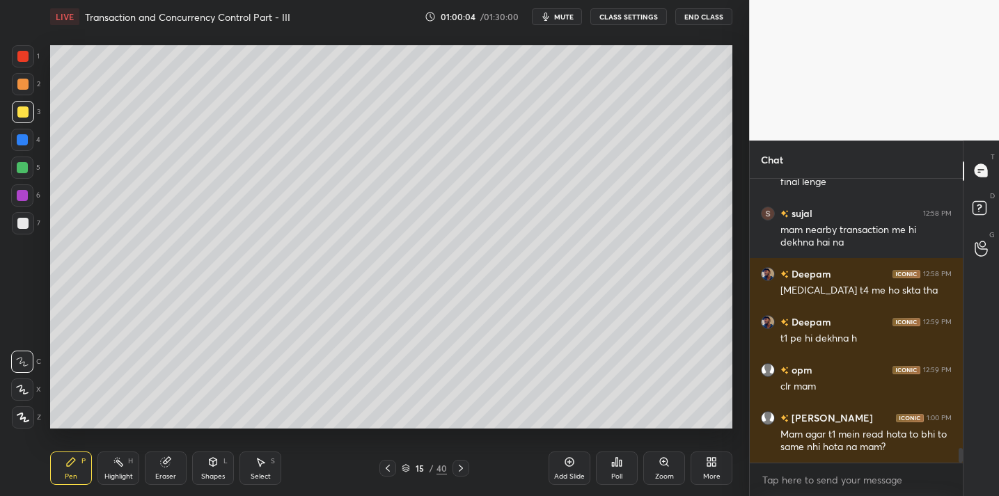
scroll to position [5250, 0]
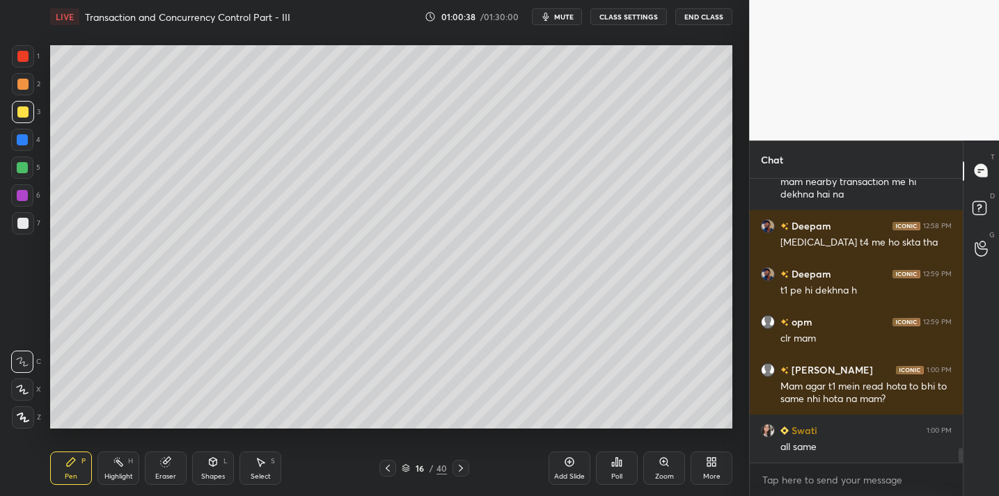
click at [19, 223] on div at bounding box center [22, 223] width 11 height 11
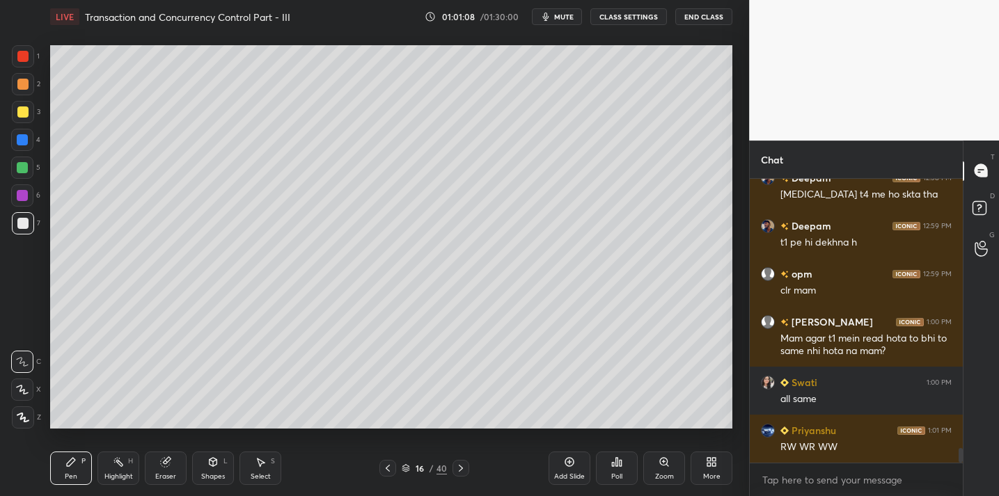
click at [165, 462] on icon at bounding box center [165, 462] width 9 height 9
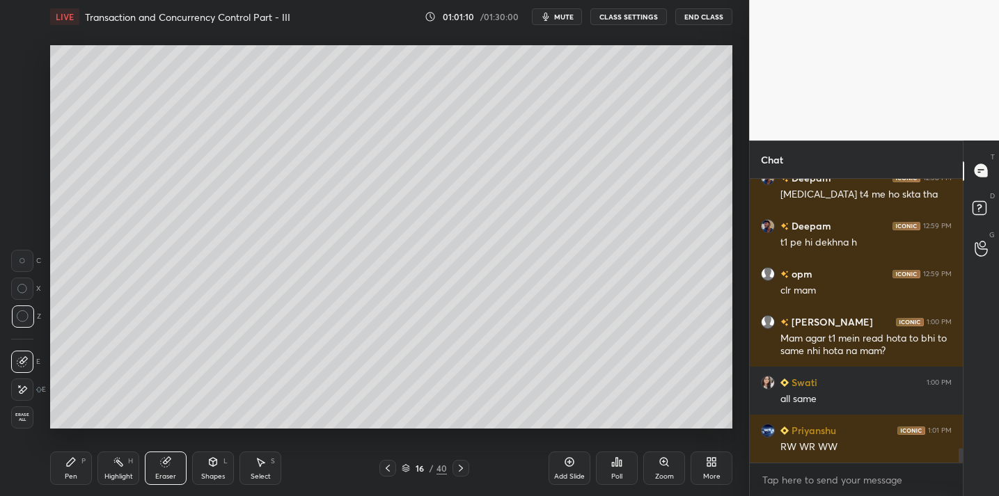
click at [62, 457] on div "Pen P" at bounding box center [71, 468] width 42 height 33
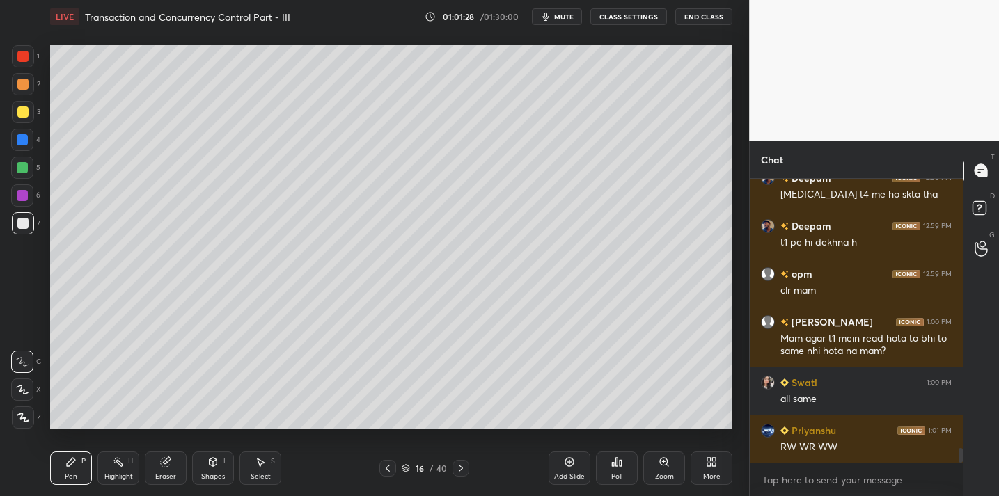
click at [157, 466] on div "Eraser" at bounding box center [166, 468] width 42 height 33
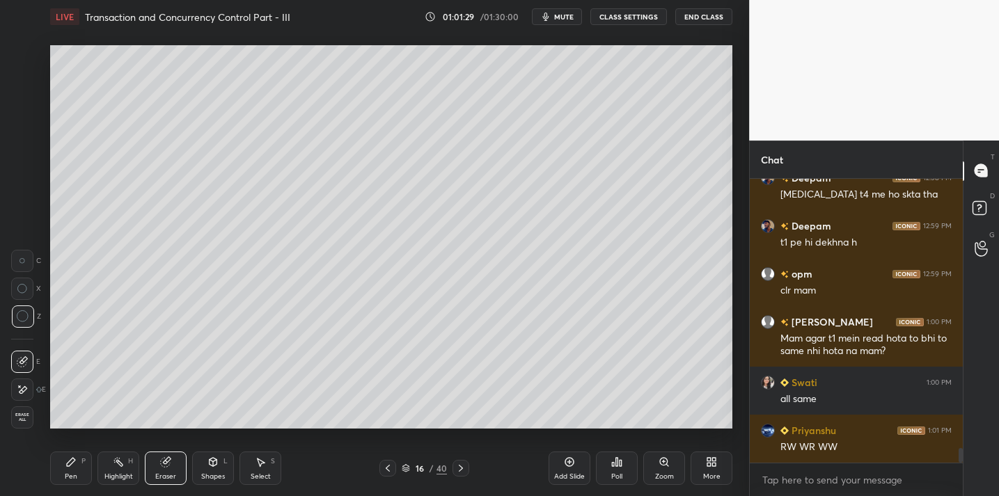
scroll to position [5358, 0]
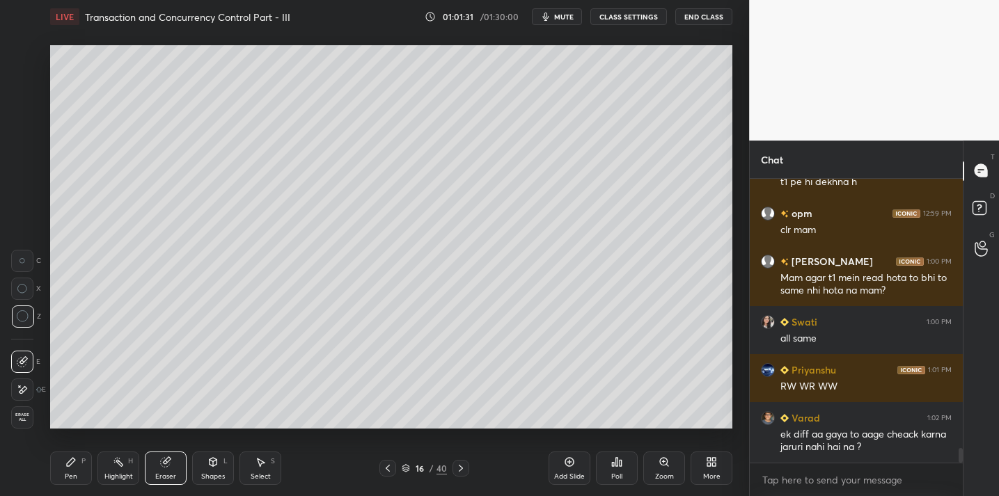
click at [73, 463] on icon at bounding box center [71, 462] width 8 height 8
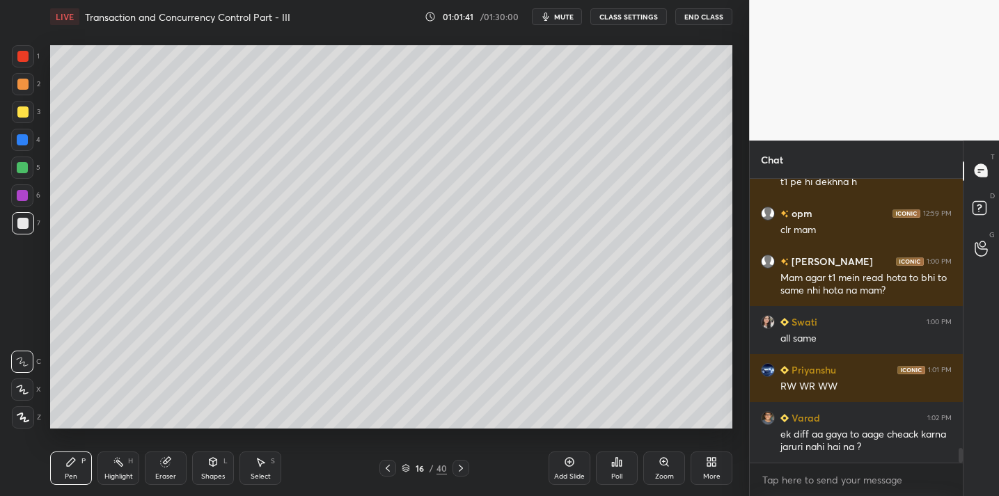
click at [10, 116] on div "1 2 3 4 5 6 7 C X Z C X Z E E Erase all H H" at bounding box center [22, 237] width 45 height 384
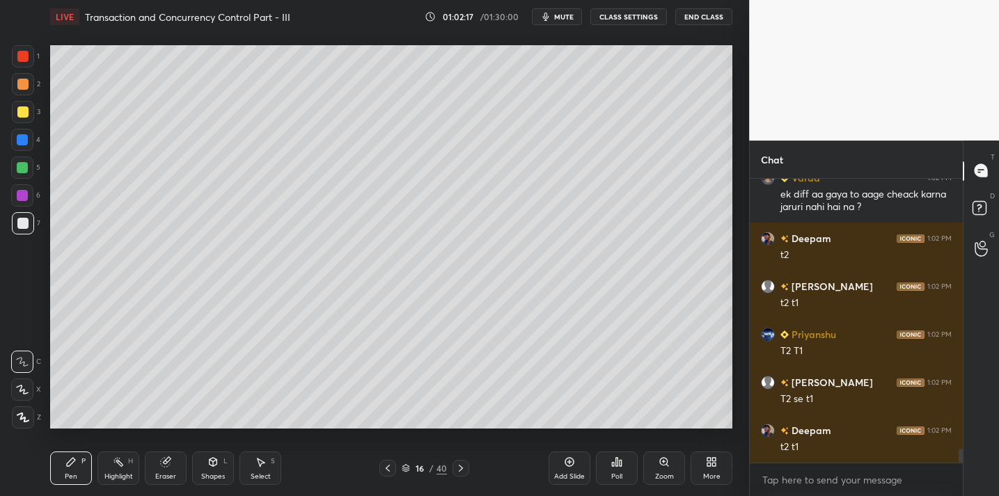
scroll to position [5646, 0]
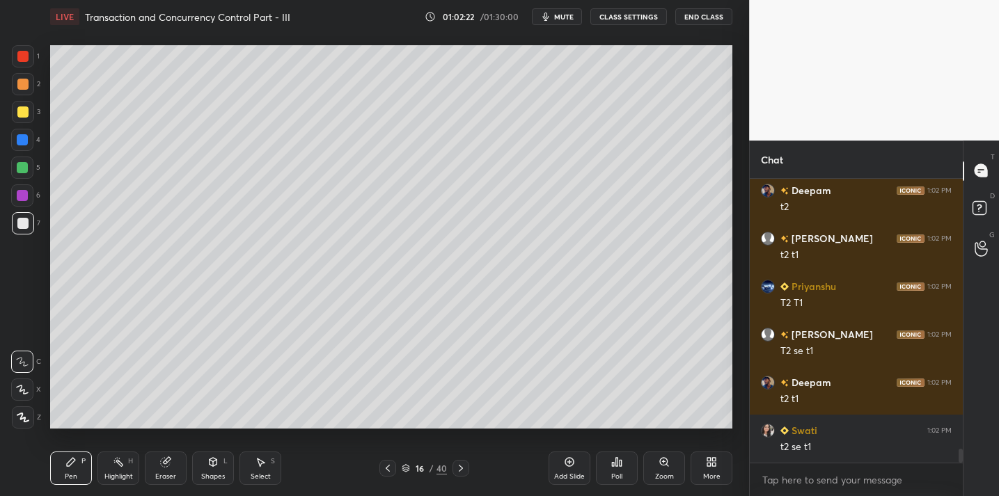
click at [26, 142] on div at bounding box center [22, 139] width 11 height 11
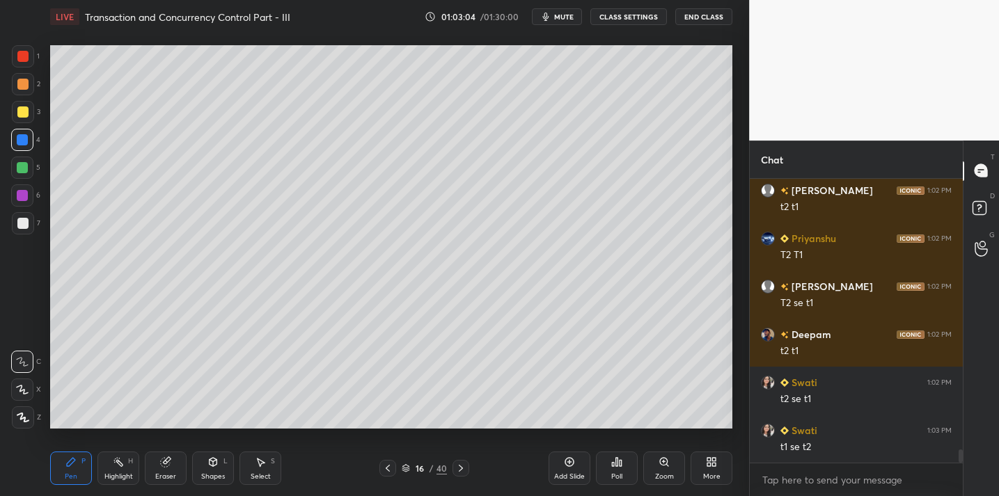
scroll to position [5742, 0]
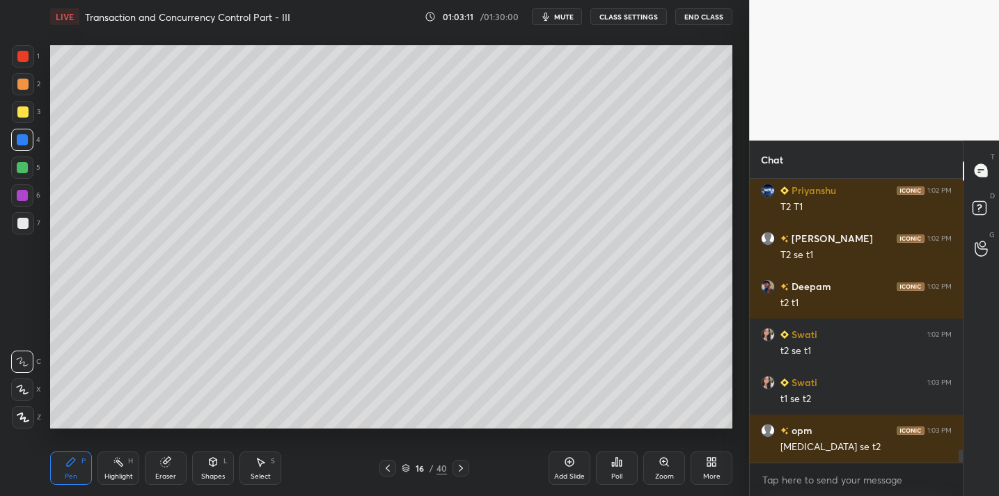
drag, startPoint x: 162, startPoint y: 461, endPoint x: 157, endPoint y: 430, distance: 31.8
click at [164, 459] on icon at bounding box center [165, 462] width 9 height 9
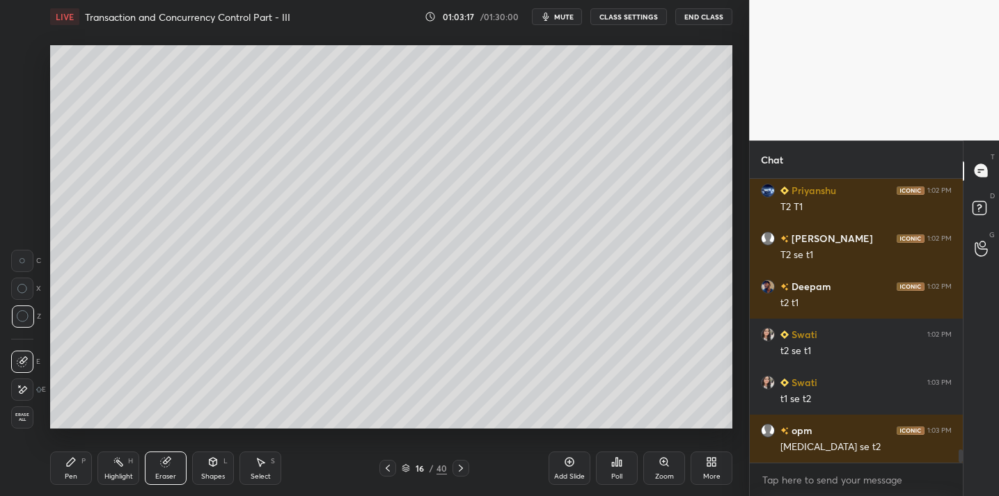
drag, startPoint x: 59, startPoint y: 470, endPoint x: 58, endPoint y: 445, distance: 25.1
click at [61, 466] on div "Pen P" at bounding box center [71, 468] width 42 height 33
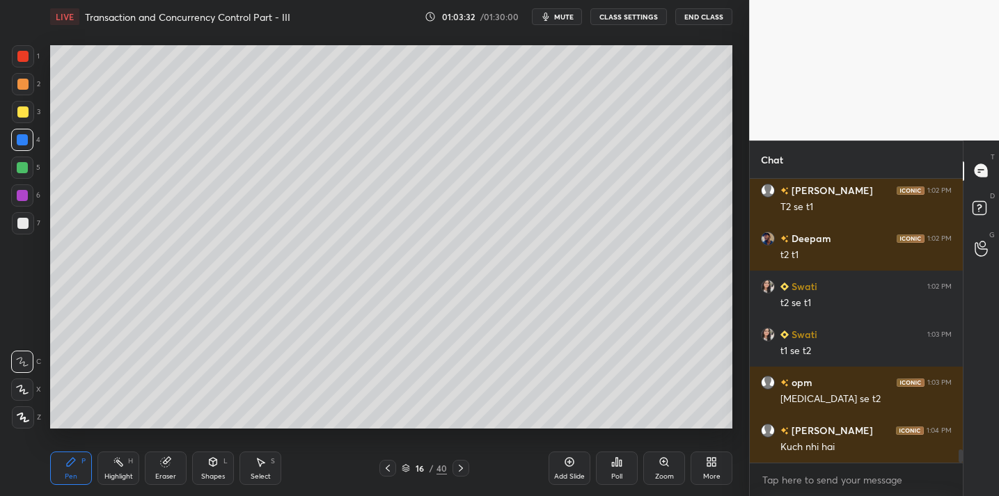
scroll to position [5838, 0]
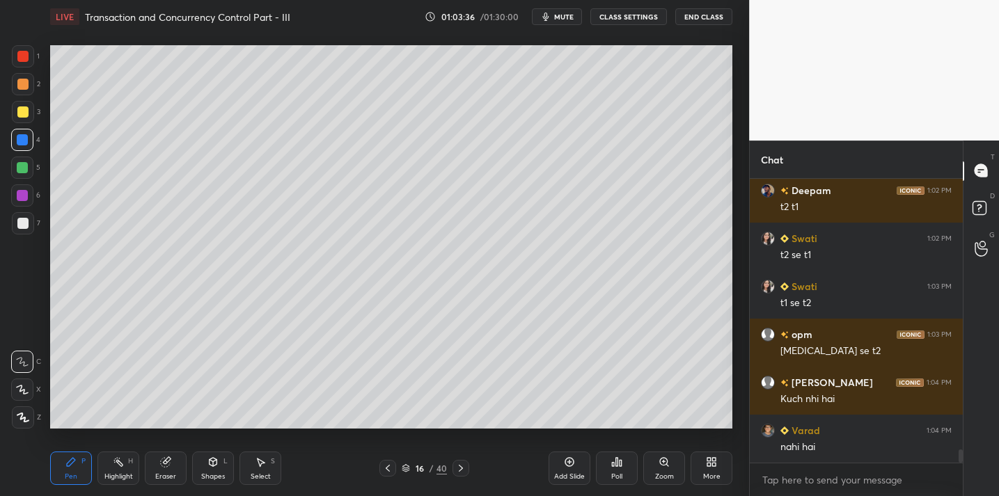
click at [22, 229] on div at bounding box center [23, 223] width 22 height 22
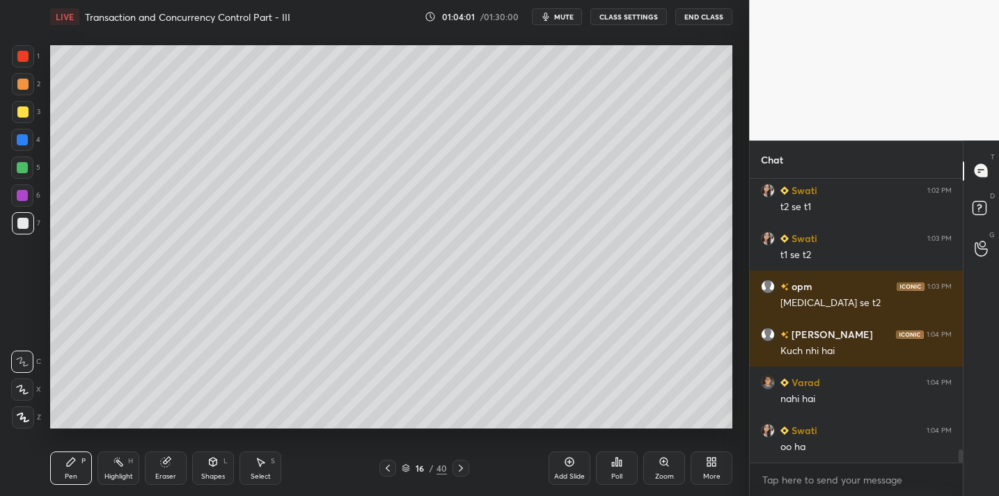
click at [159, 464] on div "Eraser" at bounding box center [166, 468] width 42 height 33
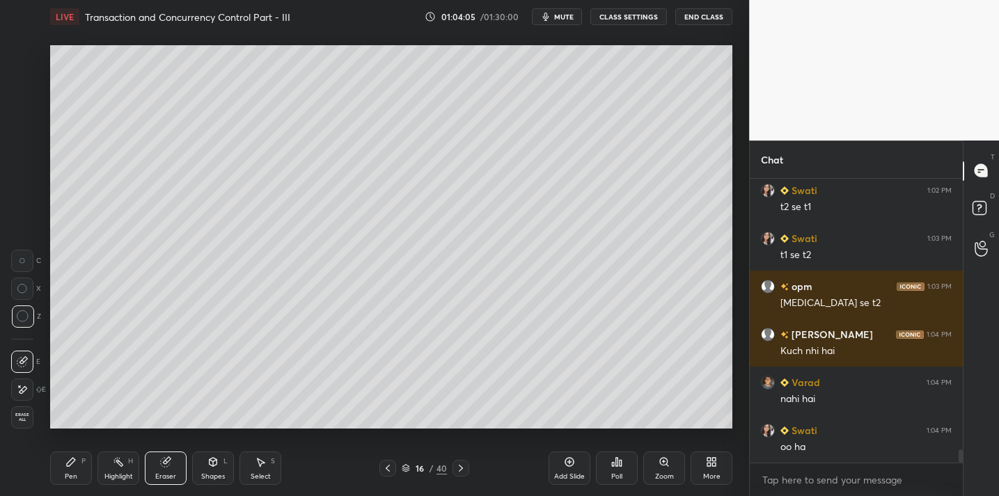
scroll to position [5934, 0]
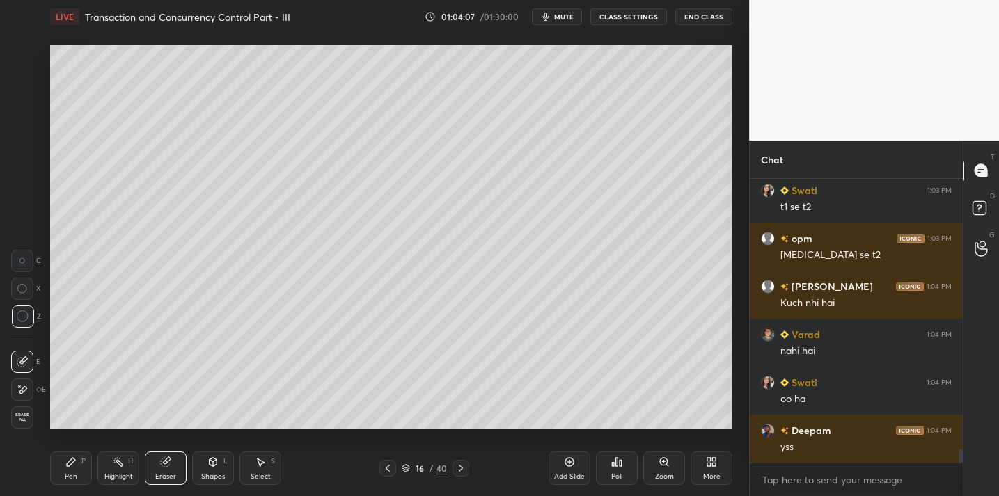
drag, startPoint x: 60, startPoint y: 472, endPoint x: 71, endPoint y: 434, distance: 39.2
click at [61, 471] on div "Pen P" at bounding box center [71, 468] width 42 height 33
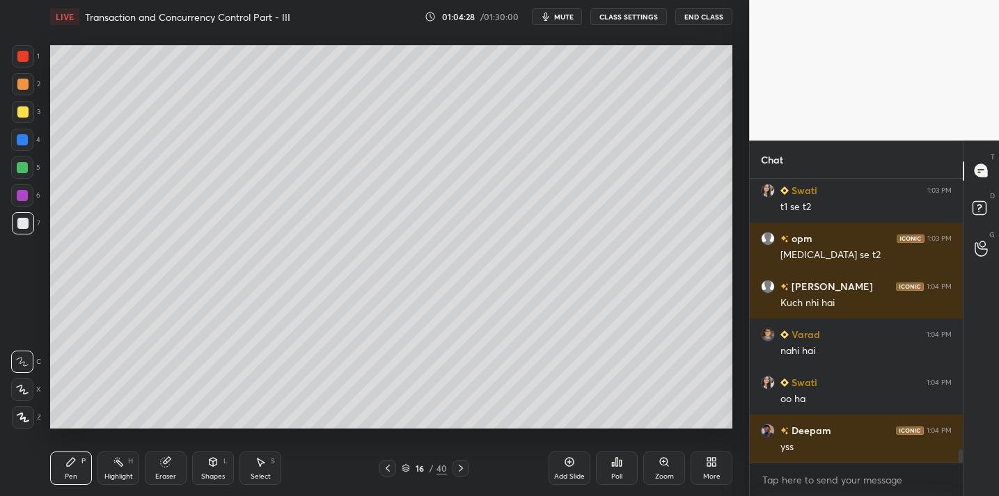
drag, startPoint x: 161, startPoint y: 471, endPoint x: 177, endPoint y: 457, distance: 20.8
click at [163, 472] on div "Eraser" at bounding box center [166, 468] width 42 height 33
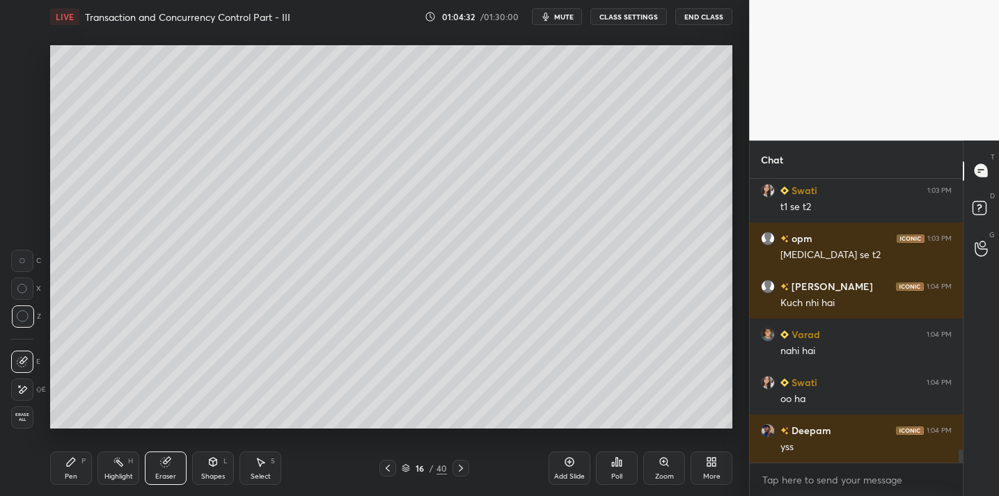
click at [75, 473] on div "Pen" at bounding box center [71, 476] width 13 height 7
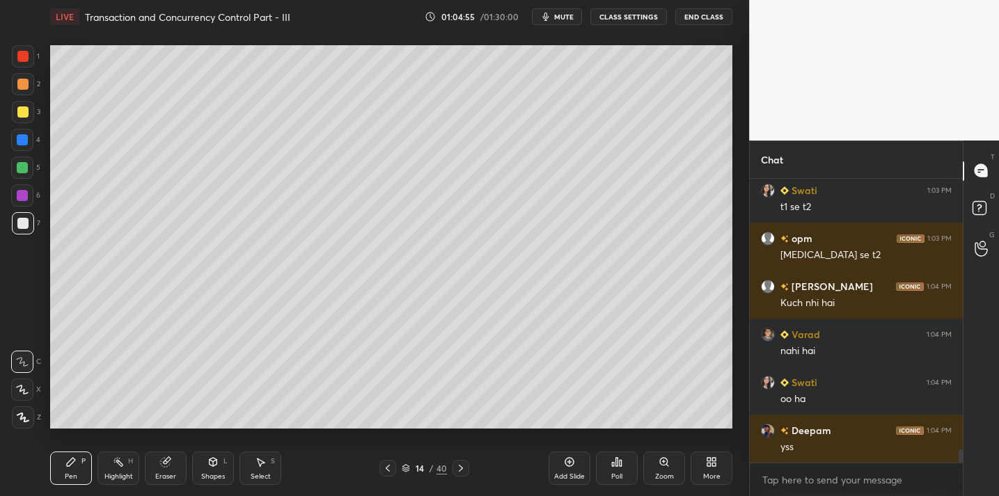
click at [160, 464] on icon at bounding box center [165, 462] width 11 height 11
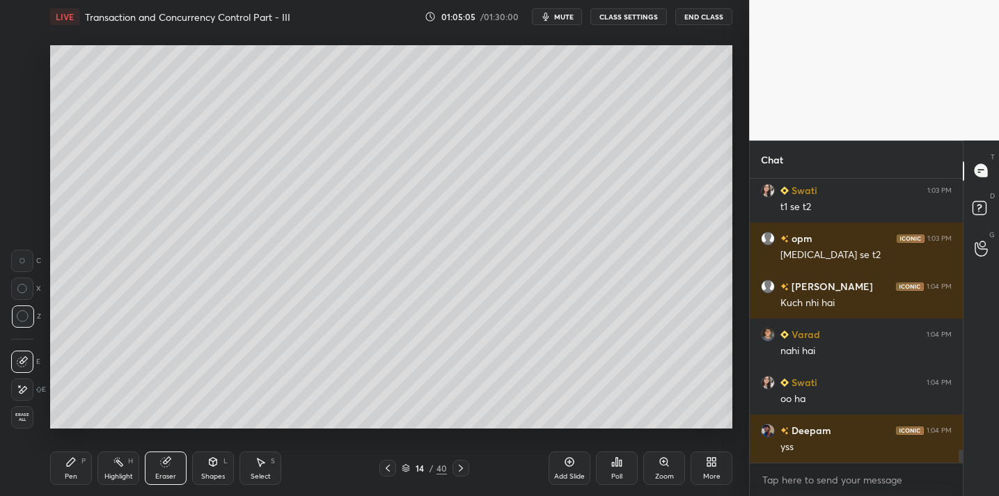
click at [70, 459] on icon at bounding box center [70, 462] width 11 height 11
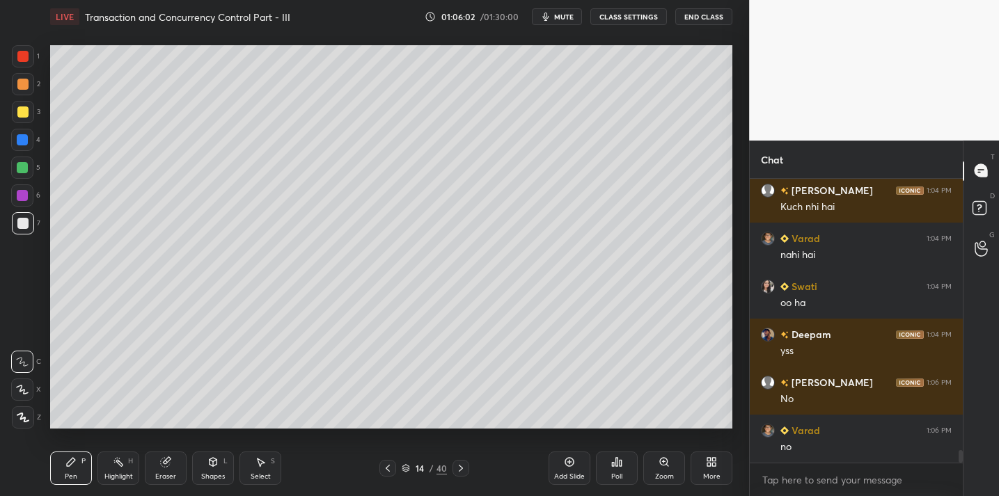
scroll to position [6079, 0]
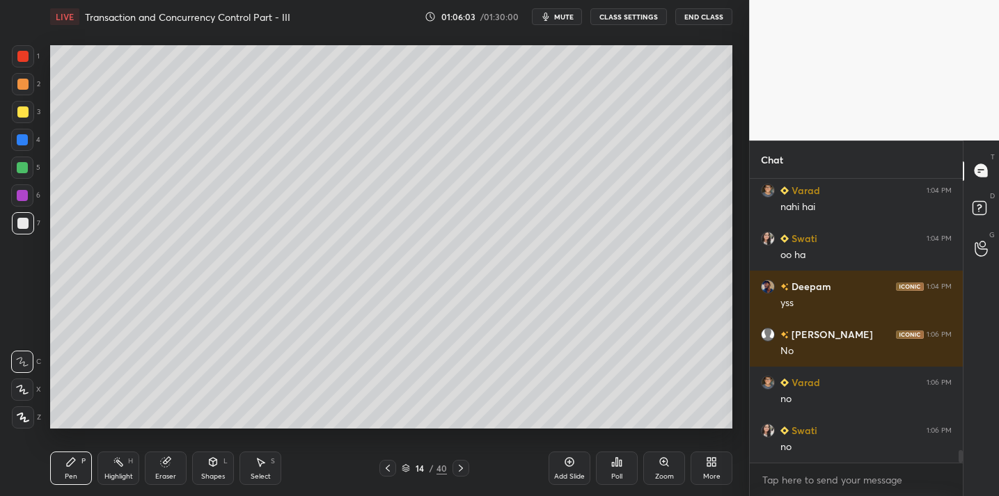
click at [171, 467] on div "Eraser" at bounding box center [166, 468] width 42 height 33
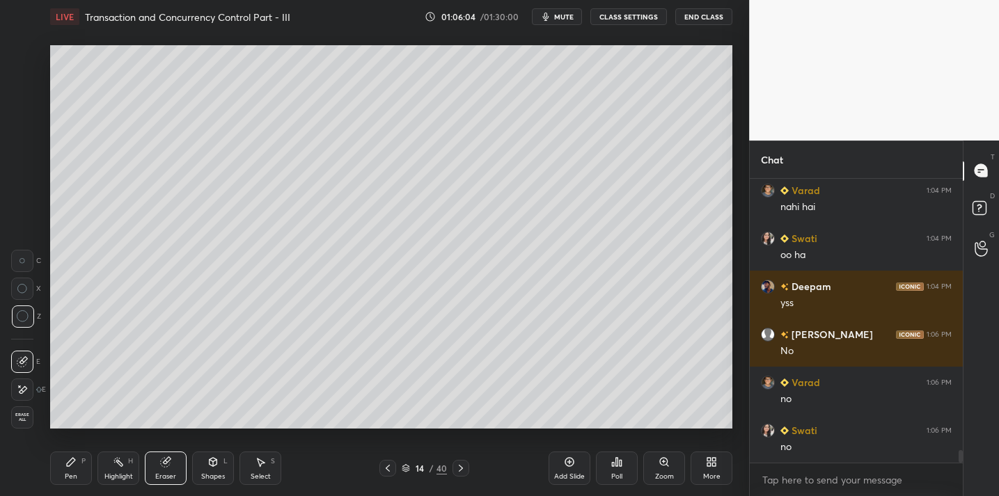
scroll to position [6127, 0]
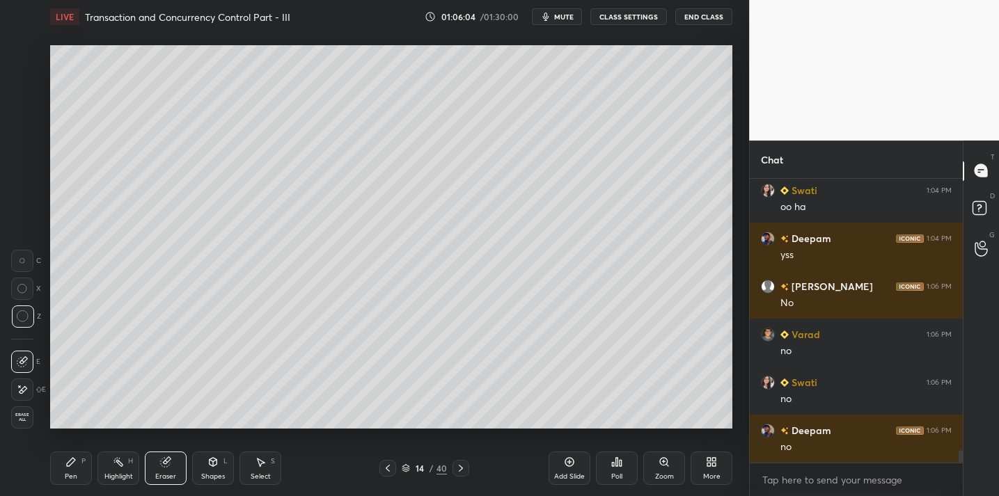
drag, startPoint x: 74, startPoint y: 465, endPoint x: 84, endPoint y: 446, distance: 21.5
click at [74, 465] on icon at bounding box center [70, 462] width 11 height 11
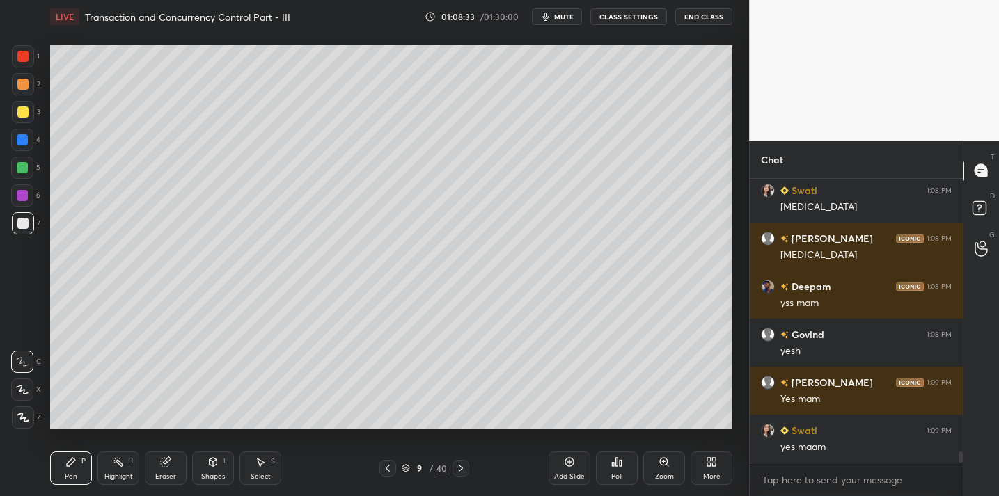
scroll to position [7005, 0]
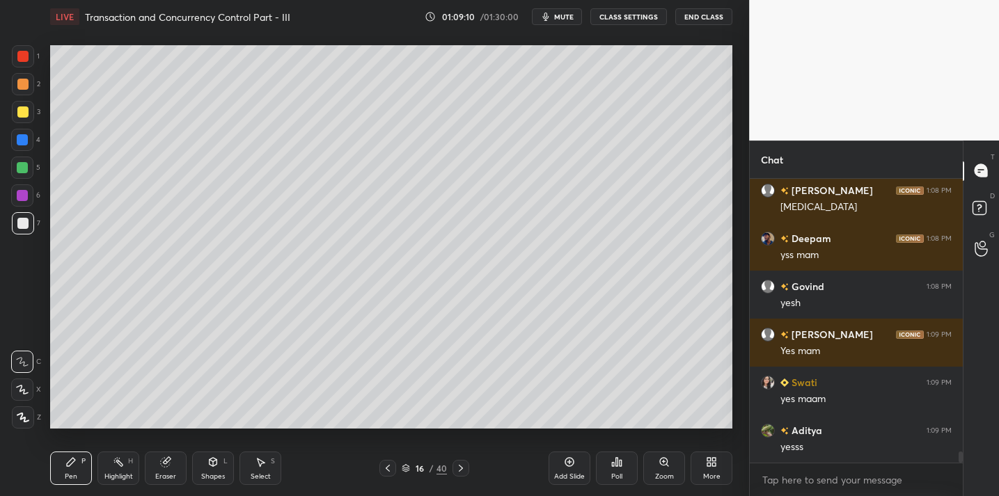
drag, startPoint x: 579, startPoint y: 466, endPoint x: 583, endPoint y: 449, distance: 17.9
click at [579, 466] on div "Add Slide" at bounding box center [570, 468] width 42 height 33
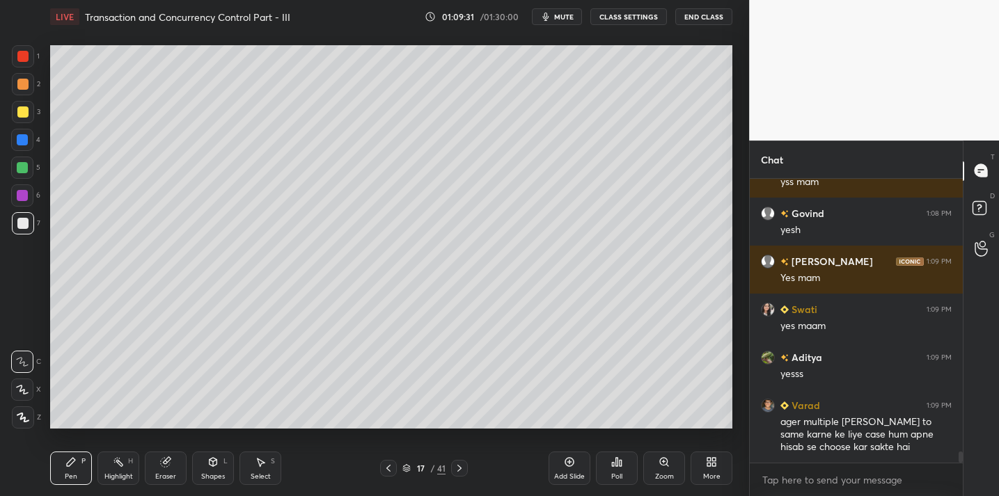
click at [166, 474] on div "Eraser" at bounding box center [165, 476] width 21 height 7
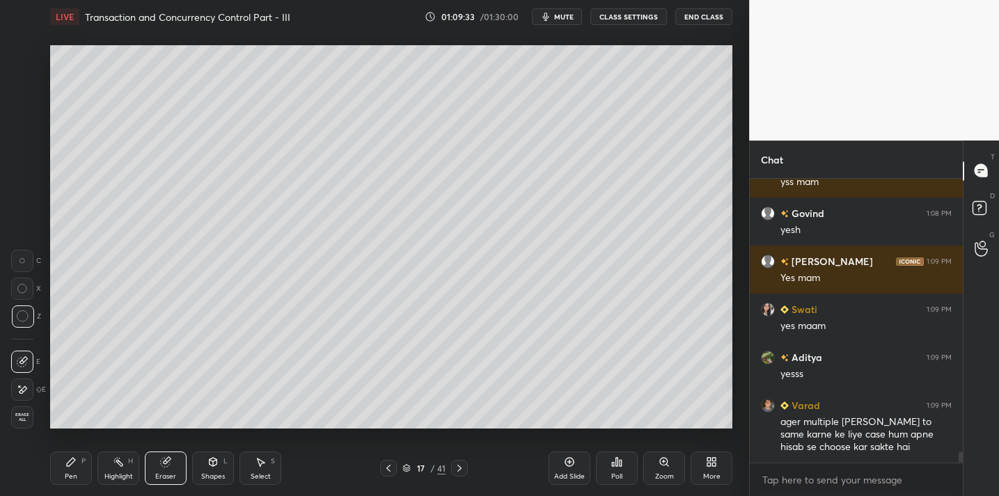
drag, startPoint x: 68, startPoint y: 474, endPoint x: 80, endPoint y: 432, distance: 44.3
click at [68, 471] on div "Pen P" at bounding box center [71, 468] width 42 height 33
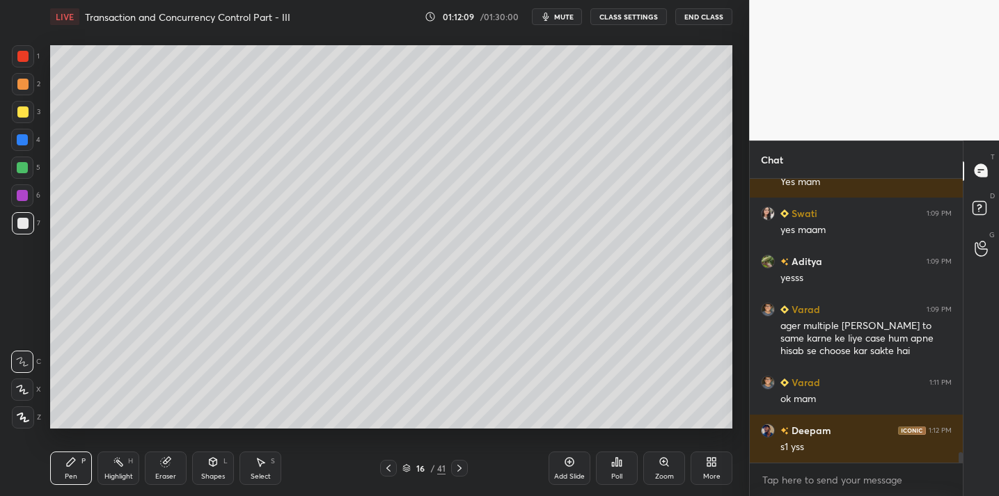
scroll to position [7222, 0]
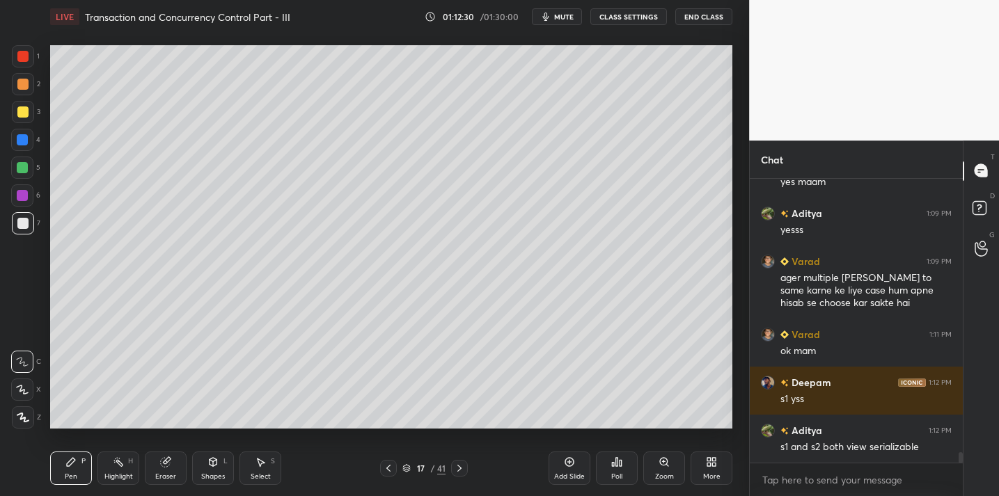
click at [693, 20] on button "End Class" at bounding box center [703, 16] width 57 height 17
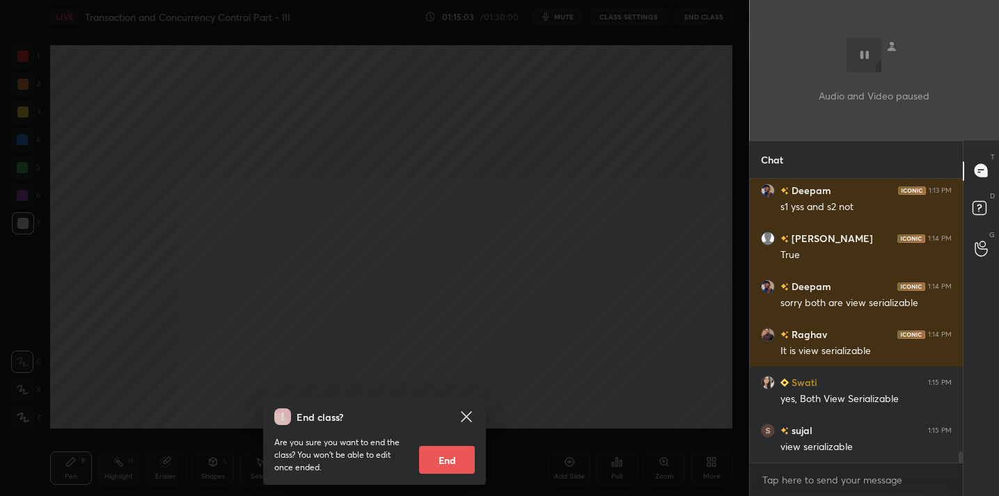
scroll to position [6906, 0]
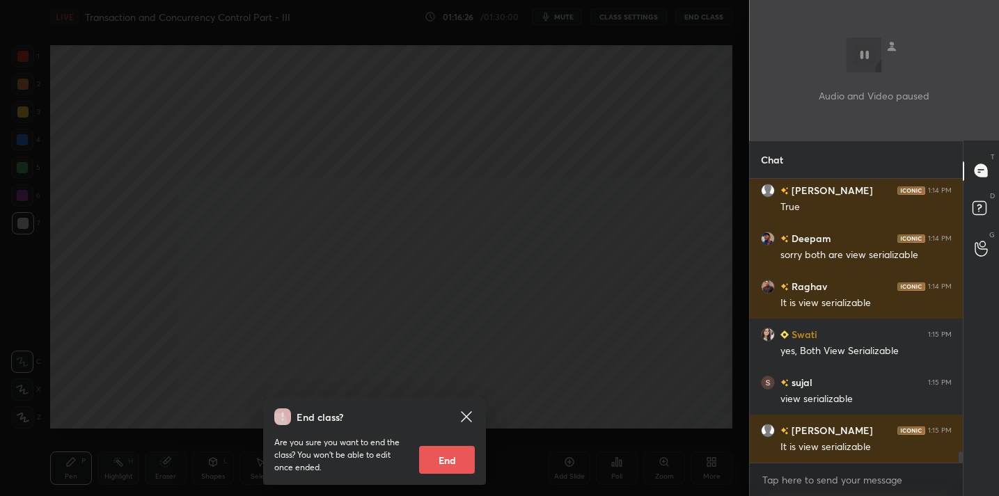
click at [318, 135] on div "End class? Are you sure you want to end the class? You won’t be able to edit on…" at bounding box center [374, 248] width 749 height 496
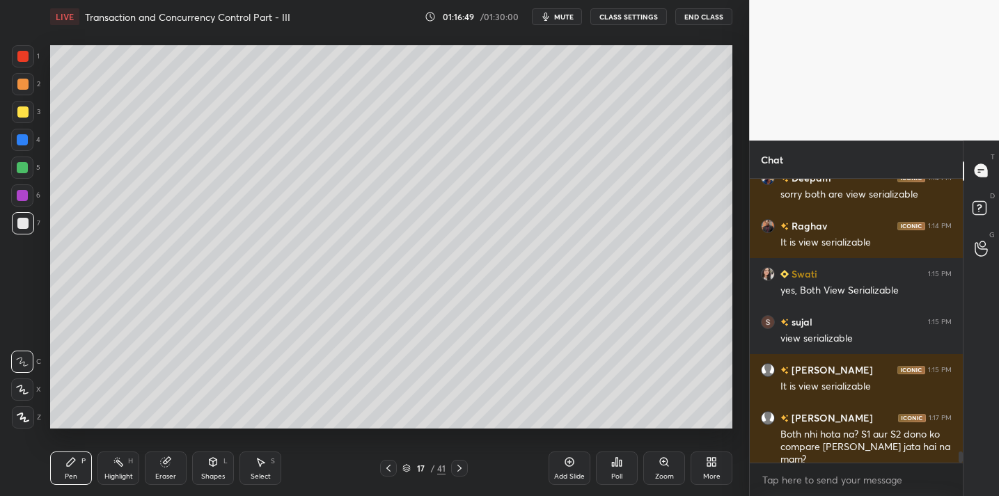
scroll to position [7015, 0]
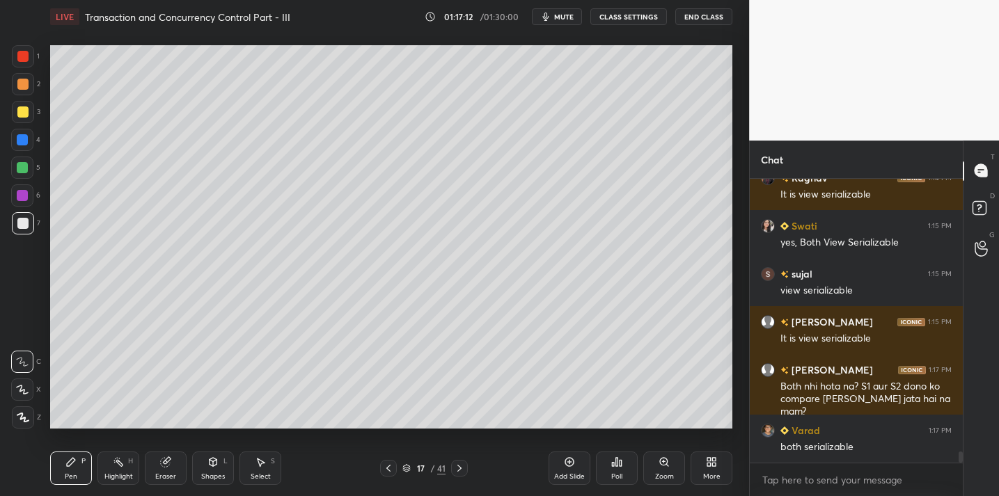
click at [22, 112] on div at bounding box center [22, 112] width 11 height 11
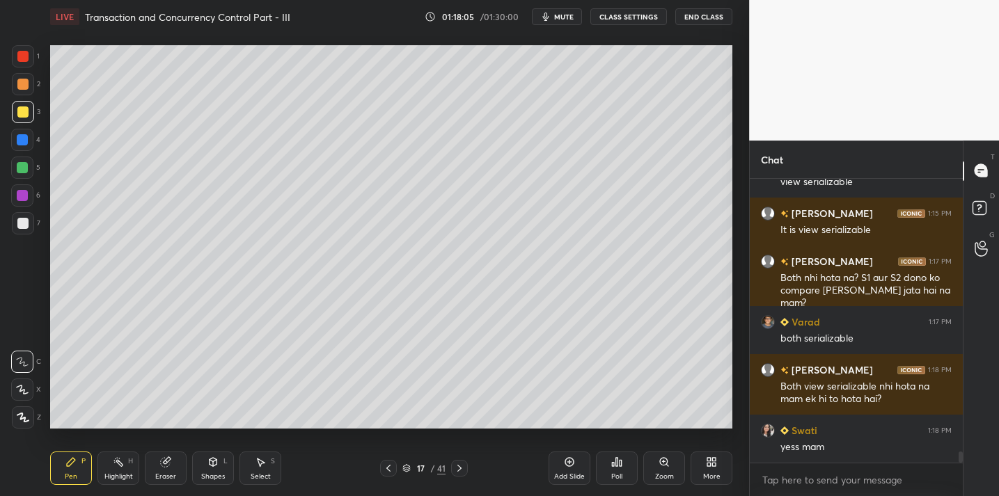
scroll to position [7172, 0]
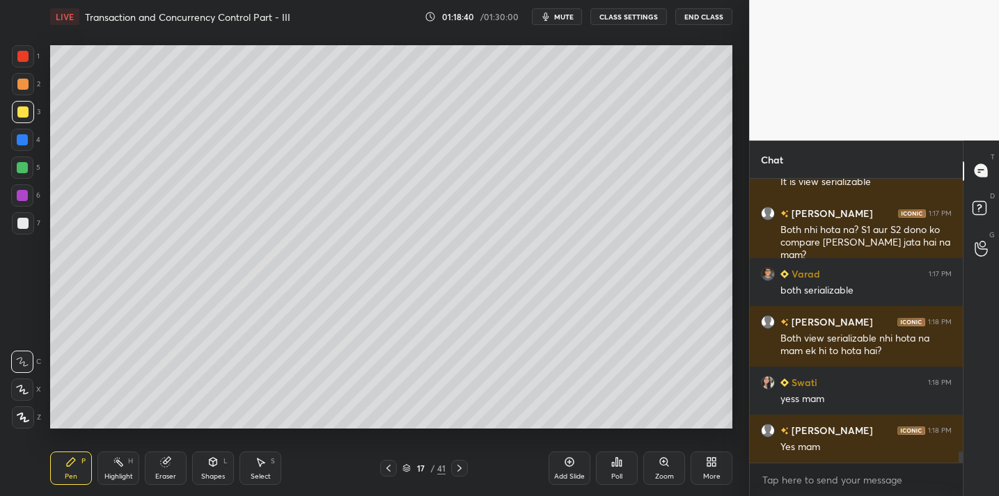
click at [157, 462] on div "Eraser" at bounding box center [166, 468] width 42 height 33
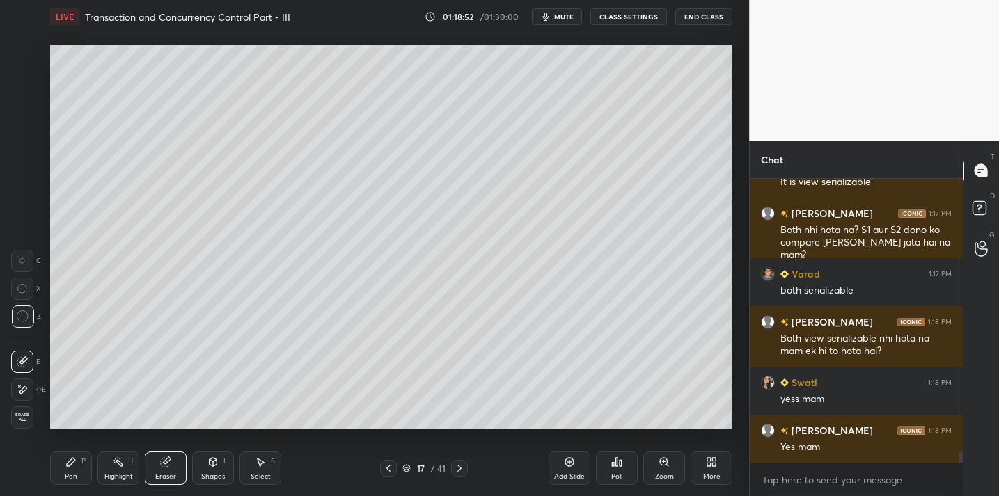
click at [214, 459] on icon at bounding box center [214, 462] width 8 height 8
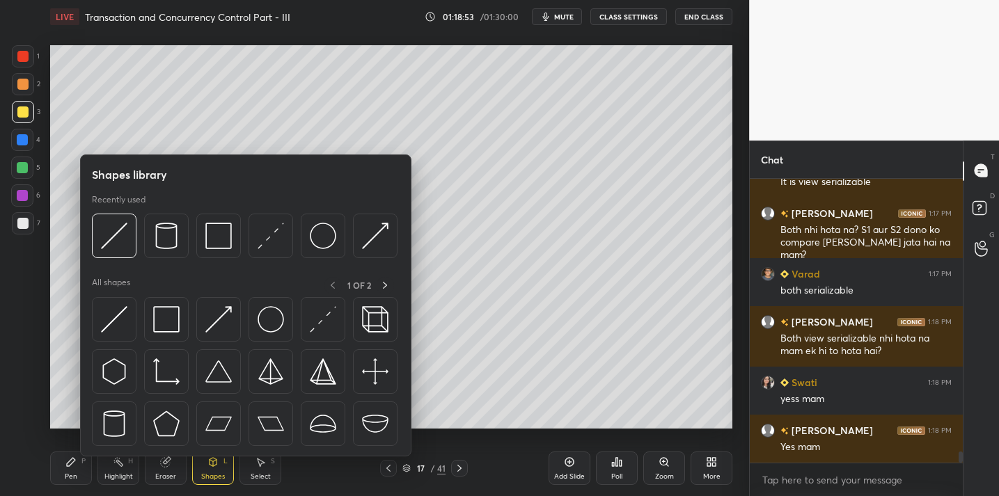
click at [82, 474] on div "Pen P" at bounding box center [71, 468] width 42 height 33
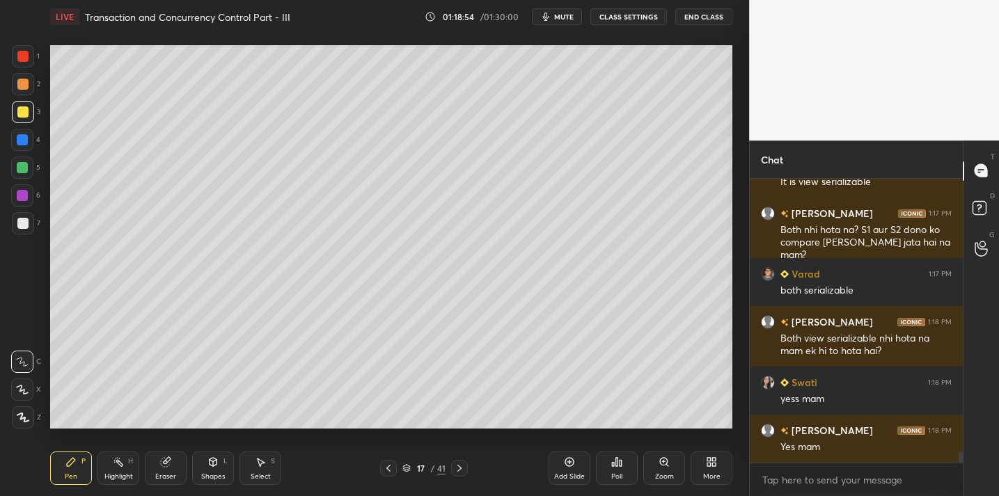
drag, startPoint x: 167, startPoint y: 469, endPoint x: 168, endPoint y: 437, distance: 32.0
click at [167, 469] on div "Eraser" at bounding box center [166, 468] width 42 height 33
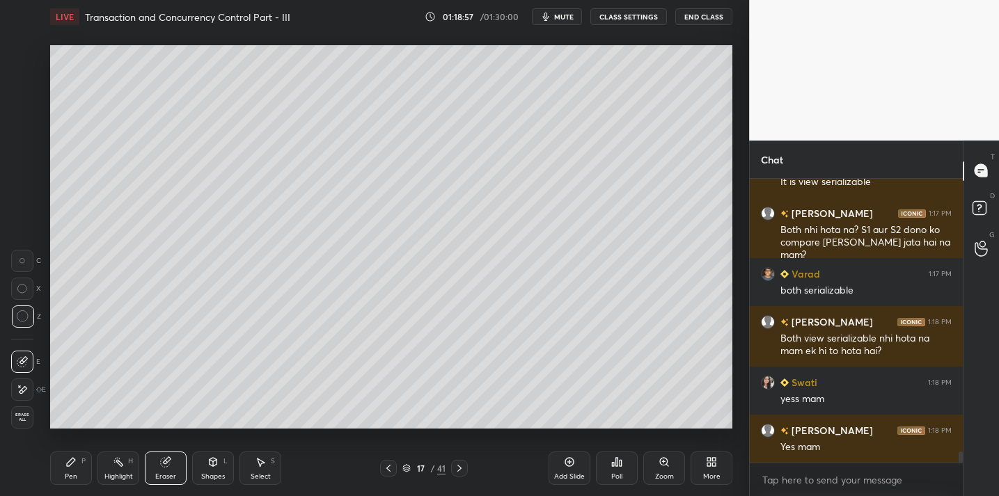
click at [69, 464] on icon at bounding box center [71, 462] width 8 height 8
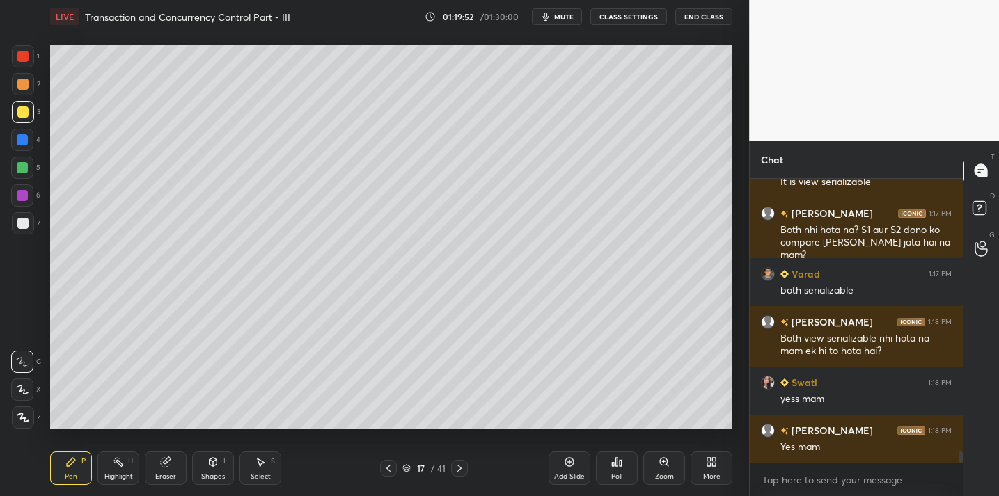
click at [22, 226] on div at bounding box center [22, 223] width 11 height 11
click at [20, 167] on div at bounding box center [22, 167] width 11 height 11
click at [30, 223] on div at bounding box center [23, 223] width 22 height 22
click at [22, 143] on div at bounding box center [22, 139] width 11 height 11
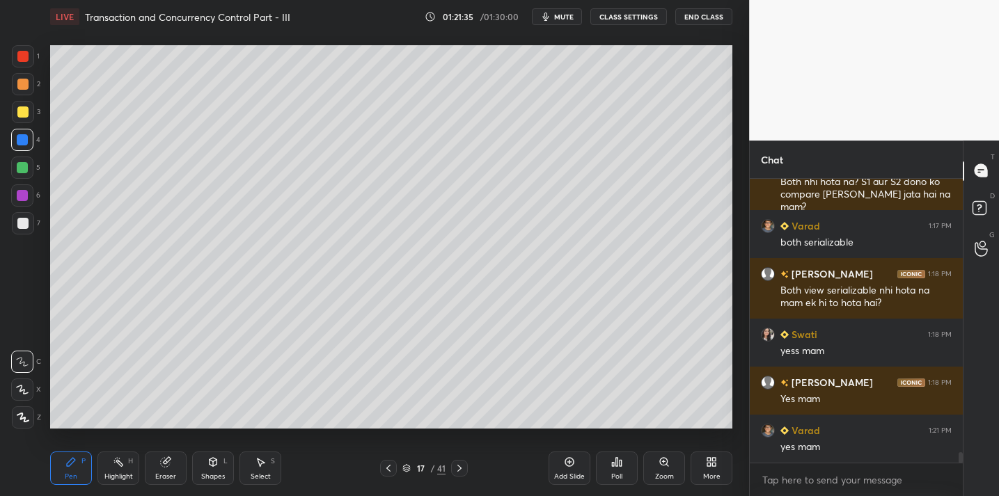
click at [165, 466] on icon at bounding box center [165, 462] width 9 height 9
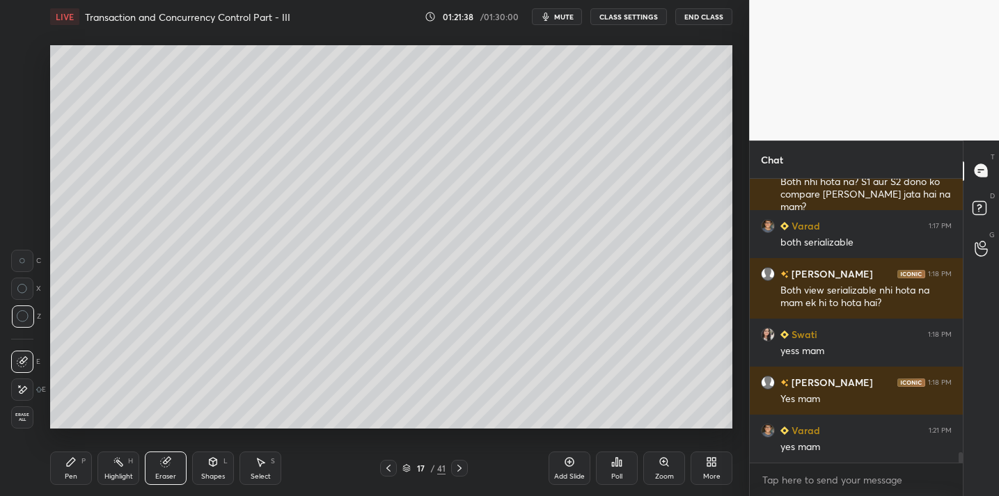
click at [69, 466] on icon at bounding box center [71, 462] width 8 height 8
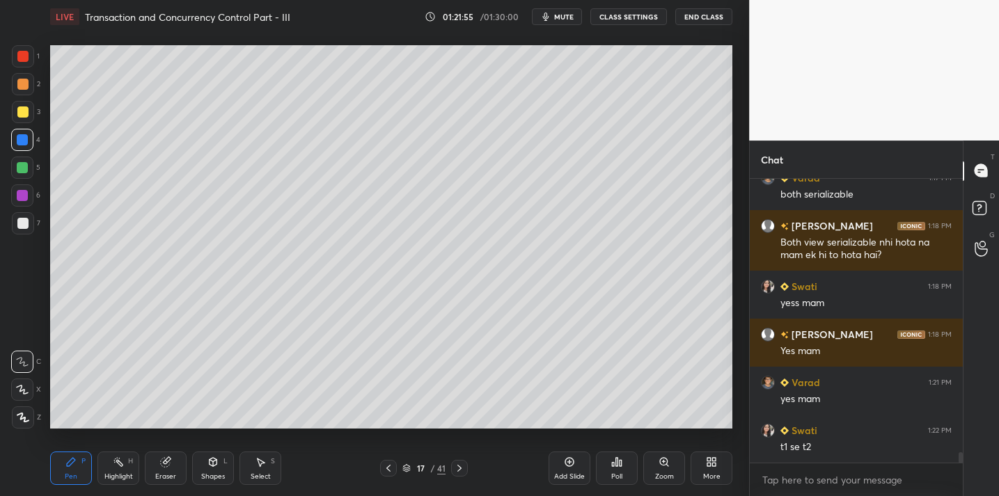
scroll to position [7316, 0]
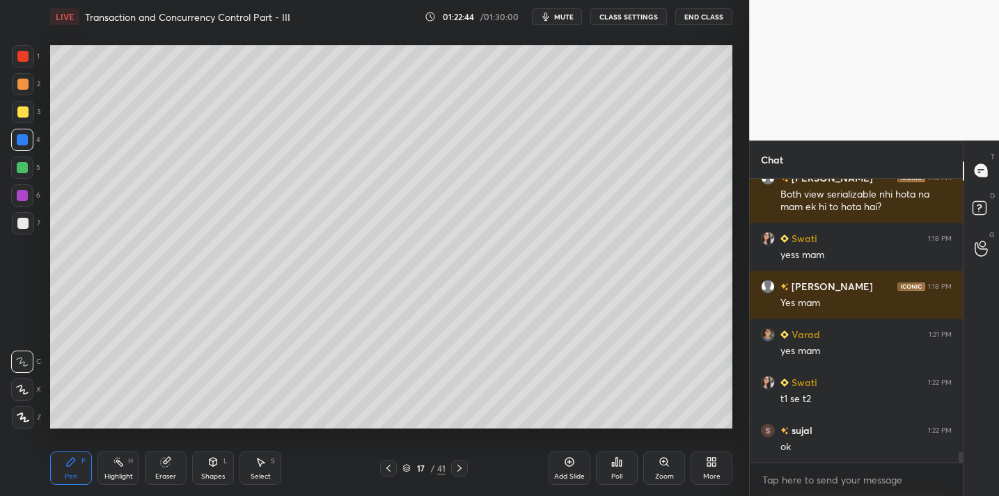
click at [27, 227] on div at bounding box center [22, 223] width 11 height 11
click at [620, 464] on icon at bounding box center [621, 463] width 2 height 6
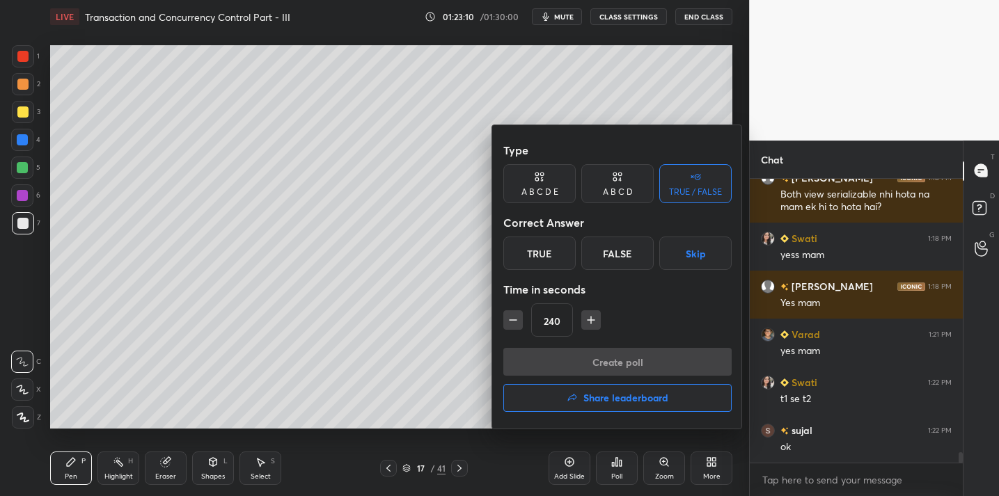
click at [553, 249] on div "True" at bounding box center [539, 253] width 72 height 33
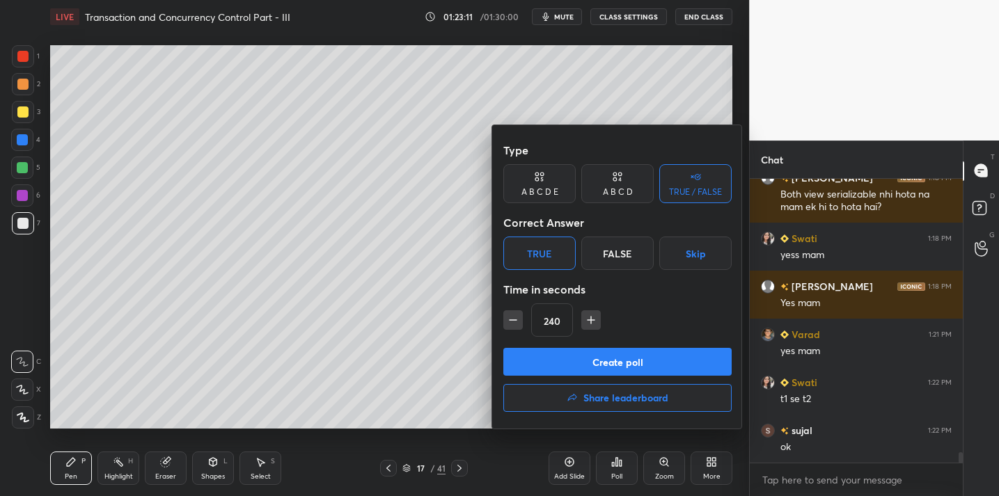
click at [565, 362] on button "Create poll" at bounding box center [617, 362] width 228 height 28
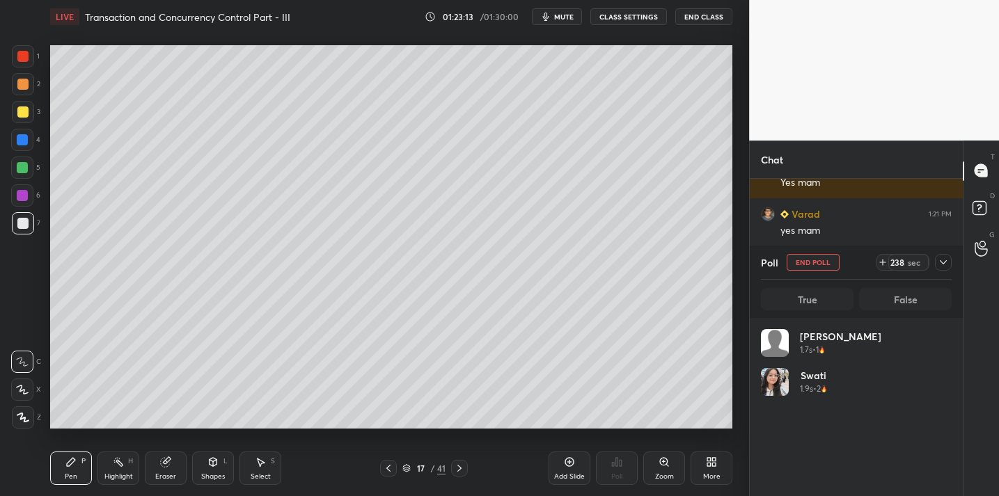
scroll to position [163, 186]
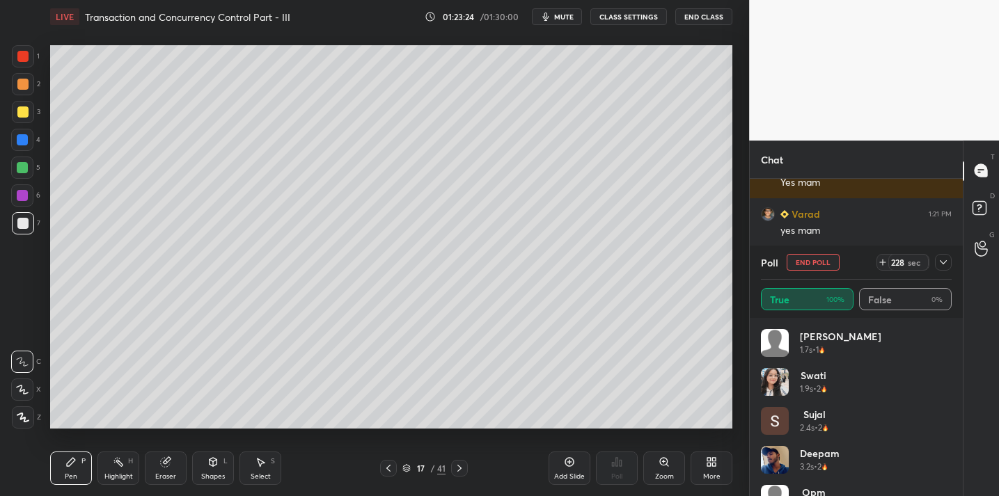
click at [939, 260] on icon at bounding box center [943, 262] width 11 height 11
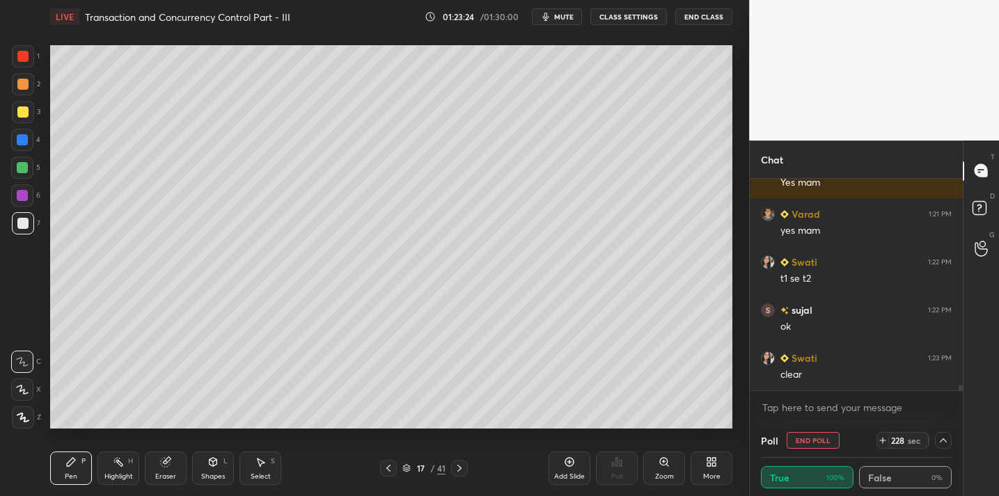
scroll to position [0, 0]
click at [941, 440] on icon at bounding box center [943, 440] width 11 height 11
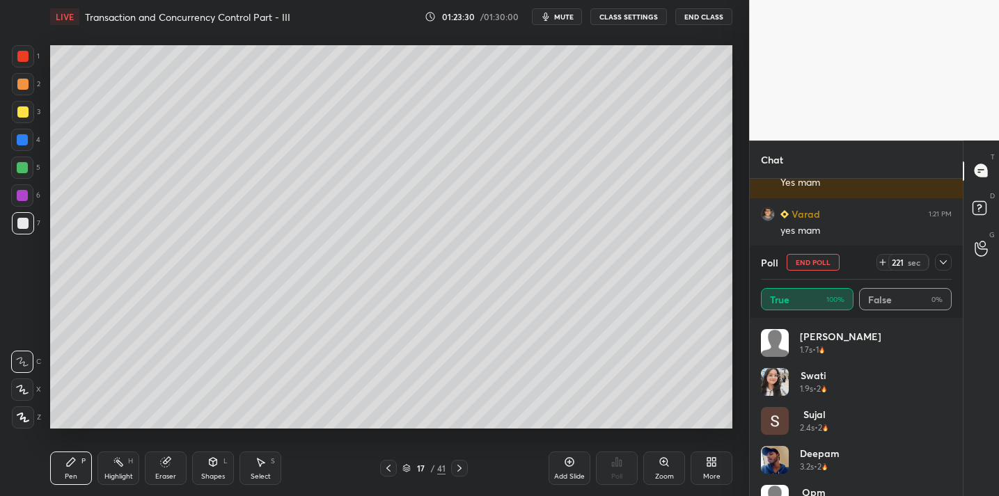
click at [944, 268] on div at bounding box center [943, 262] width 17 height 17
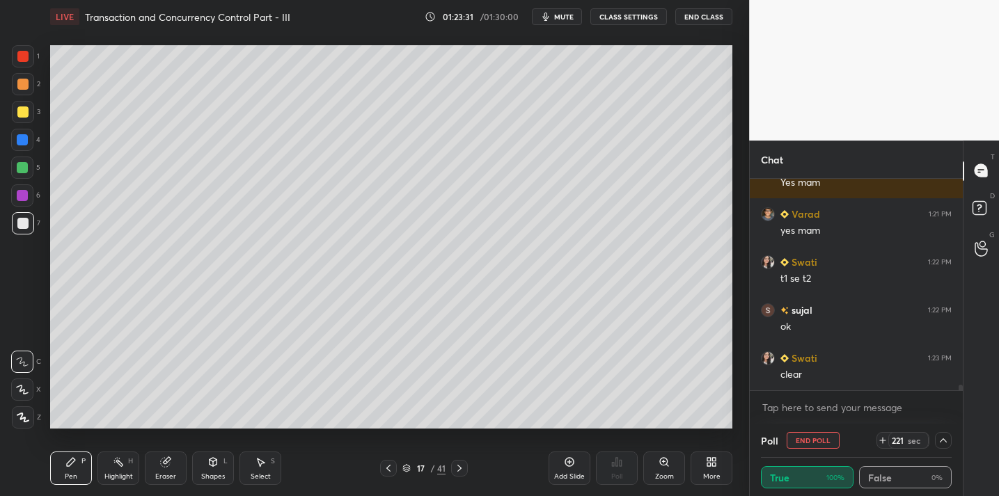
scroll to position [1, 5]
click at [570, 470] on div "Add Slide" at bounding box center [570, 468] width 42 height 33
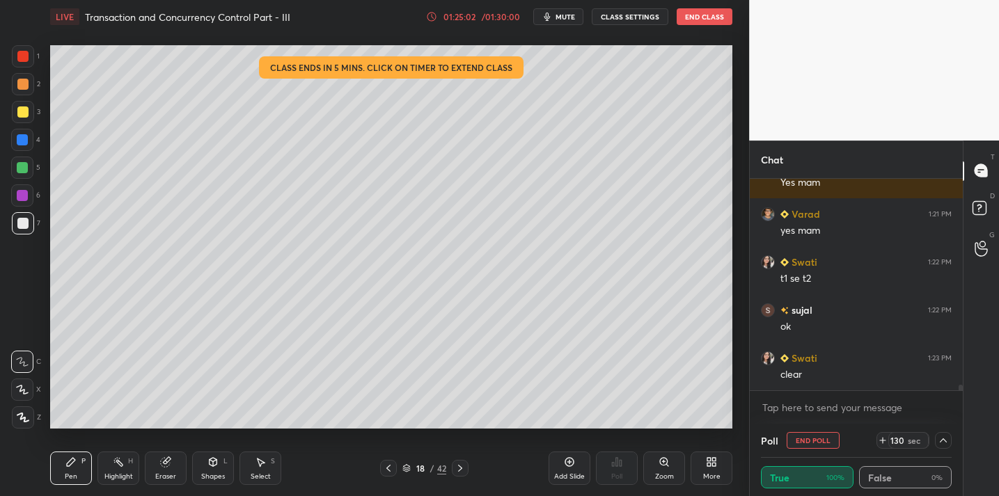
click at [30, 112] on div at bounding box center [23, 112] width 22 height 22
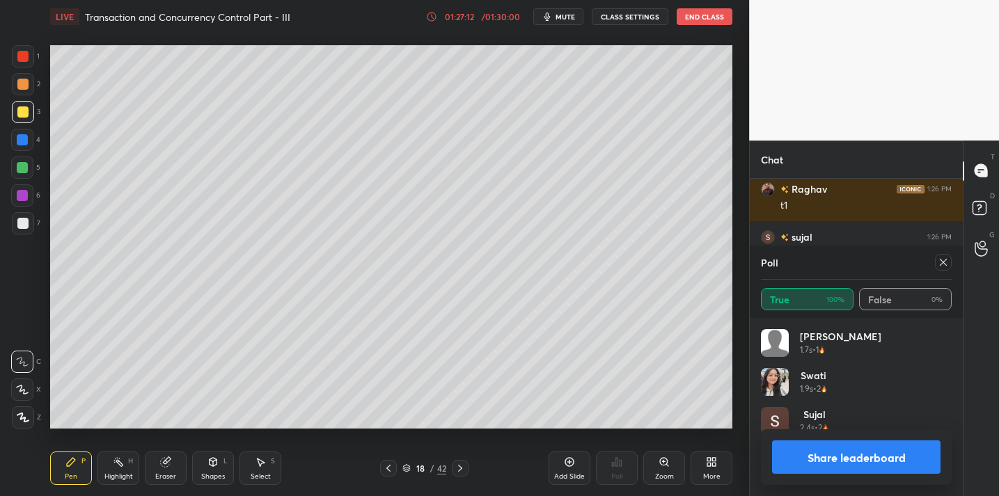
scroll to position [163, 186]
click at [940, 262] on icon at bounding box center [943, 262] width 11 height 11
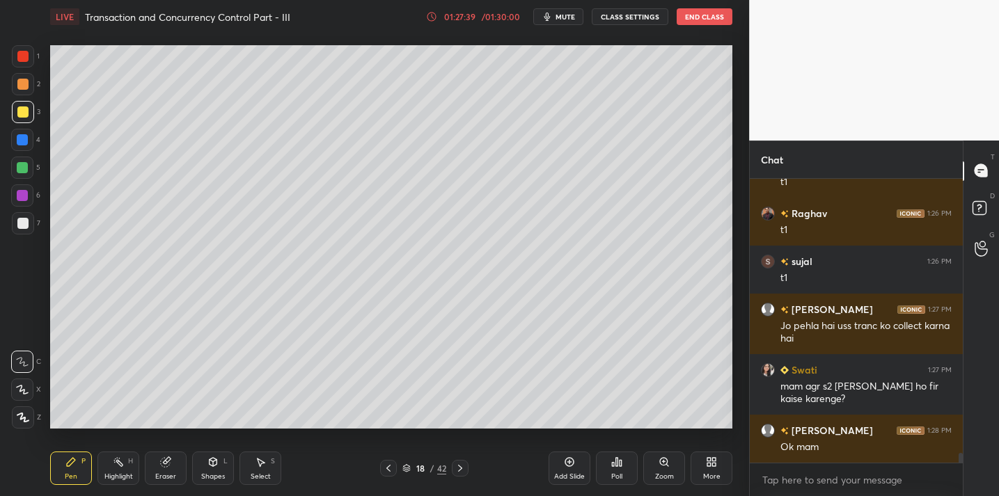
scroll to position [7869, 0]
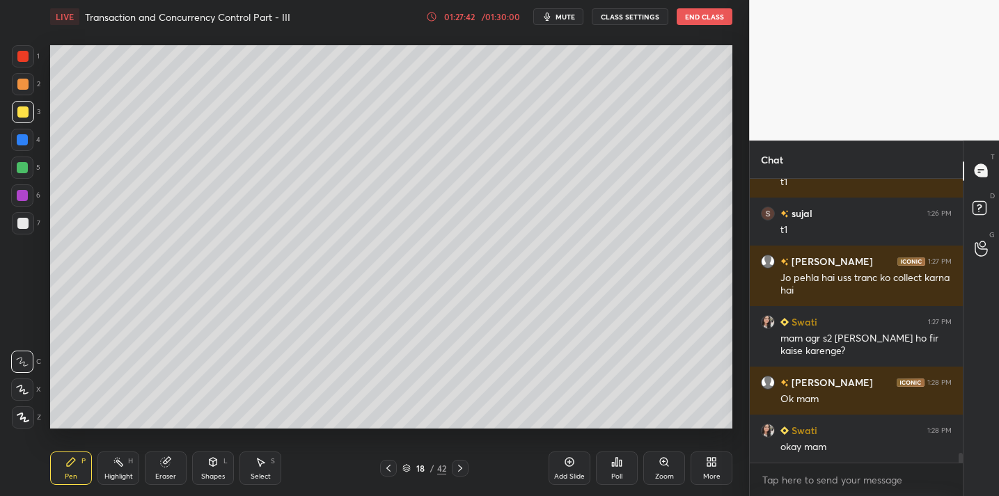
drag, startPoint x: 158, startPoint y: 465, endPoint x: 214, endPoint y: 439, distance: 61.7
click at [158, 465] on div "Eraser" at bounding box center [166, 468] width 42 height 33
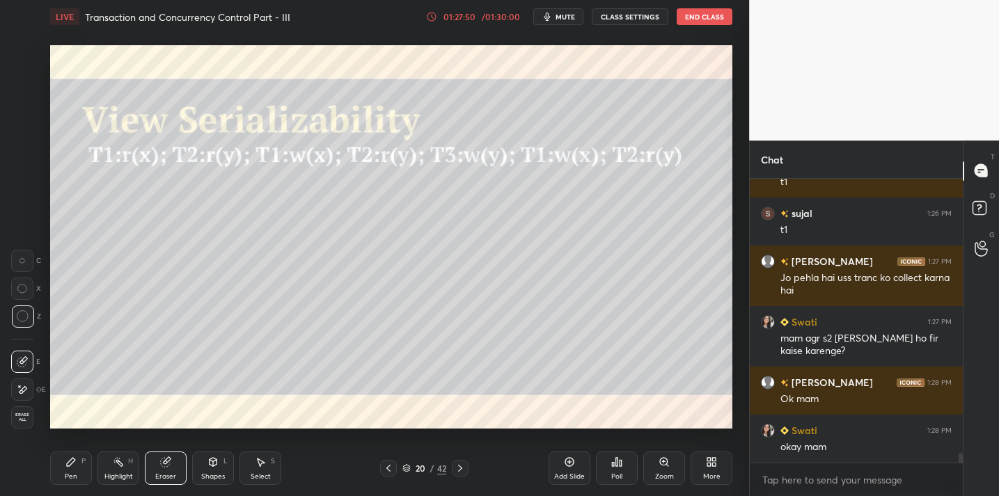
click at [78, 466] on div "Pen P" at bounding box center [71, 468] width 42 height 33
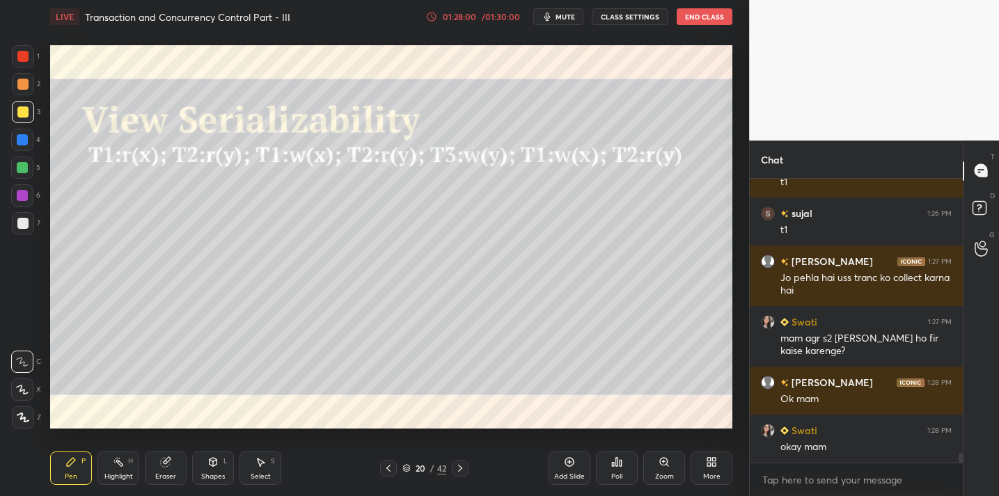
drag, startPoint x: 116, startPoint y: 471, endPoint x: 113, endPoint y: 438, distance: 33.6
click at [116, 469] on div "Highlight H" at bounding box center [118, 468] width 42 height 33
drag, startPoint x: 166, startPoint y: 471, endPoint x: 166, endPoint y: 455, distance: 15.3
click at [166, 464] on div "Eraser" at bounding box center [166, 468] width 42 height 33
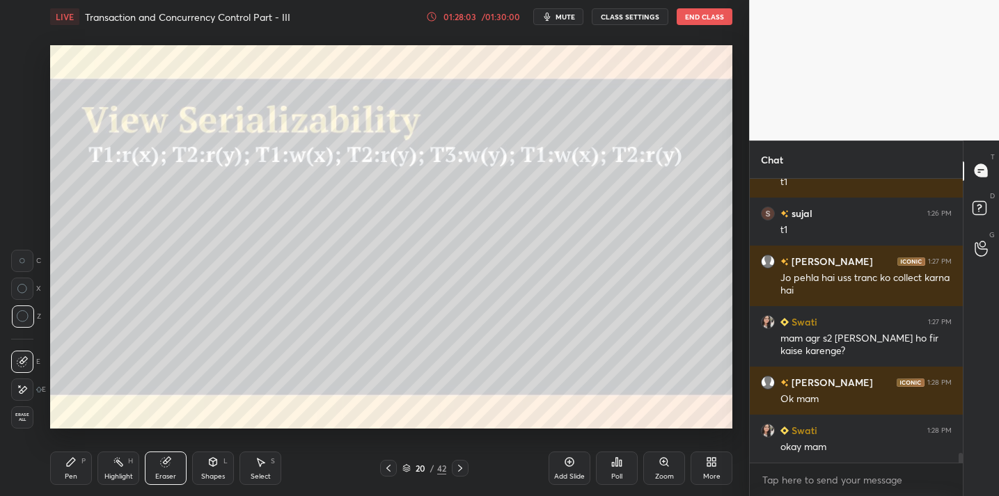
click at [68, 469] on div "Pen P" at bounding box center [71, 468] width 42 height 33
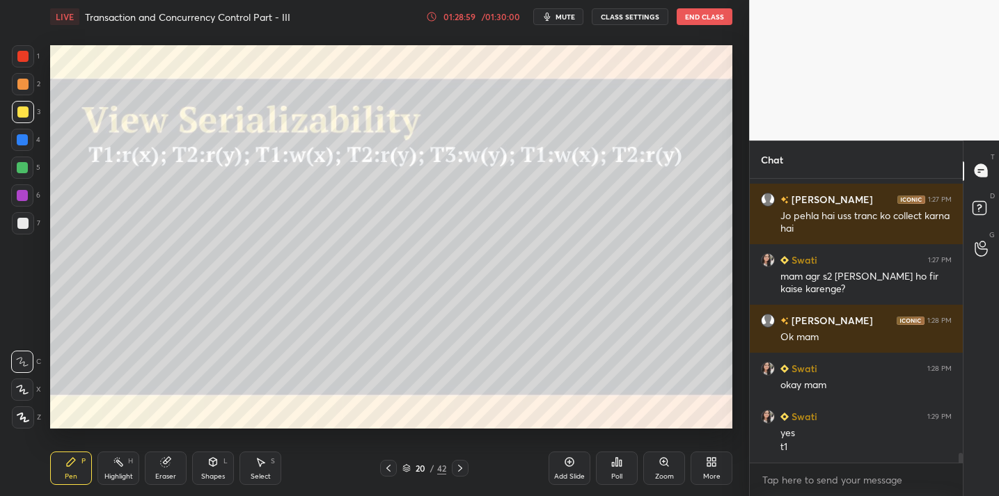
scroll to position [7979, 0]
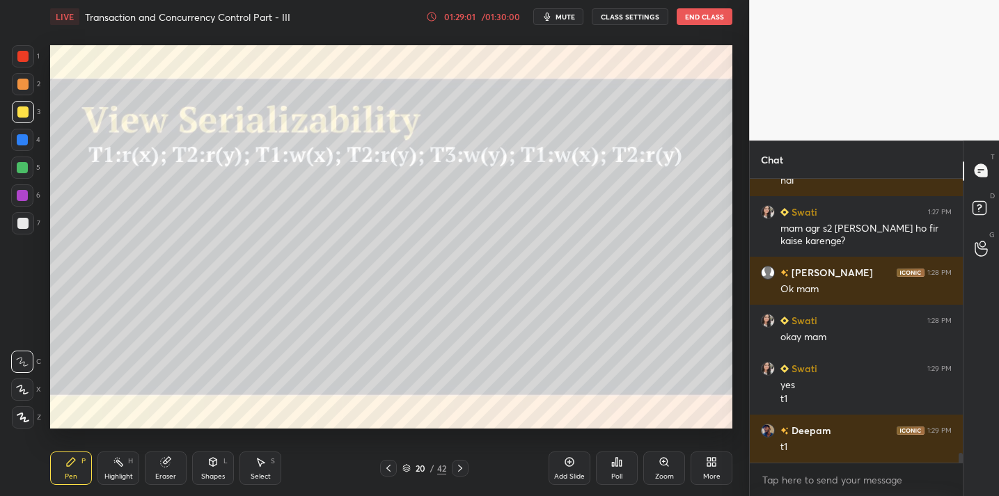
click at [25, 220] on div at bounding box center [22, 223] width 11 height 11
click at [225, 459] on div "L" at bounding box center [225, 461] width 4 height 7
drag, startPoint x: 162, startPoint y: 465, endPoint x: 166, endPoint y: 454, distance: 11.7
click at [162, 465] on icon at bounding box center [165, 462] width 9 height 9
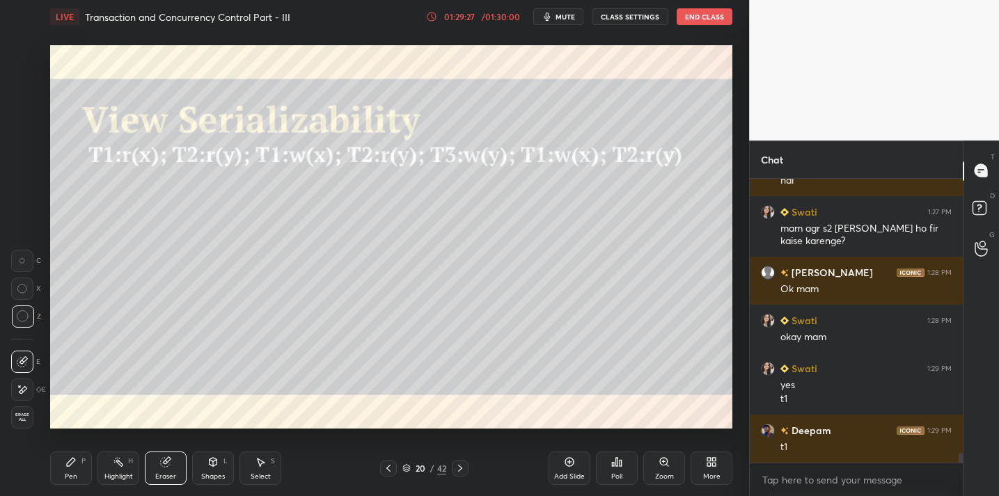
click at [68, 458] on icon at bounding box center [70, 462] width 11 height 11
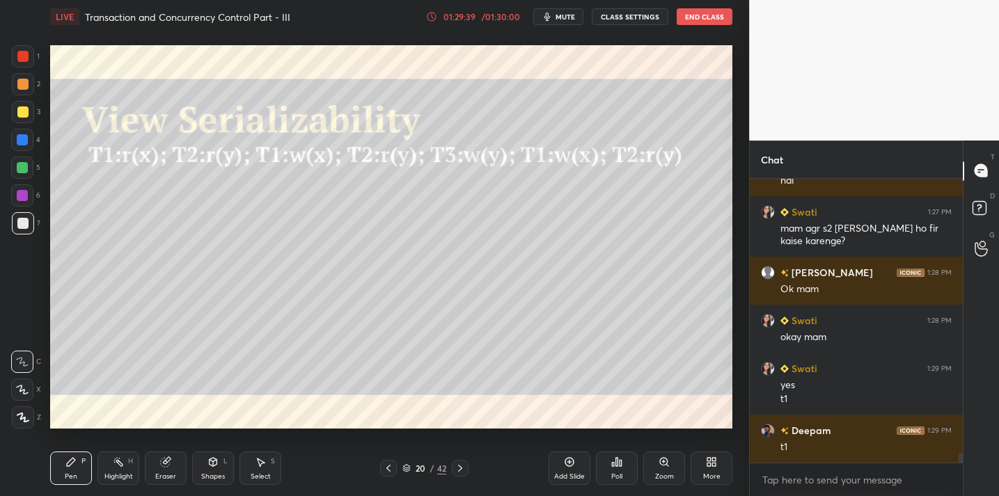
scroll to position [8027, 0]
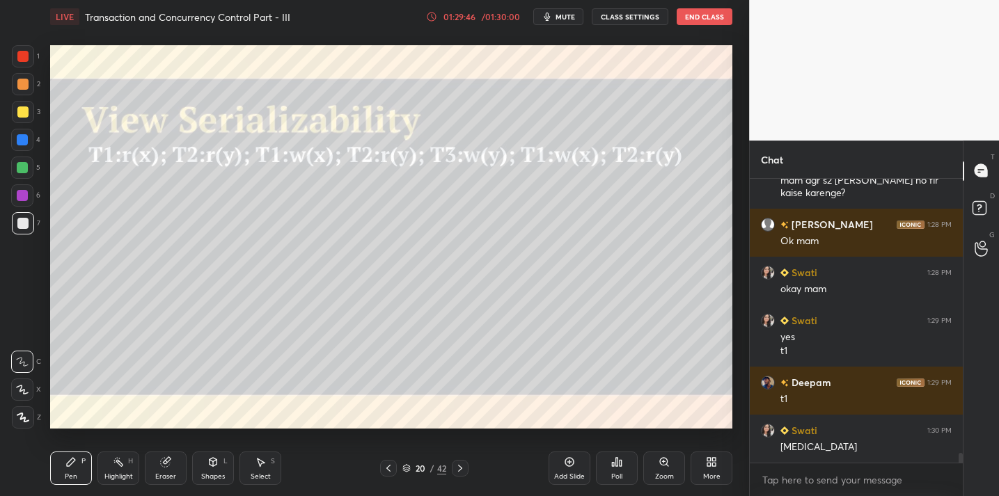
drag, startPoint x: 165, startPoint y: 467, endPoint x: 173, endPoint y: 438, distance: 30.2
click at [166, 464] on icon at bounding box center [165, 462] width 9 height 9
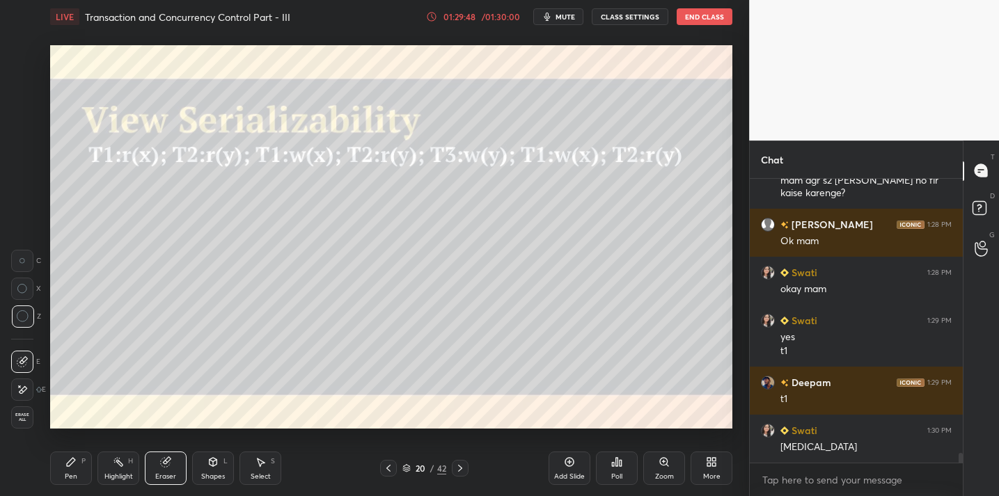
click at [68, 474] on div "Pen" at bounding box center [71, 476] width 13 height 7
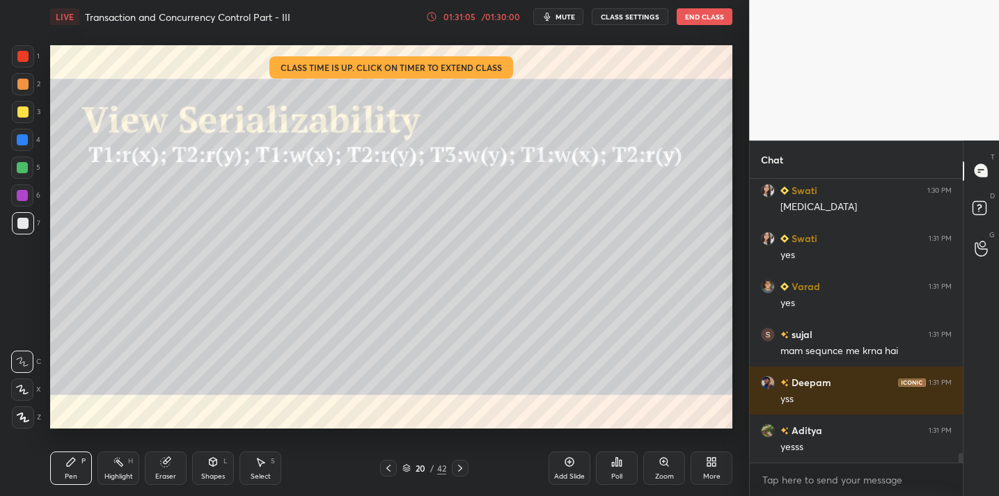
scroll to position [8315, 0]
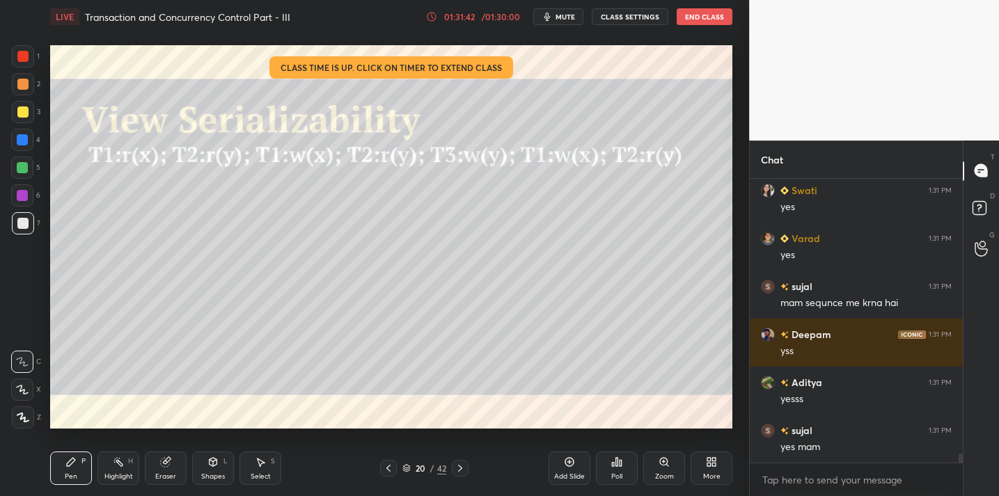
click at [573, 473] on div "Add Slide" at bounding box center [569, 476] width 31 height 7
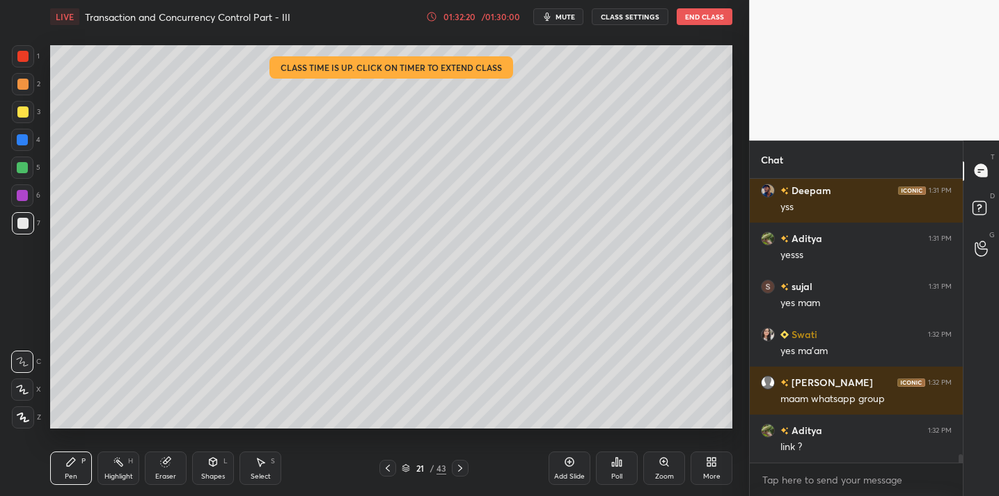
scroll to position [8459, 0]
click at [807, 482] on textarea at bounding box center [856, 480] width 191 height 22
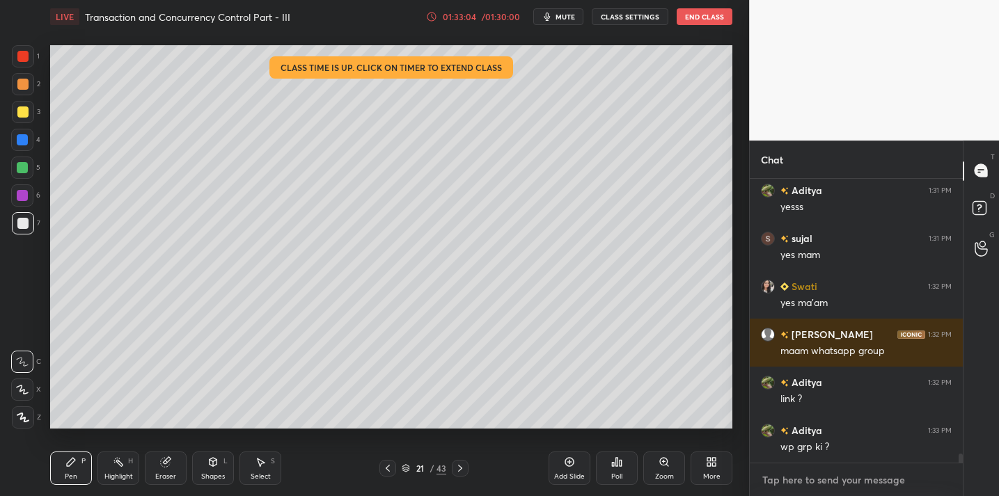
type textarea "x"
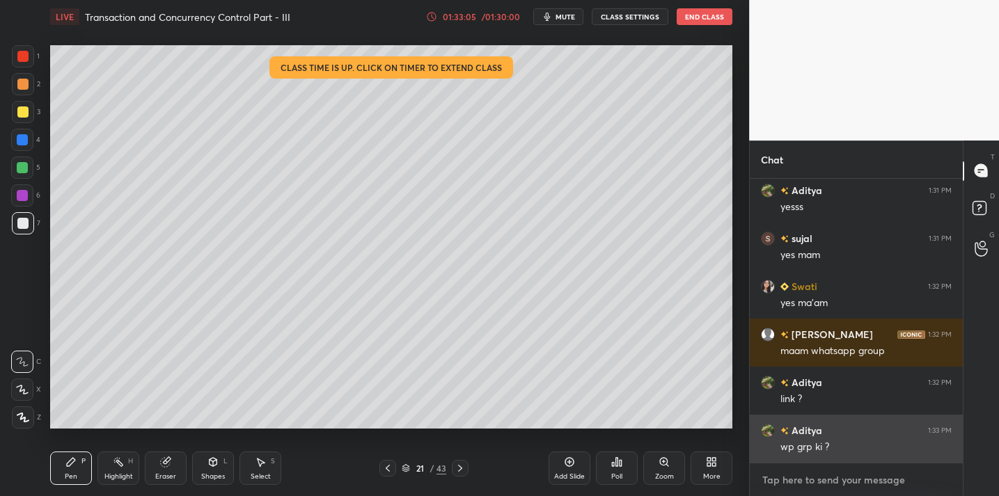
scroll to position [8555, 0]
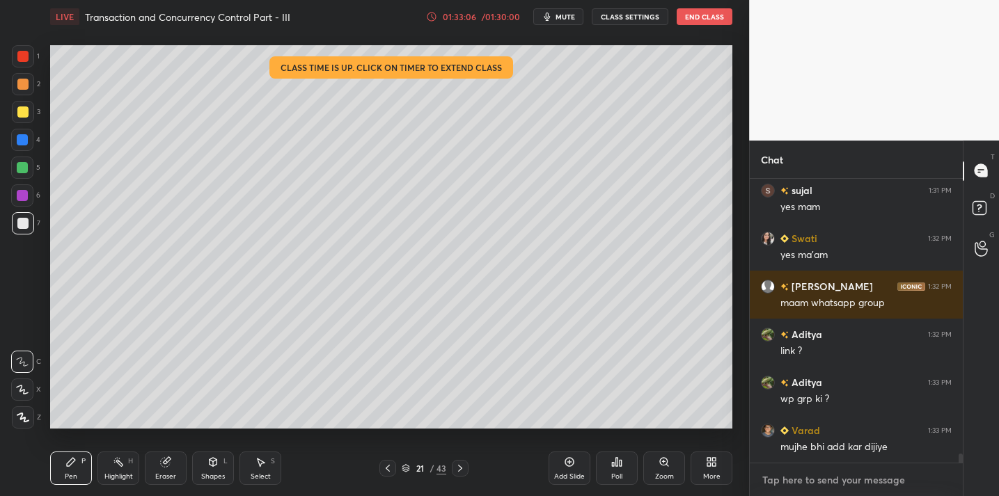
click at [802, 472] on textarea at bounding box center [856, 480] width 191 height 22
paste textarea "[URL][DOMAIN_NAME]"
type textarea "[URL][DOMAIN_NAME]"
type textarea "x"
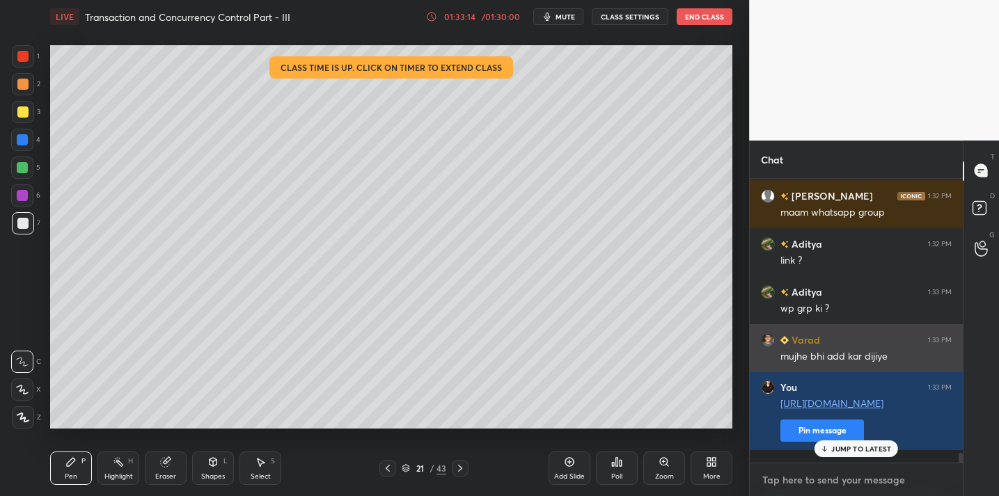
scroll to position [8658, 0]
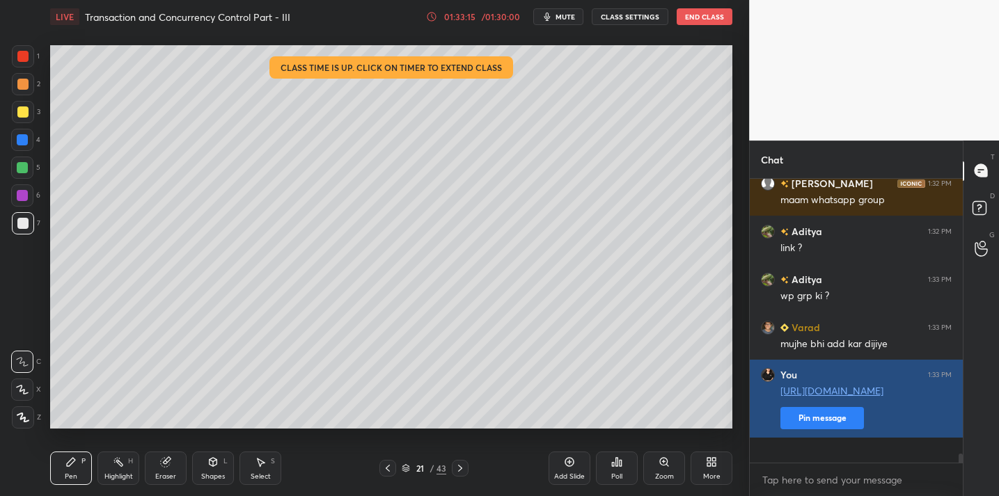
type textarea "x"
click at [810, 430] on button "Pin message" at bounding box center [822, 418] width 84 height 22
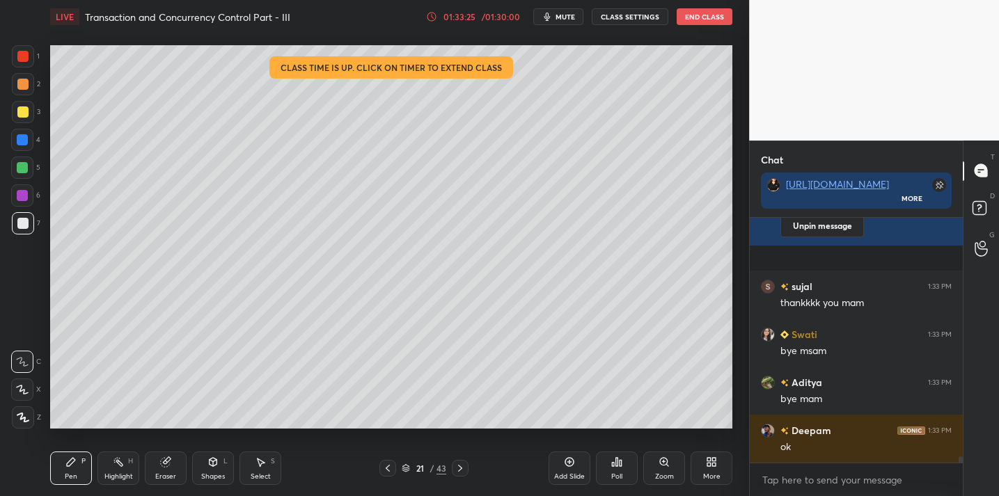
scroll to position [8938, 0]
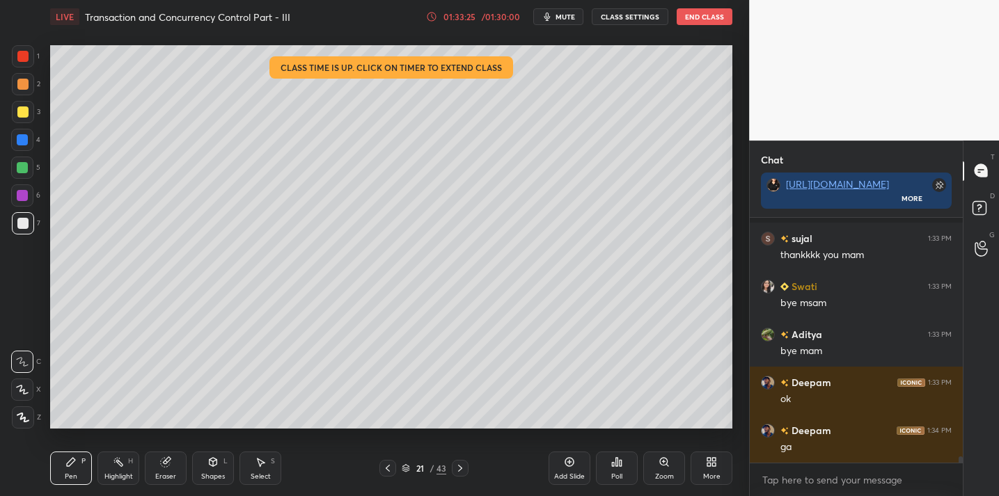
click at [696, 21] on button "End Class" at bounding box center [705, 16] width 56 height 17
